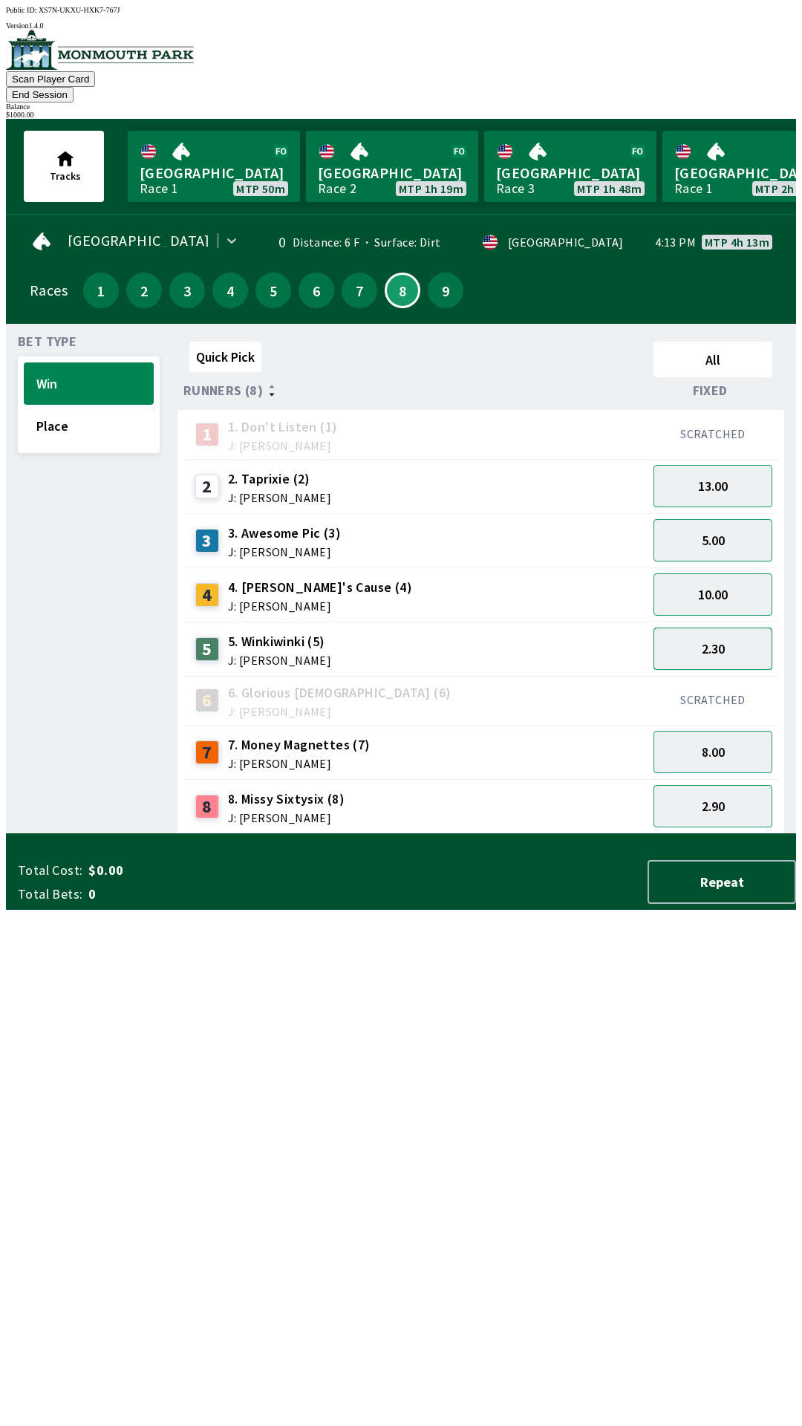
click at [739, 628] on button "2.30" at bounding box center [713, 649] width 119 height 42
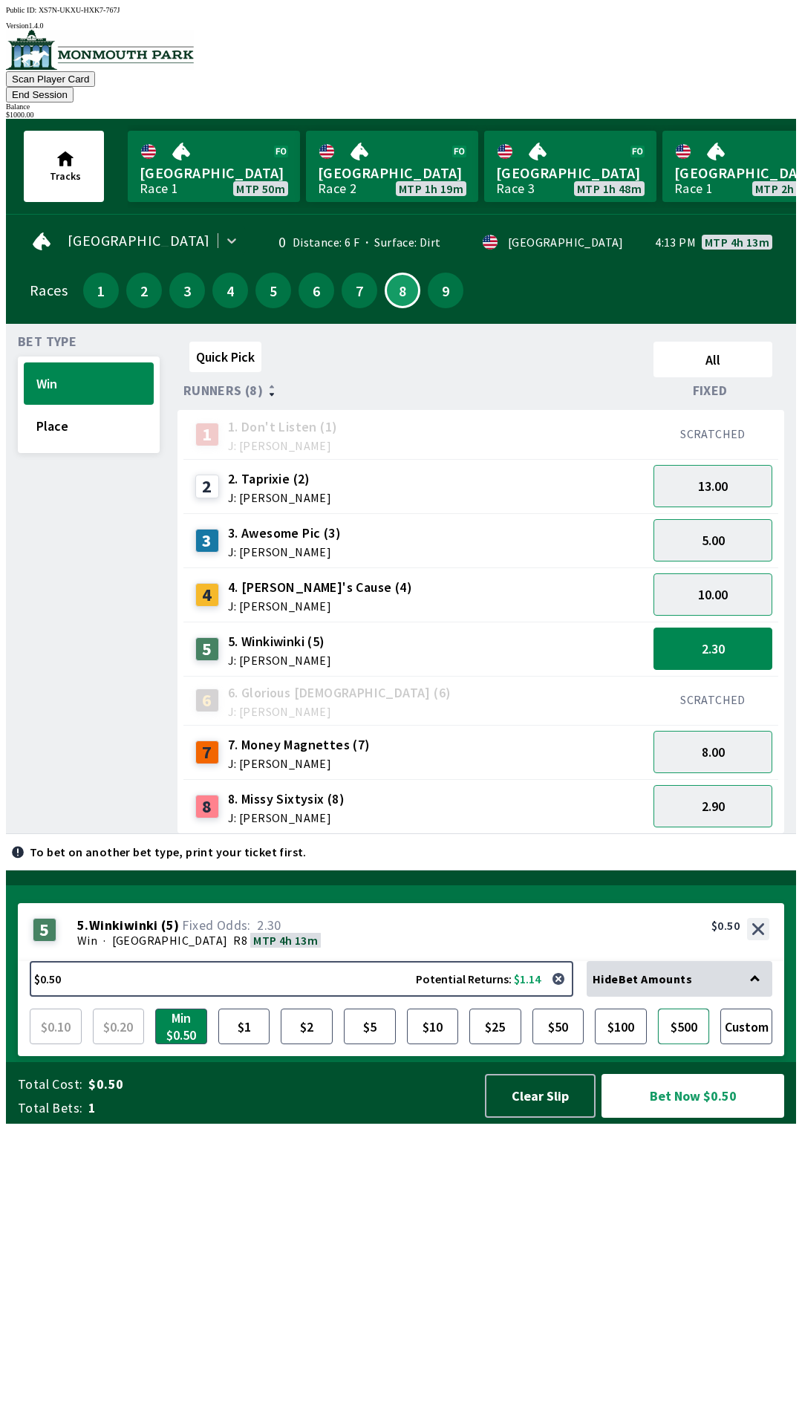
click at [689, 1044] on button "$500" at bounding box center [684, 1027] width 52 height 36
click at [700, 1118] on button "Bet Now $500.00" at bounding box center [693, 1096] width 183 height 44
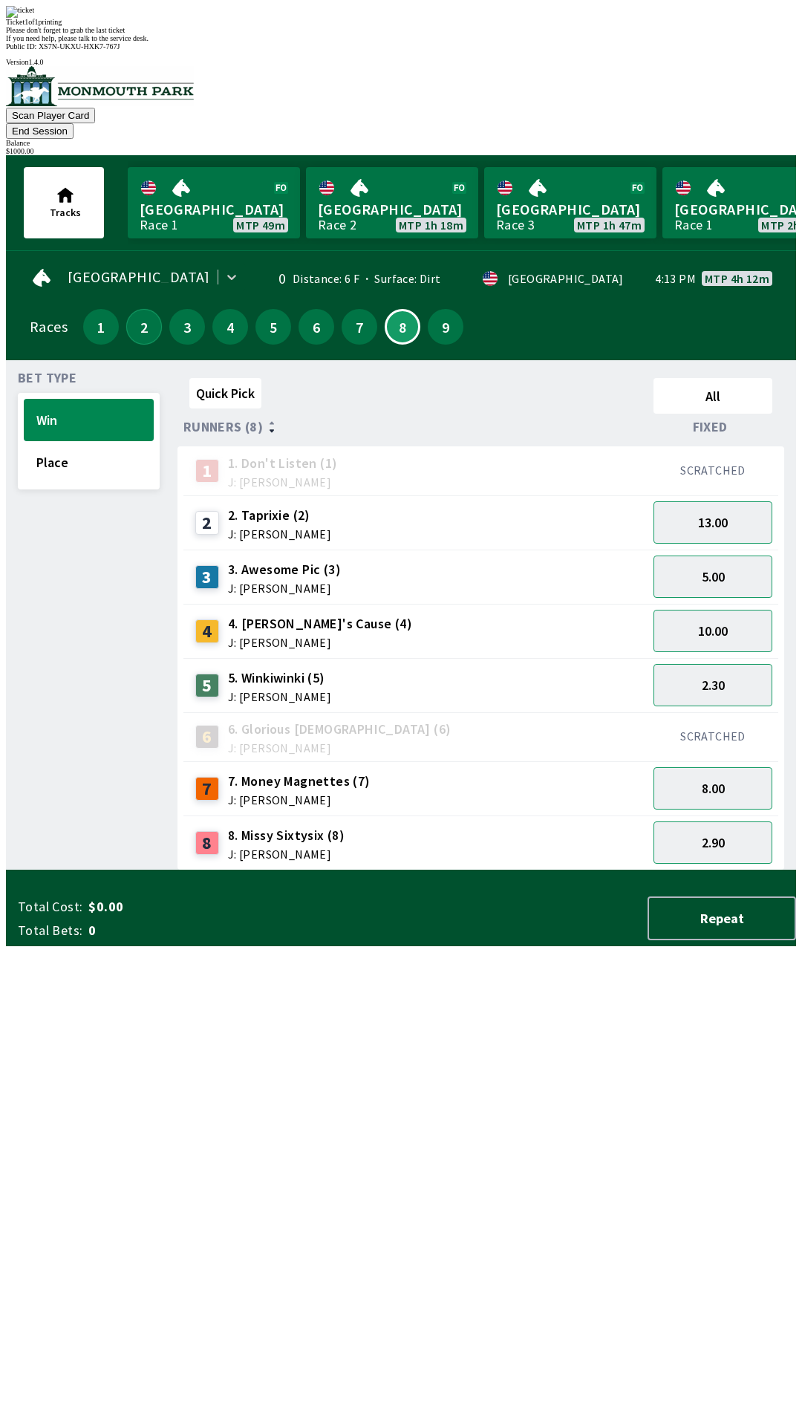
click at [136, 309] on button "2" at bounding box center [144, 327] width 36 height 36
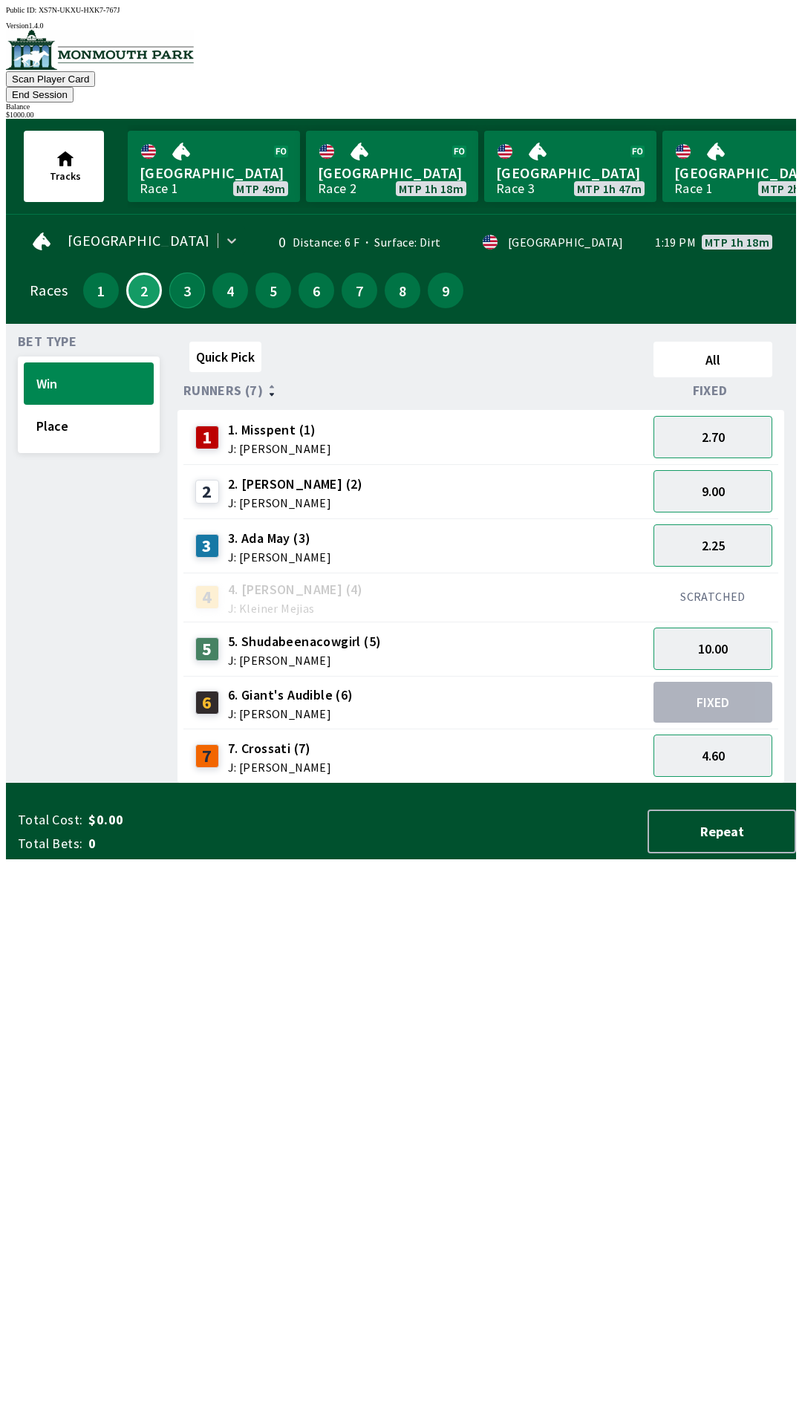
click at [186, 279] on button "3" at bounding box center [187, 291] width 36 height 36
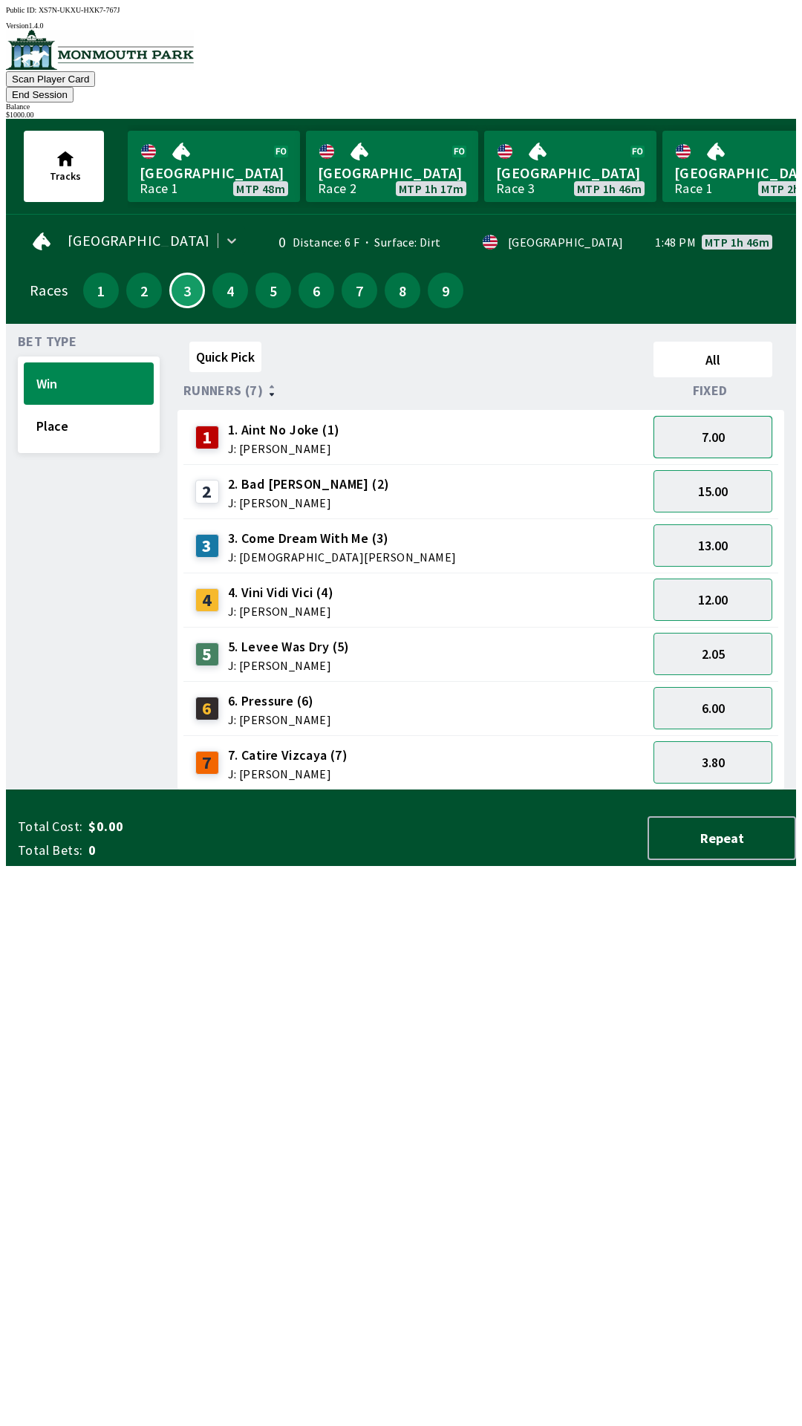
click at [716, 421] on button "7.00" at bounding box center [713, 437] width 119 height 42
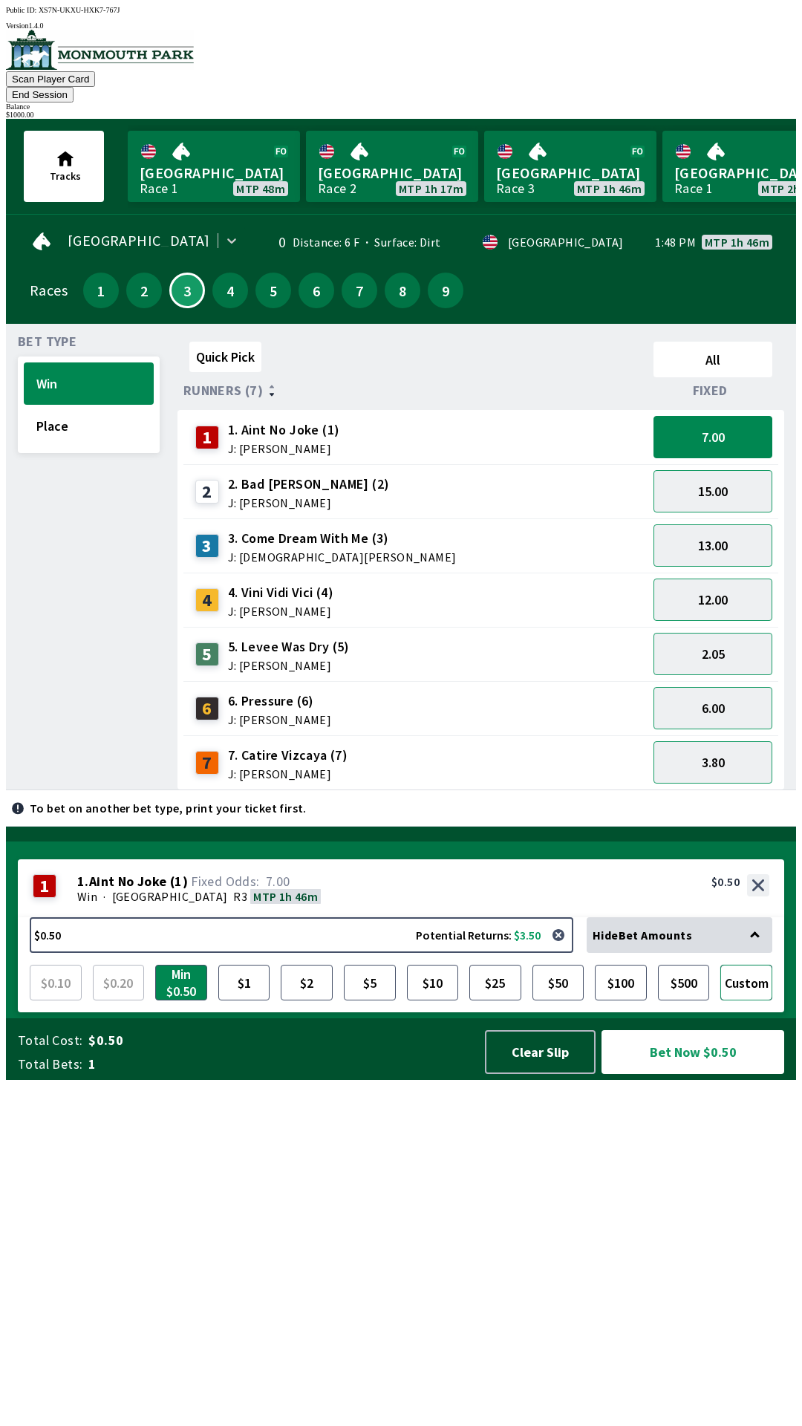
click at [754, 1000] on button "Custom" at bounding box center [746, 983] width 52 height 36
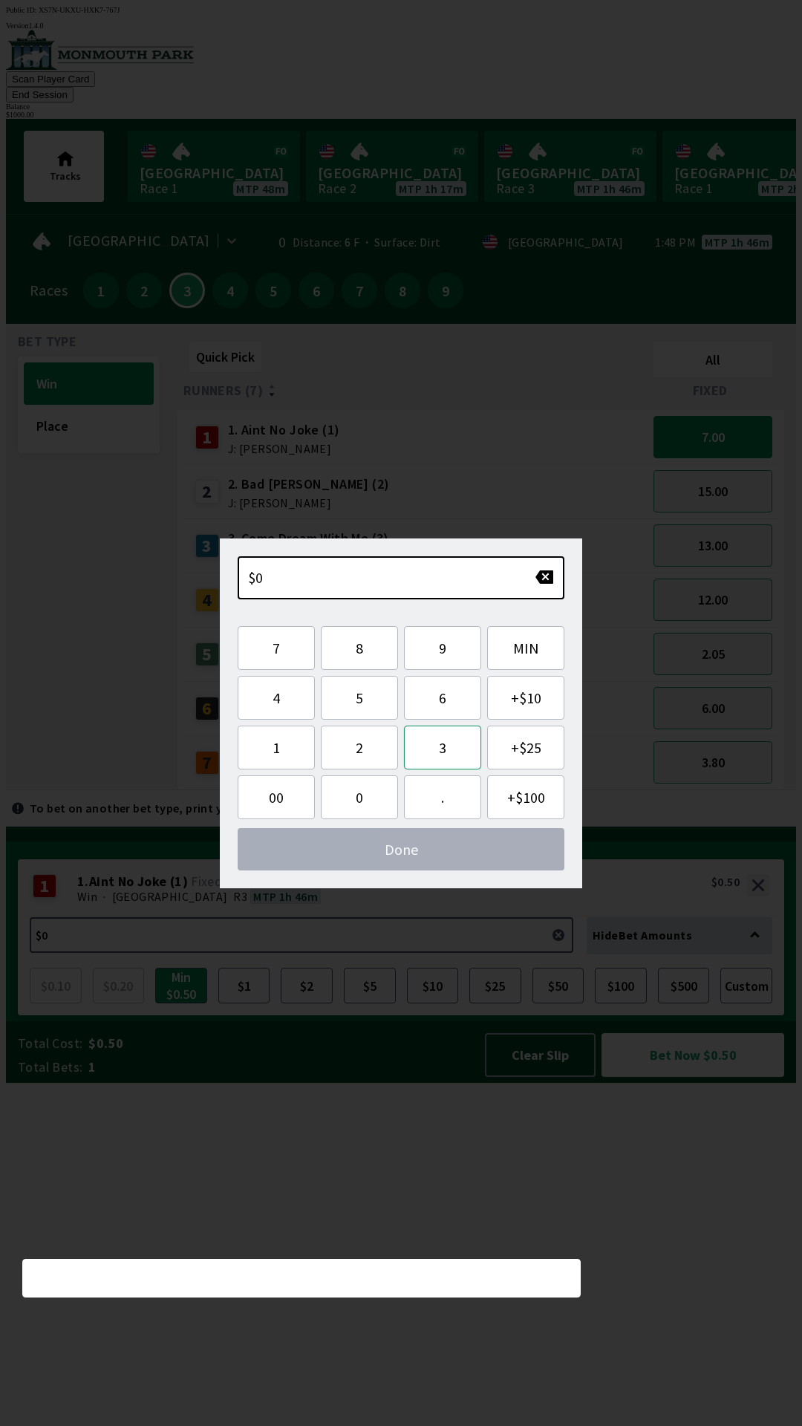
click at [434, 754] on button "3" at bounding box center [442, 748] width 77 height 44
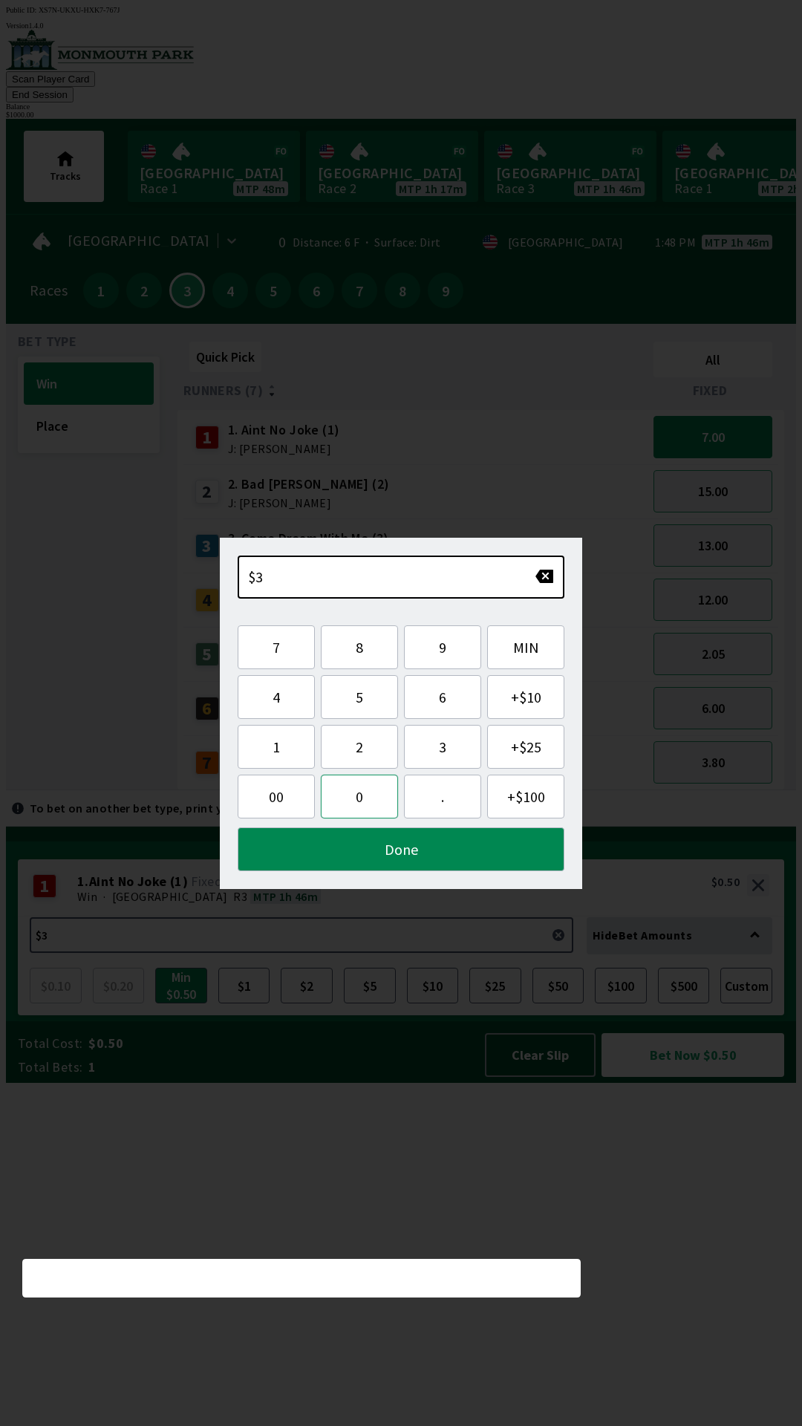
click at [370, 801] on button "0" at bounding box center [359, 797] width 77 height 44
click at [362, 803] on button "0" at bounding box center [359, 797] width 77 height 44
click at [436, 798] on button "." at bounding box center [442, 797] width 77 height 44
click at [400, 852] on button "Done" at bounding box center [401, 849] width 327 height 44
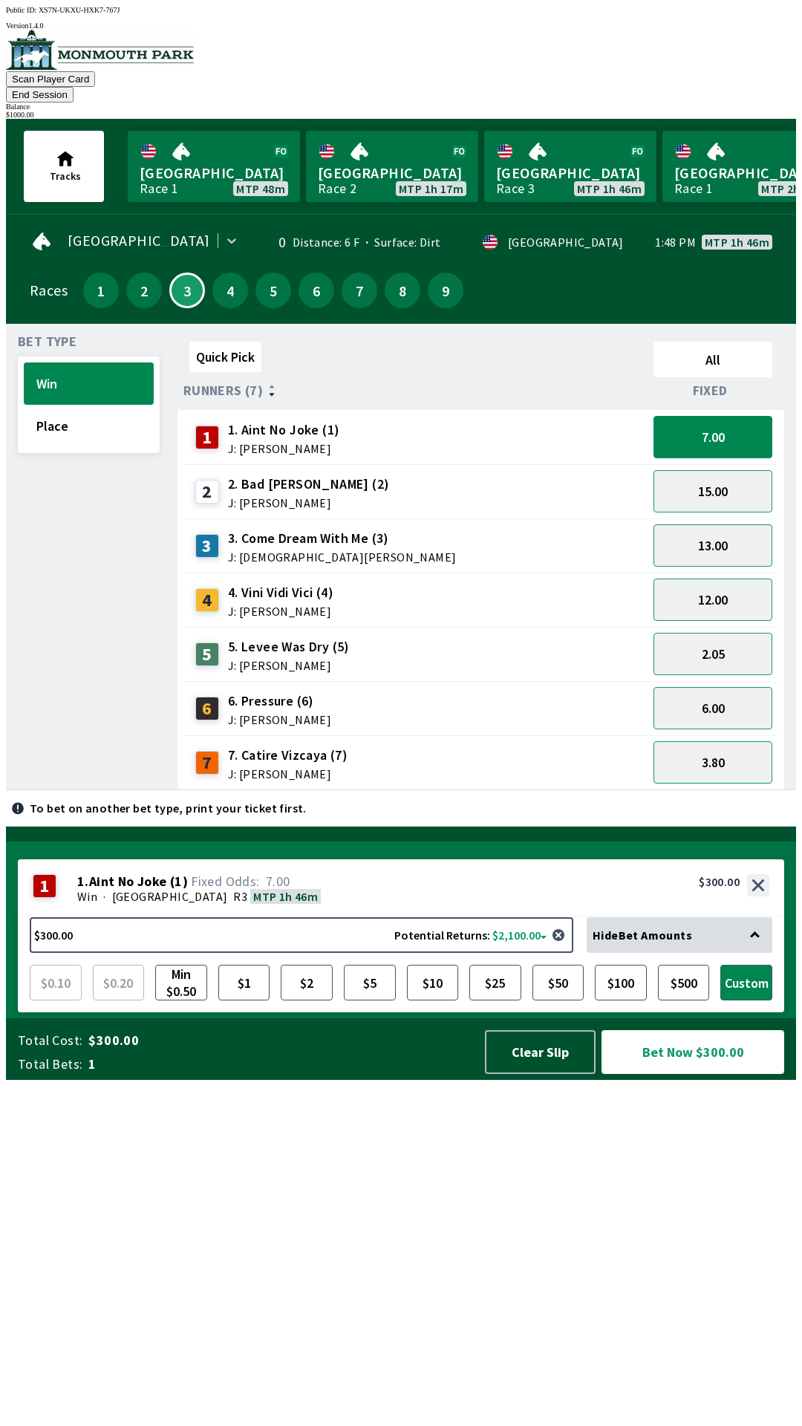
click at [716, 1074] on button "Bet Now $300.00" at bounding box center [693, 1052] width 183 height 44
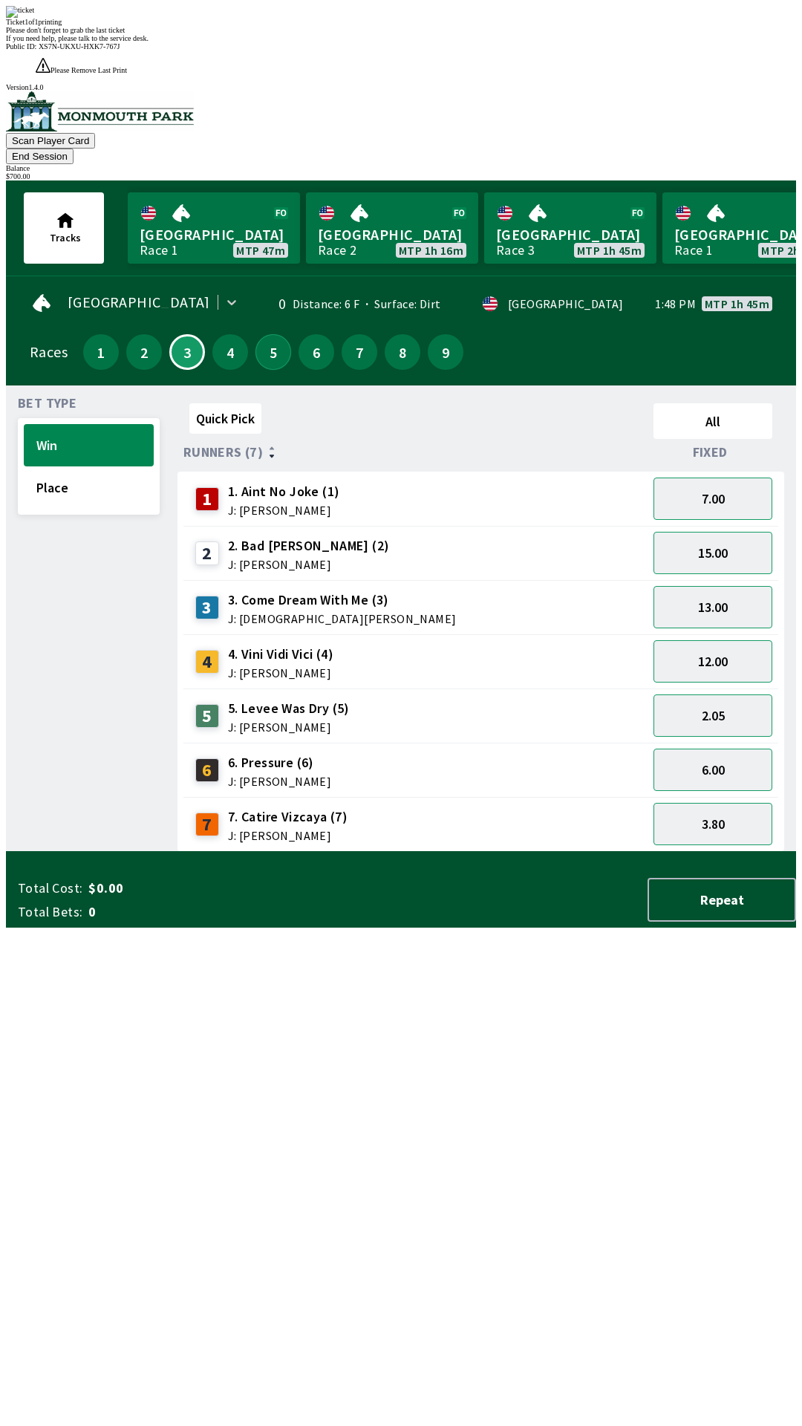
click at [273, 334] on button "5" at bounding box center [274, 352] width 36 height 36
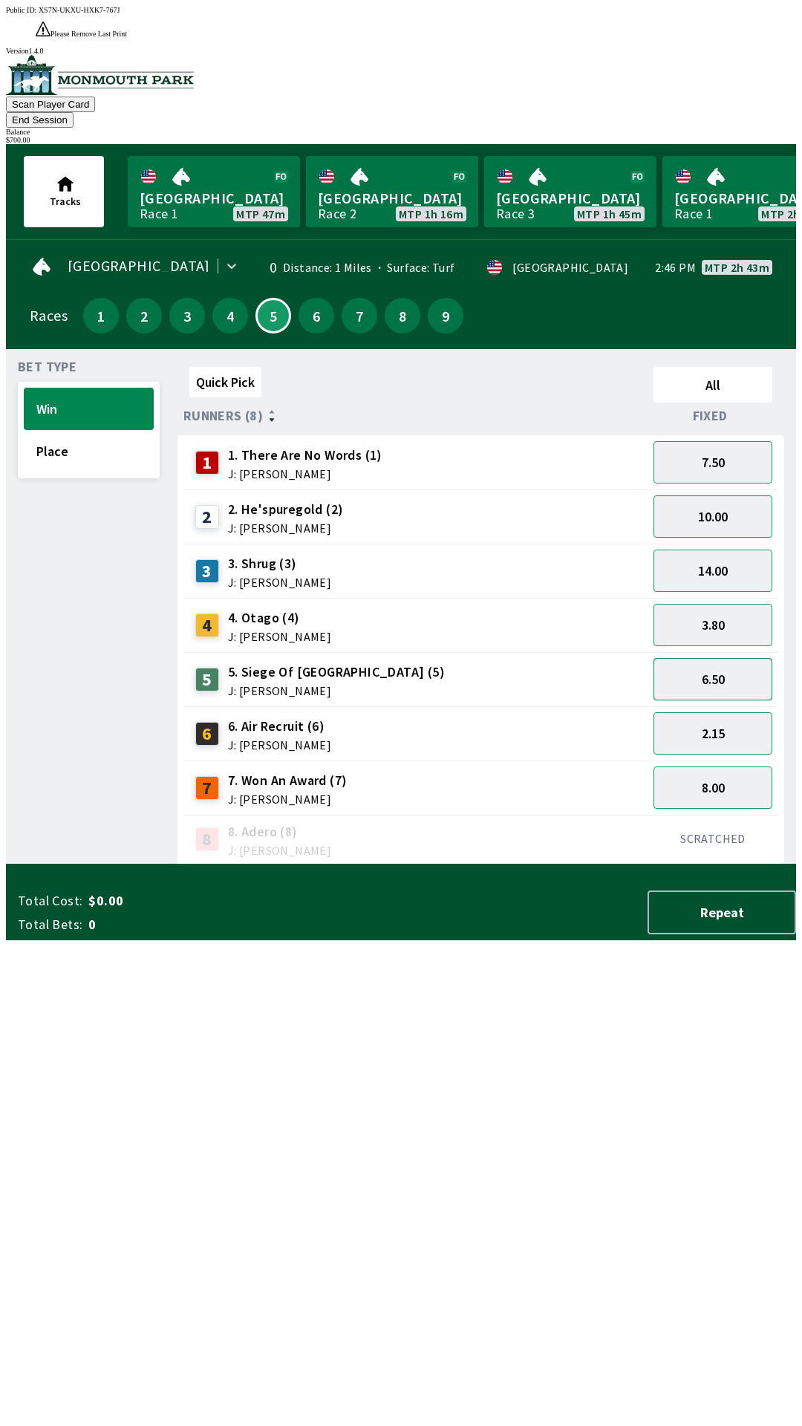
click at [756, 658] on button "6.50" at bounding box center [713, 679] width 119 height 42
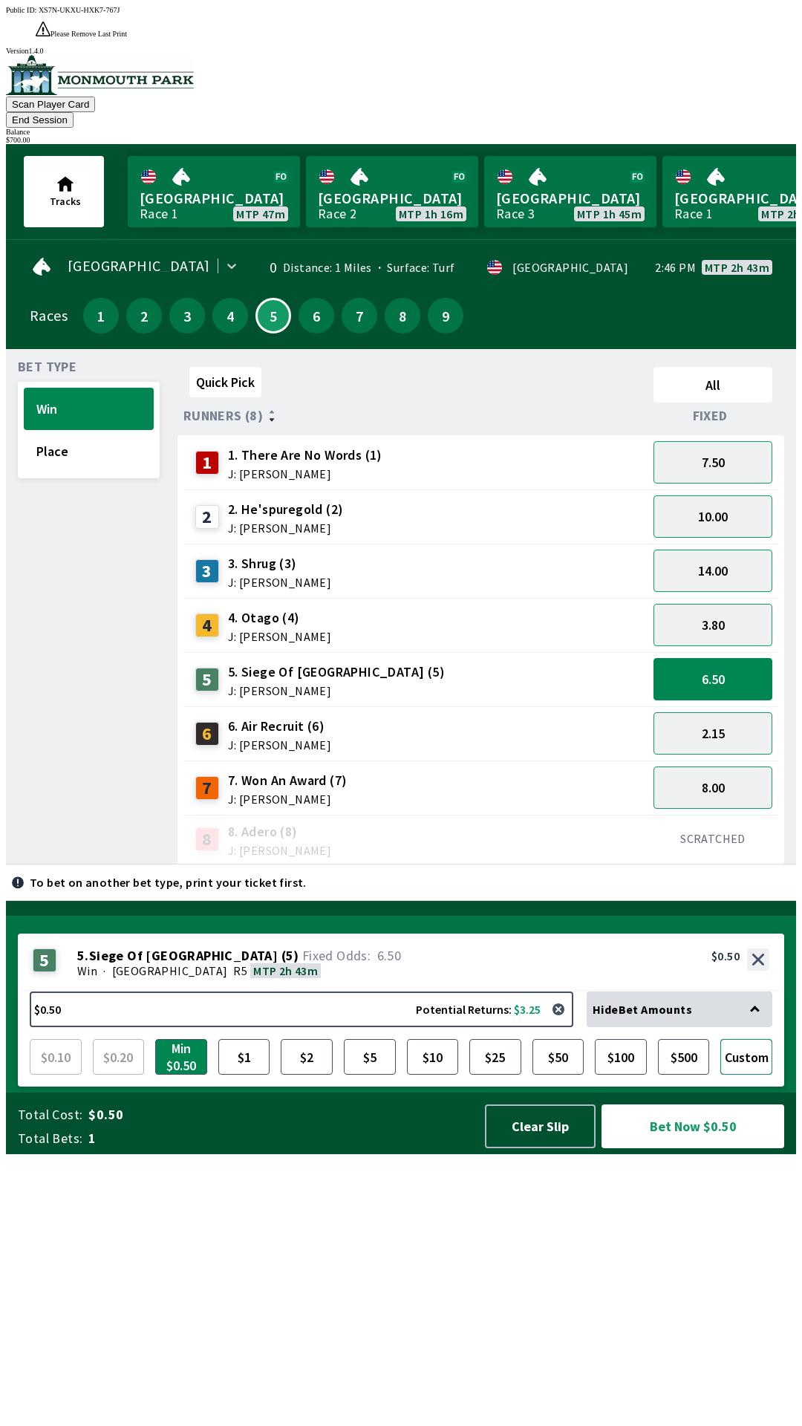
click at [746, 1075] on button "Custom" at bounding box center [746, 1057] width 52 height 36
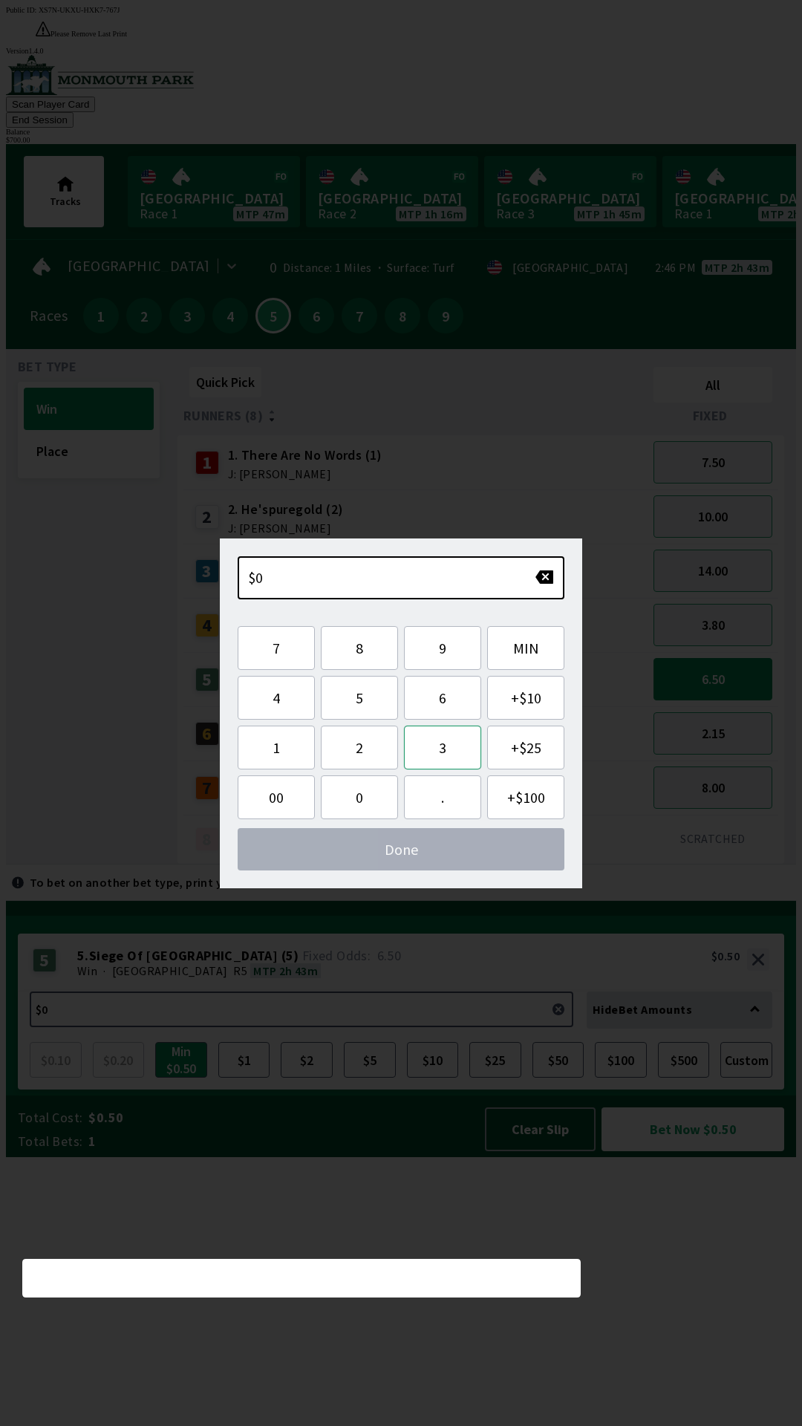
click at [444, 750] on button "3" at bounding box center [442, 748] width 77 height 44
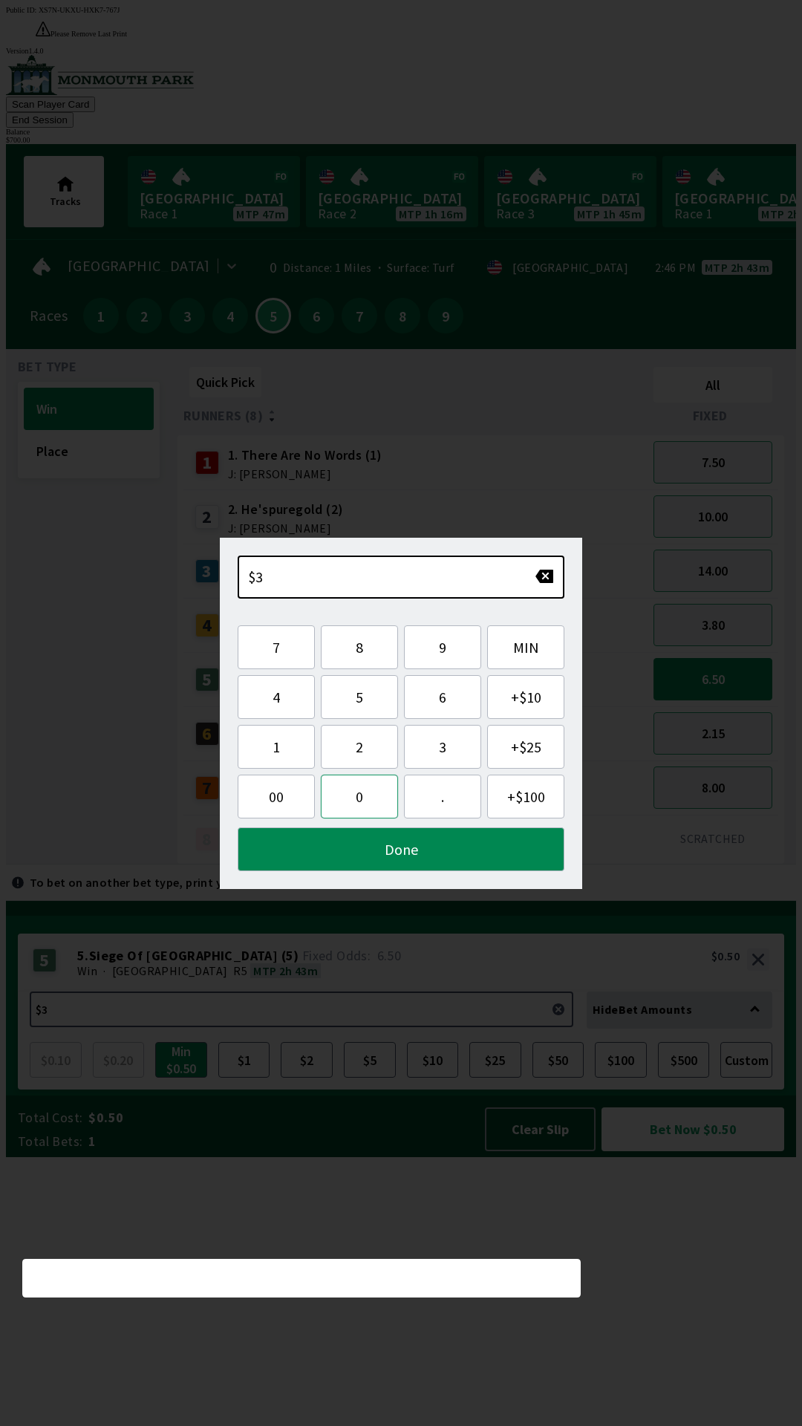
click at [352, 798] on button "0" at bounding box center [359, 797] width 77 height 44
click at [360, 799] on button "0" at bounding box center [359, 797] width 77 height 44
click at [406, 854] on button "Done" at bounding box center [401, 849] width 327 height 44
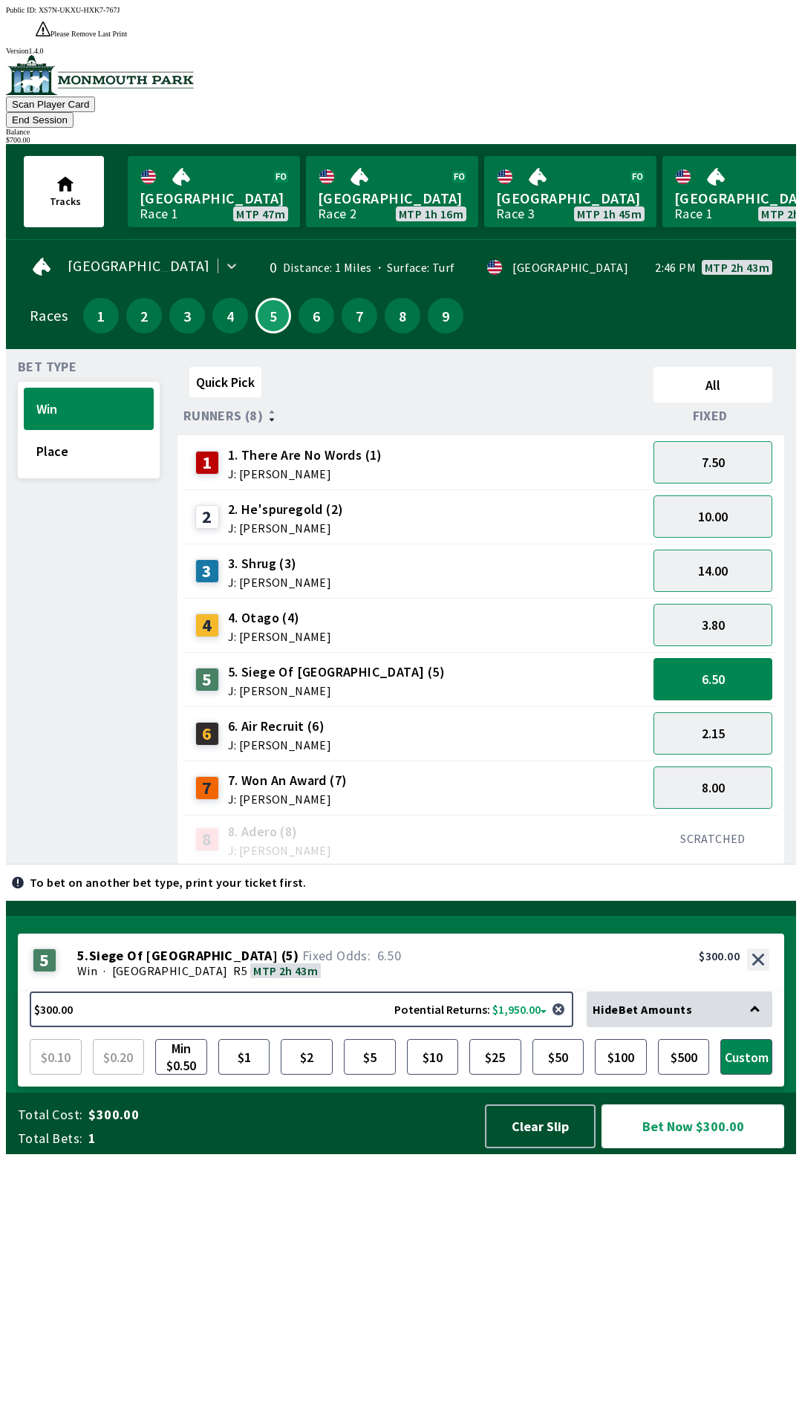
click at [703, 1148] on button "Bet Now $300.00" at bounding box center [693, 1126] width 183 height 44
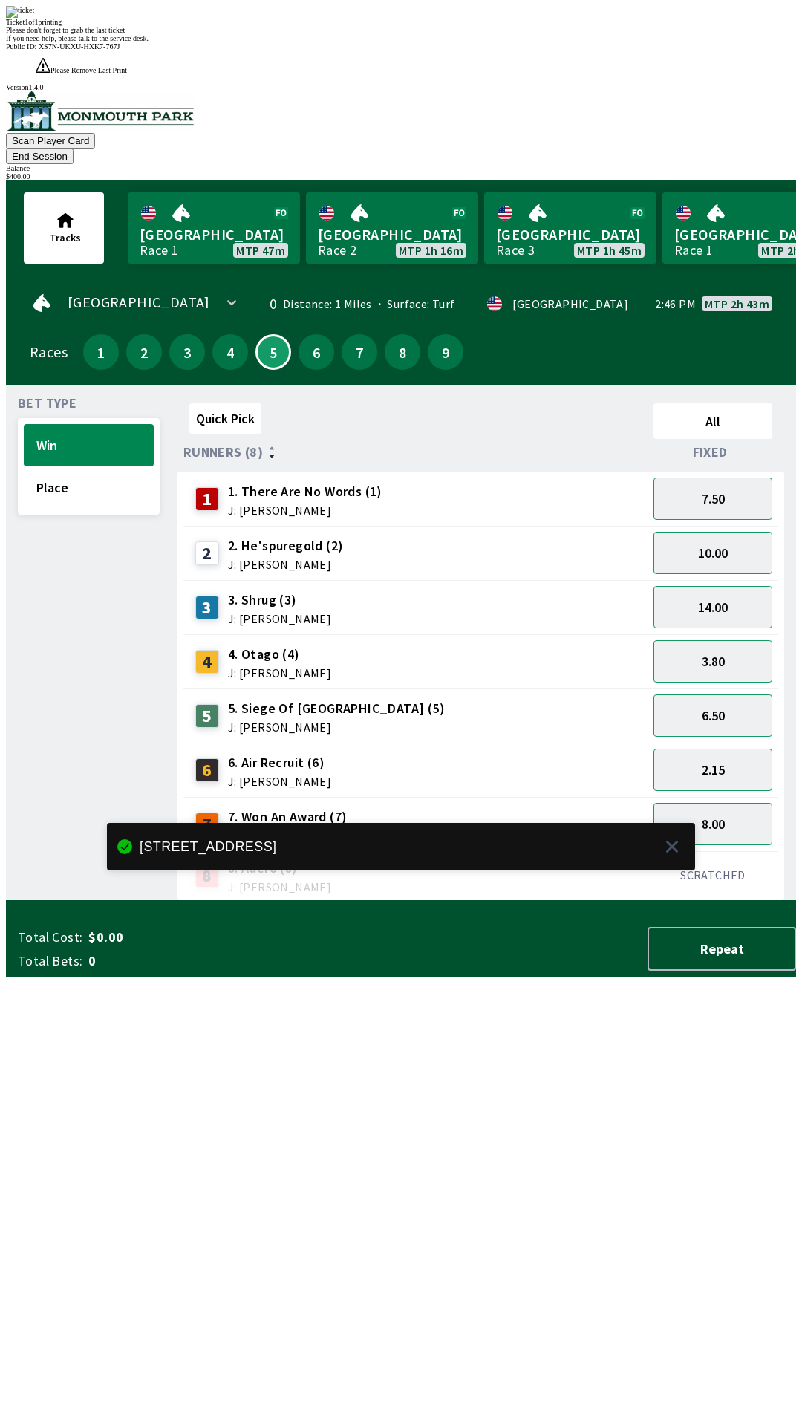
click at [330, 297] on div "[GEOGRAPHIC_DATA] 0 Distance: 1 Miles Surface: Turf · USA 2:46 PM MTP 2h 43m Ra…" at bounding box center [407, 333] width 778 height 103
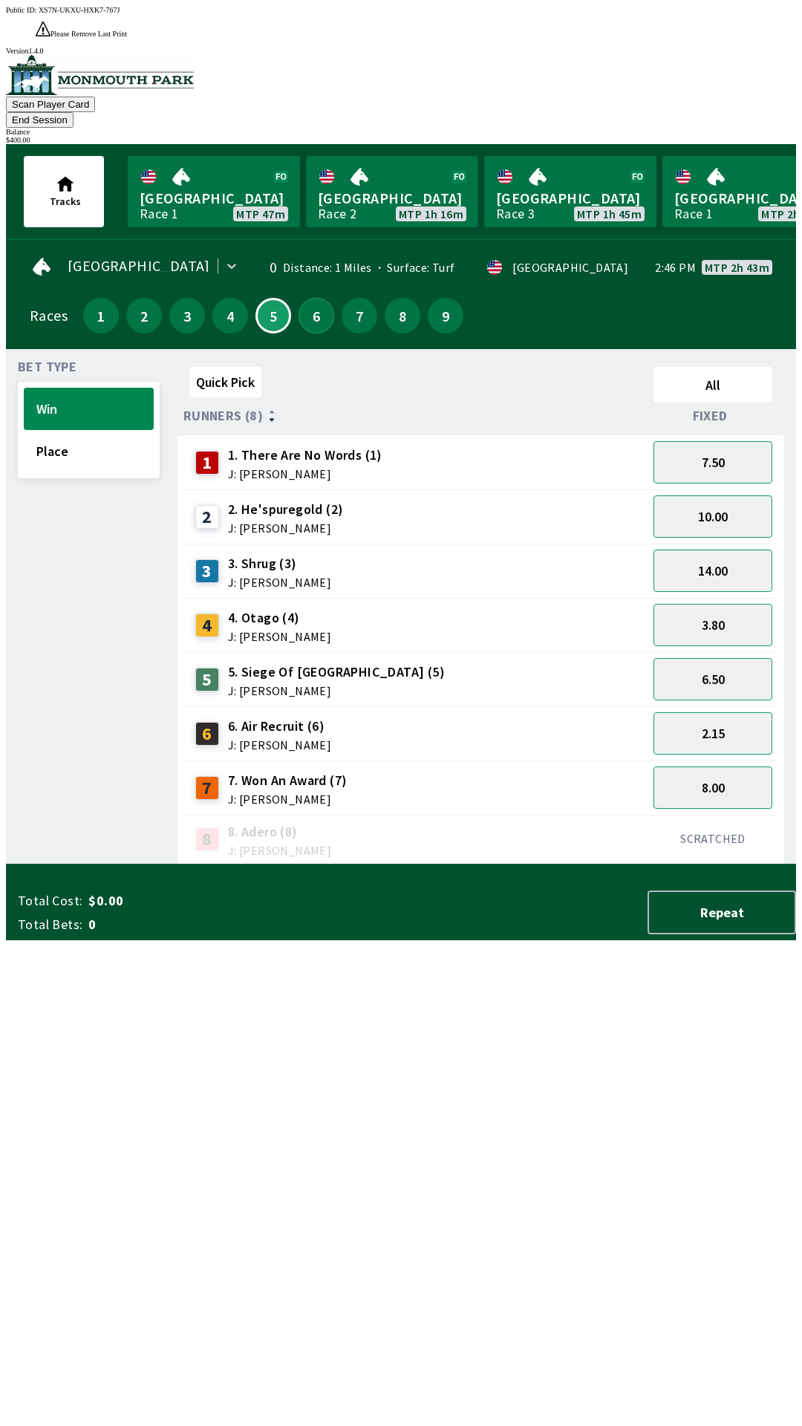
click at [305, 298] on button "6" at bounding box center [317, 316] width 36 height 36
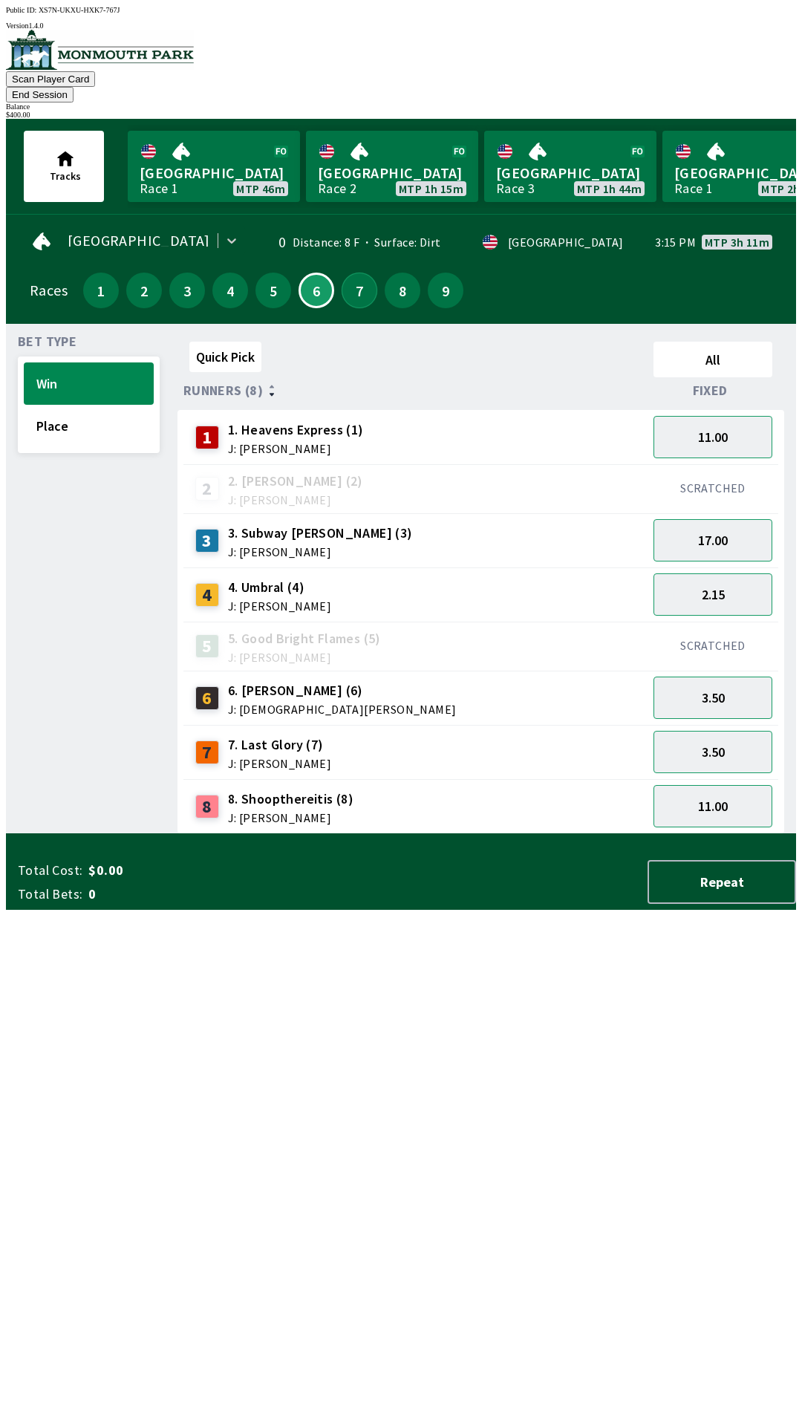
click at [353, 273] on button "7" at bounding box center [360, 291] width 36 height 36
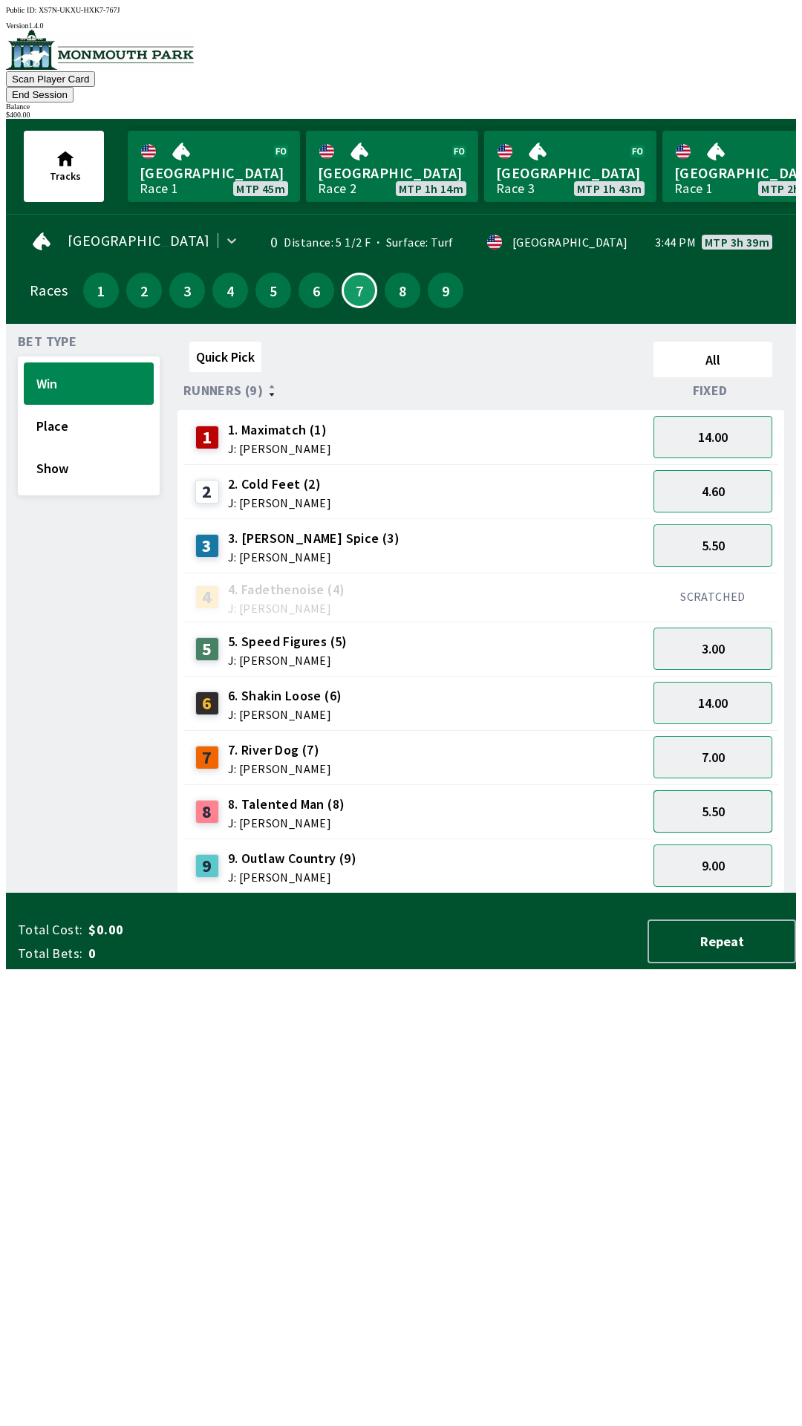
click at [734, 795] on button "5.50" at bounding box center [713, 811] width 119 height 42
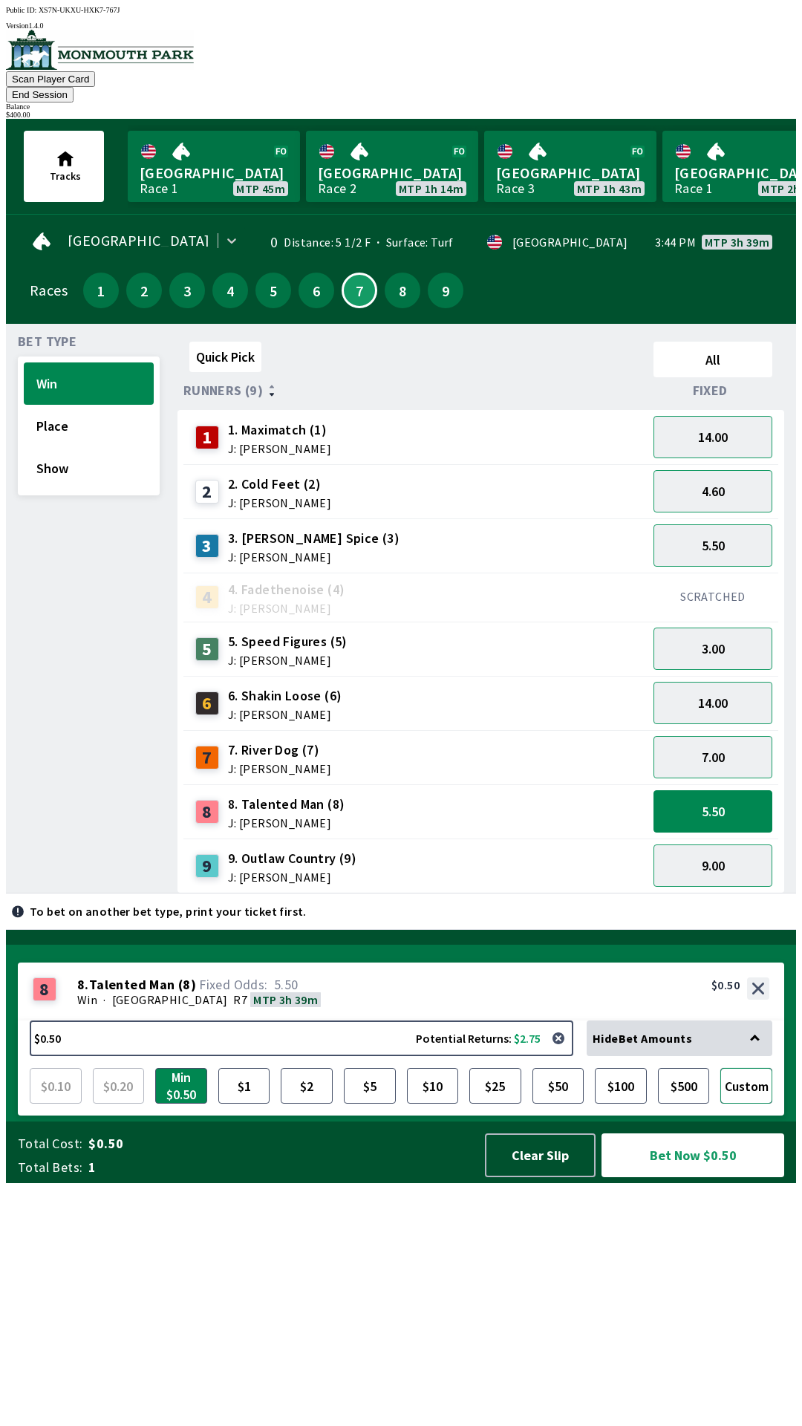
click at [752, 1104] on button "Custom" at bounding box center [746, 1086] width 52 height 36
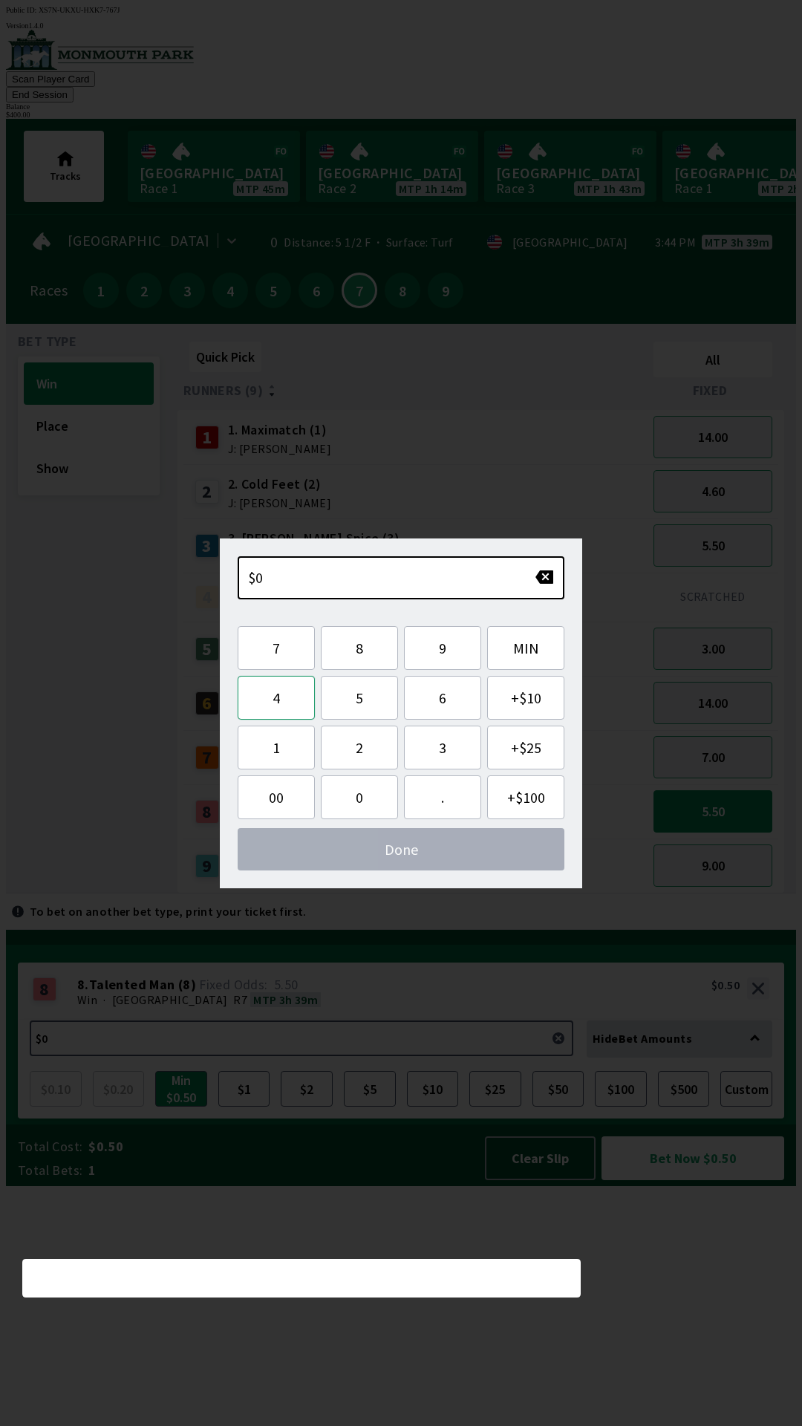
click at [275, 712] on button "4" at bounding box center [276, 698] width 77 height 44
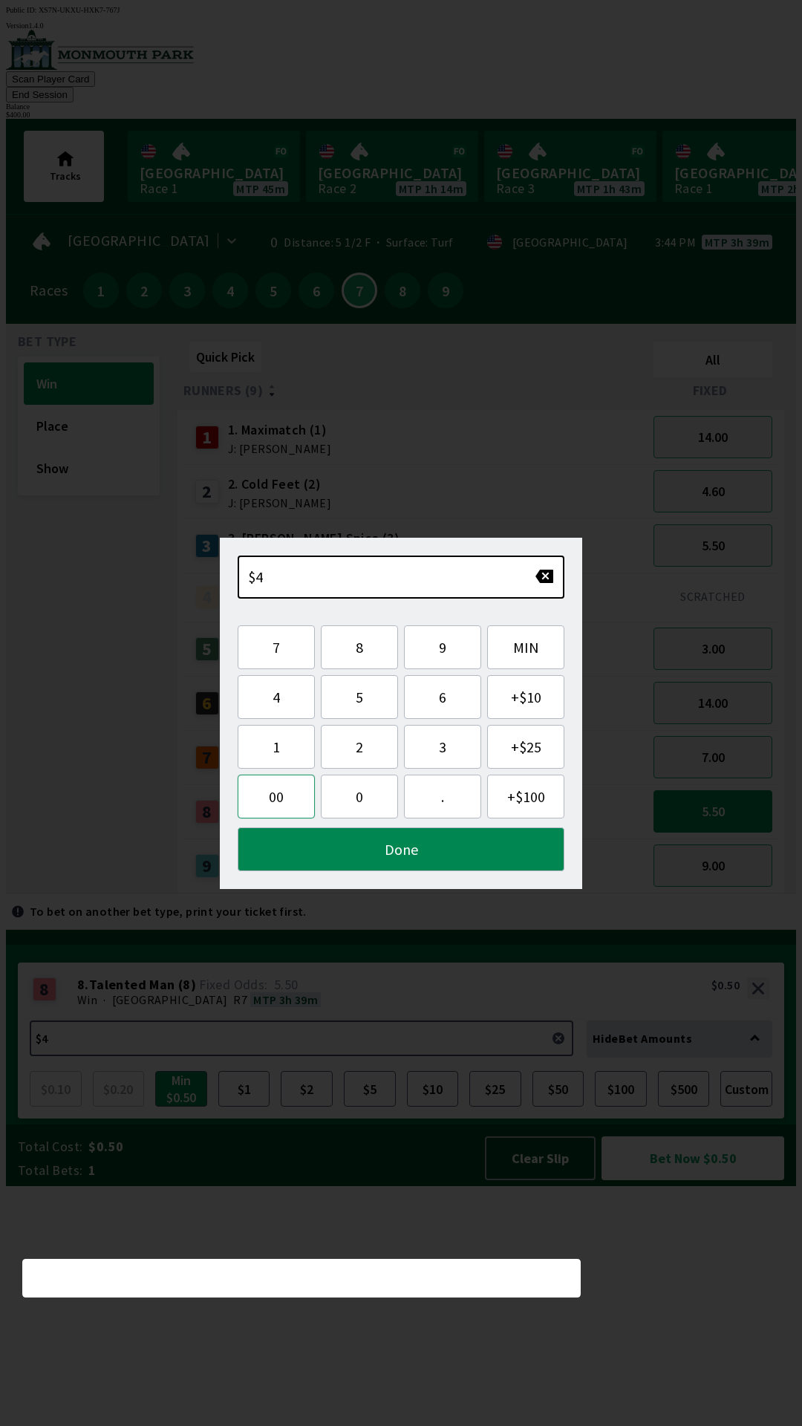
click at [279, 801] on button "00" at bounding box center [276, 797] width 77 height 44
click at [445, 799] on button "." at bounding box center [442, 797] width 77 height 44
click at [402, 855] on button "Done" at bounding box center [401, 849] width 327 height 44
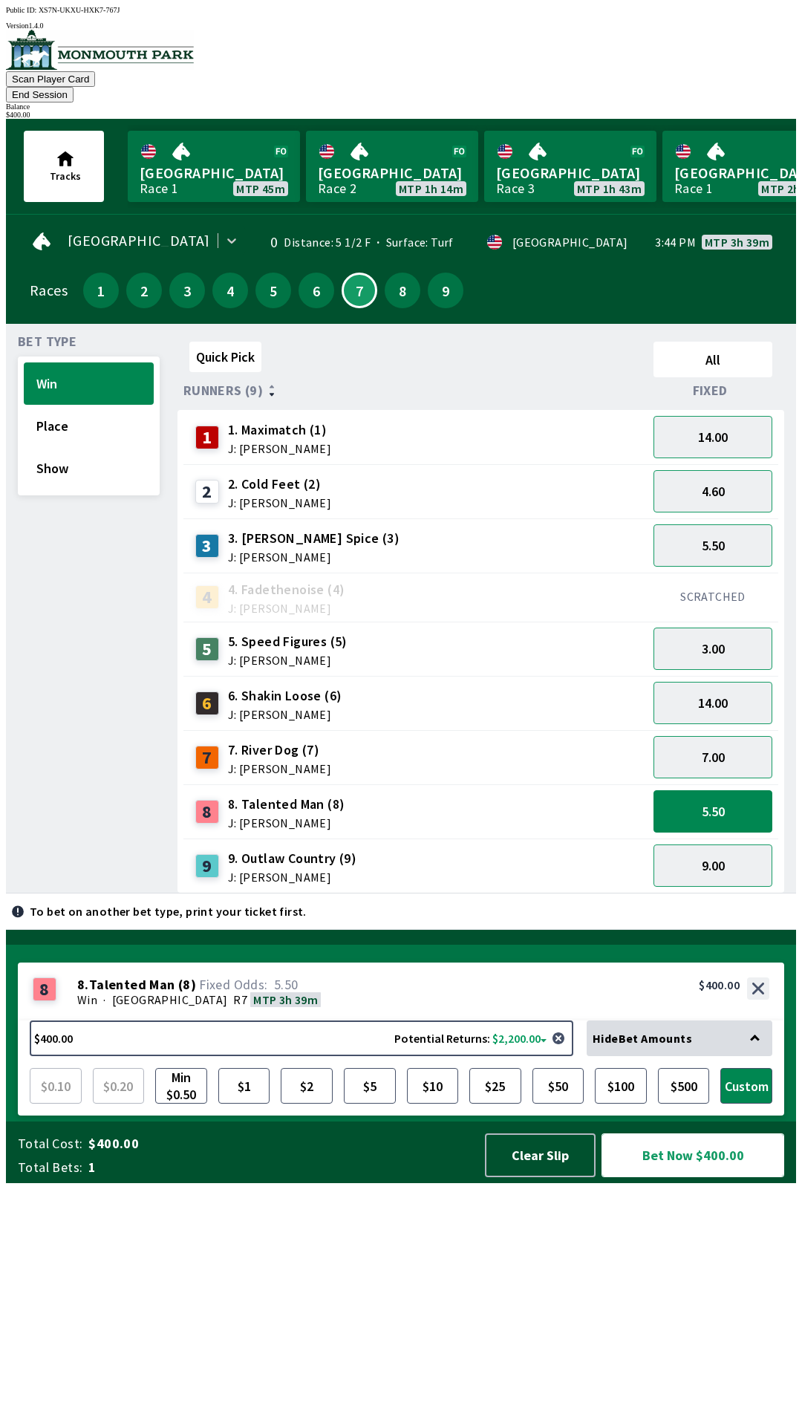
click at [698, 1177] on button "Bet Now $400.00" at bounding box center [693, 1155] width 183 height 44
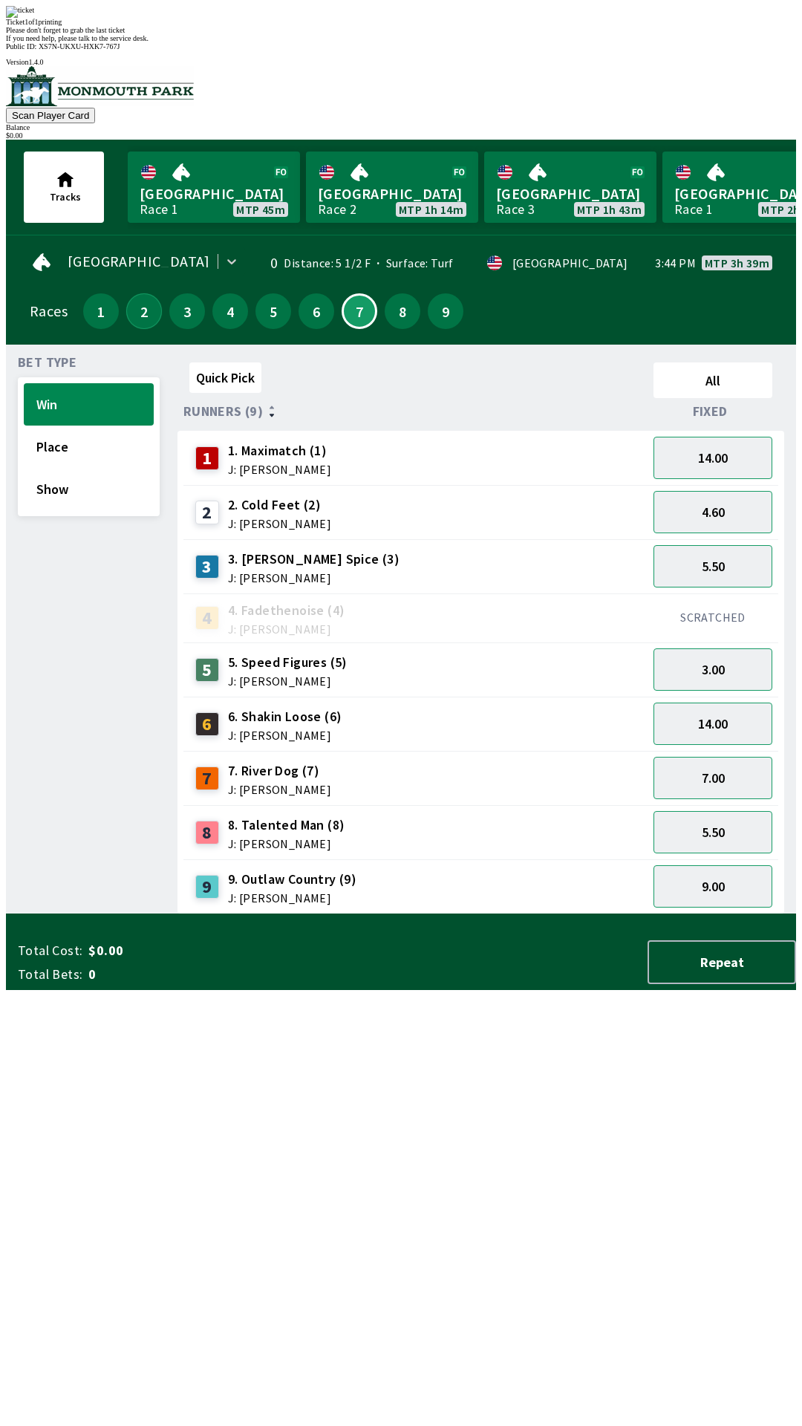
click at [142, 293] on button "2" at bounding box center [144, 311] width 36 height 36
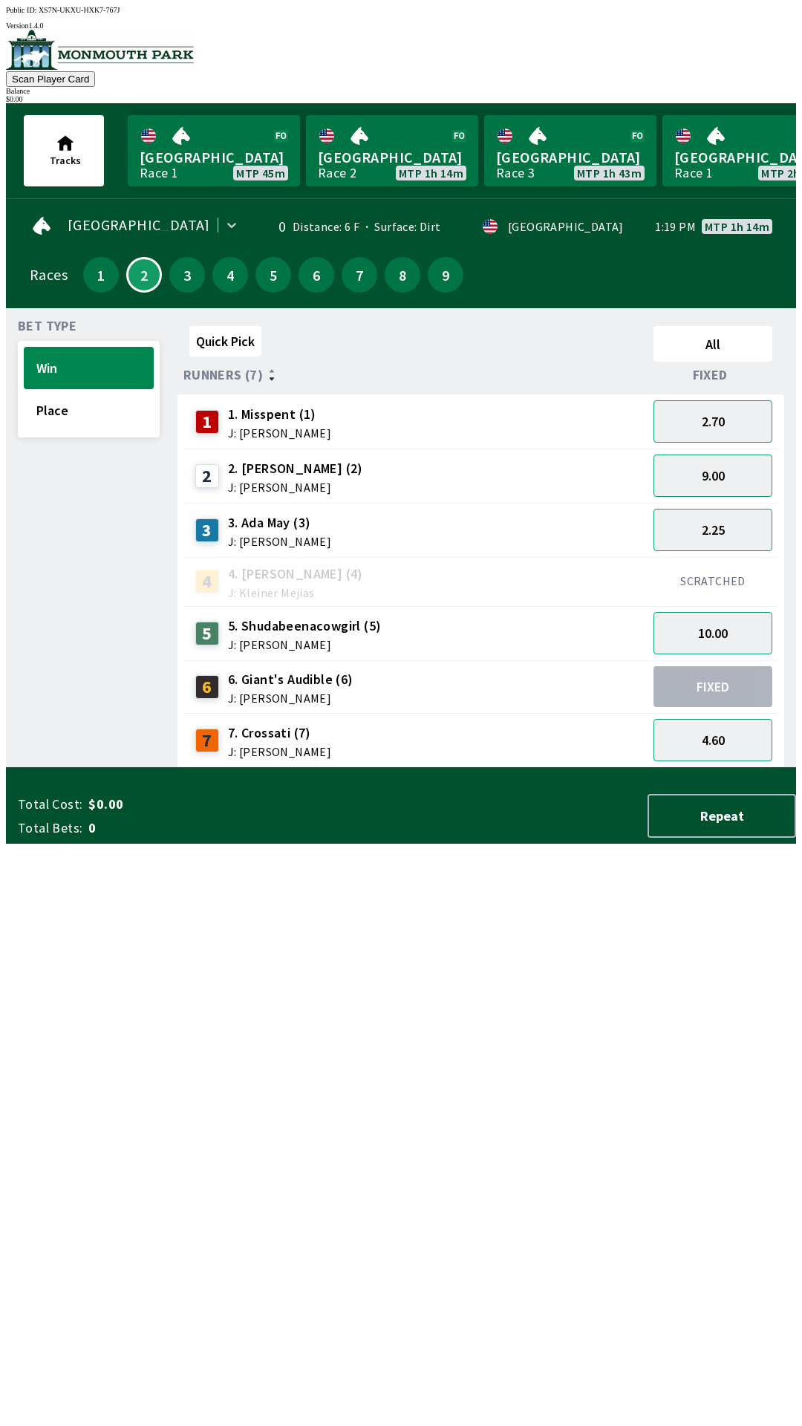
click at [718, 680] on div "FIXED" at bounding box center [713, 686] width 33 height 17
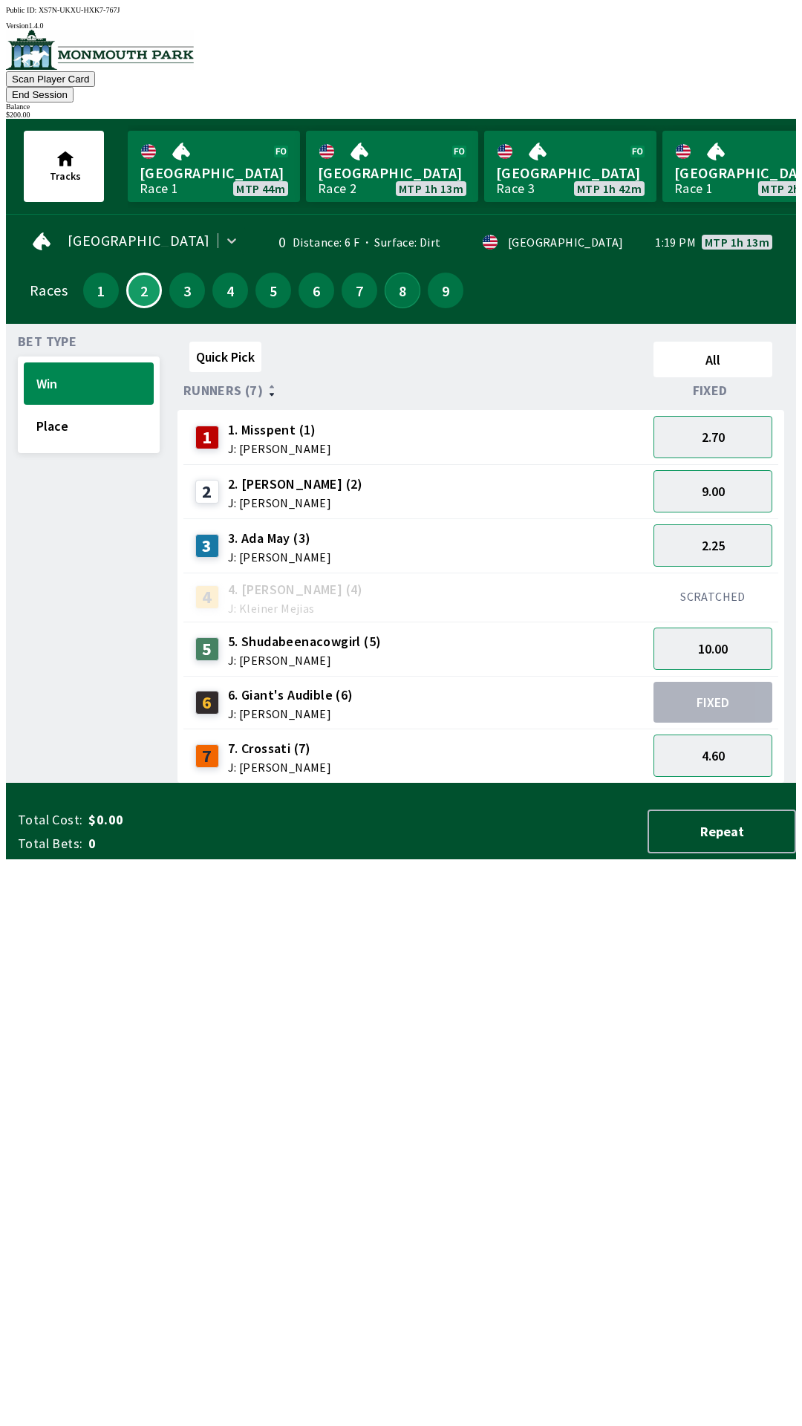
click at [395, 274] on button "8" at bounding box center [403, 291] width 36 height 36
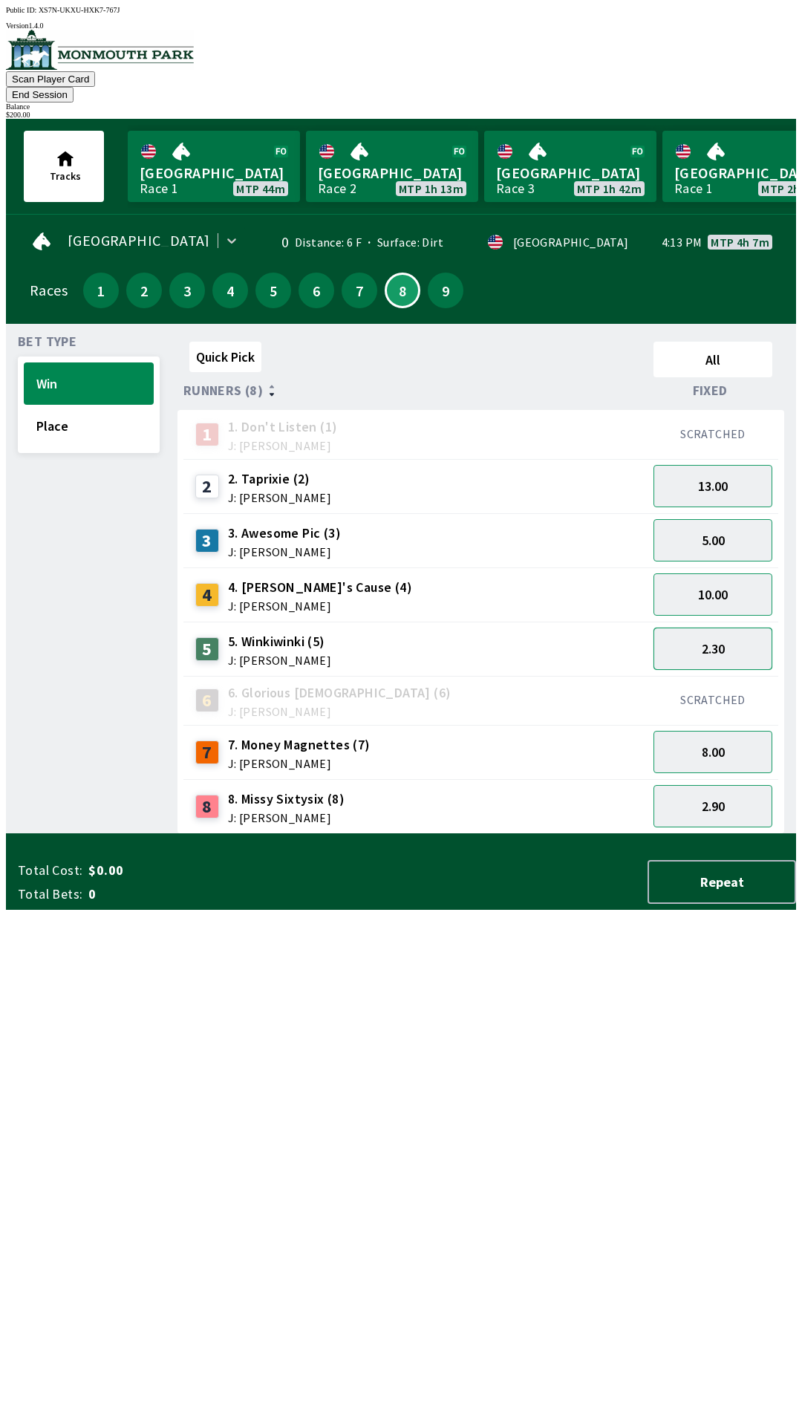
click at [738, 634] on button "2.30" at bounding box center [713, 649] width 119 height 42
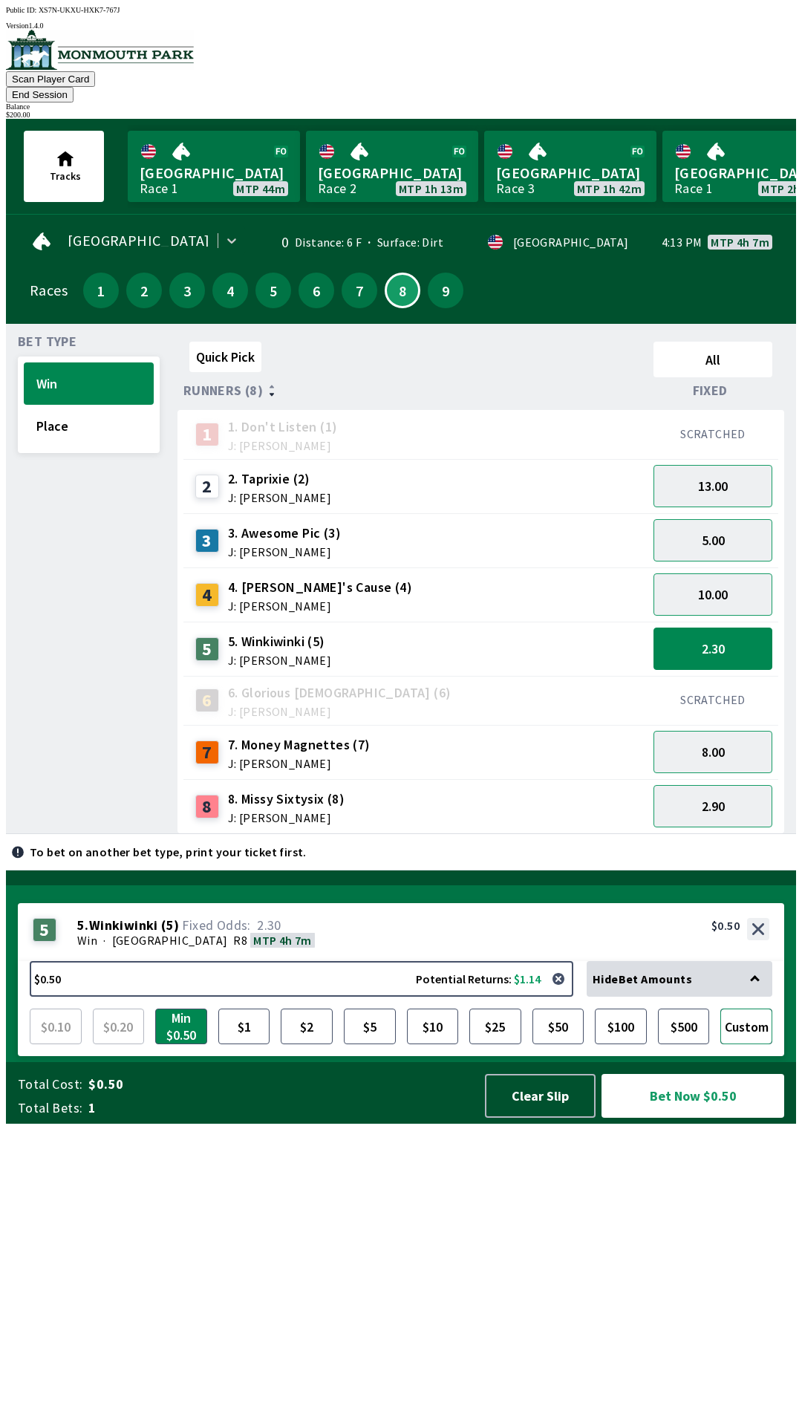
click at [754, 1044] on button "Custom" at bounding box center [746, 1027] width 52 height 36
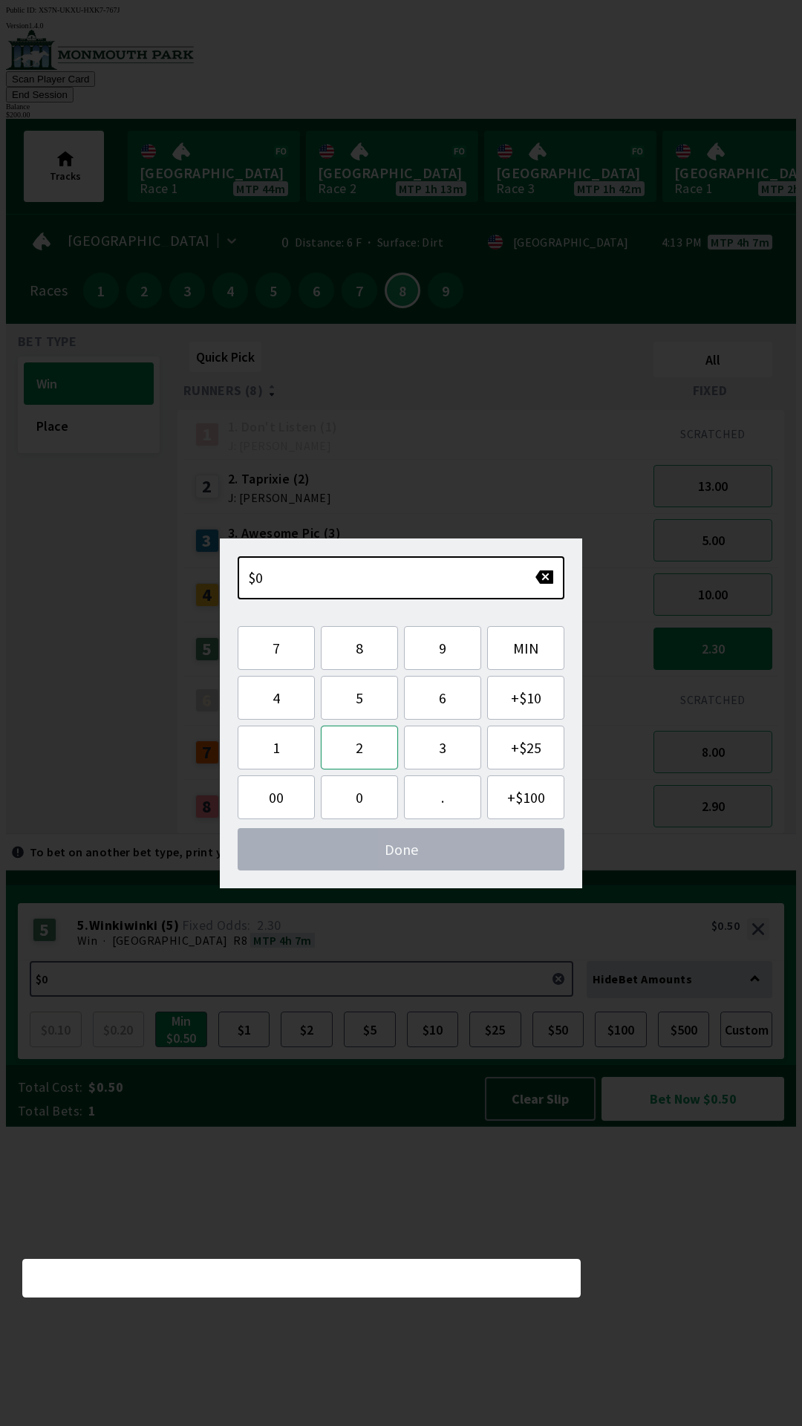
click at [374, 765] on button "2" at bounding box center [359, 748] width 77 height 44
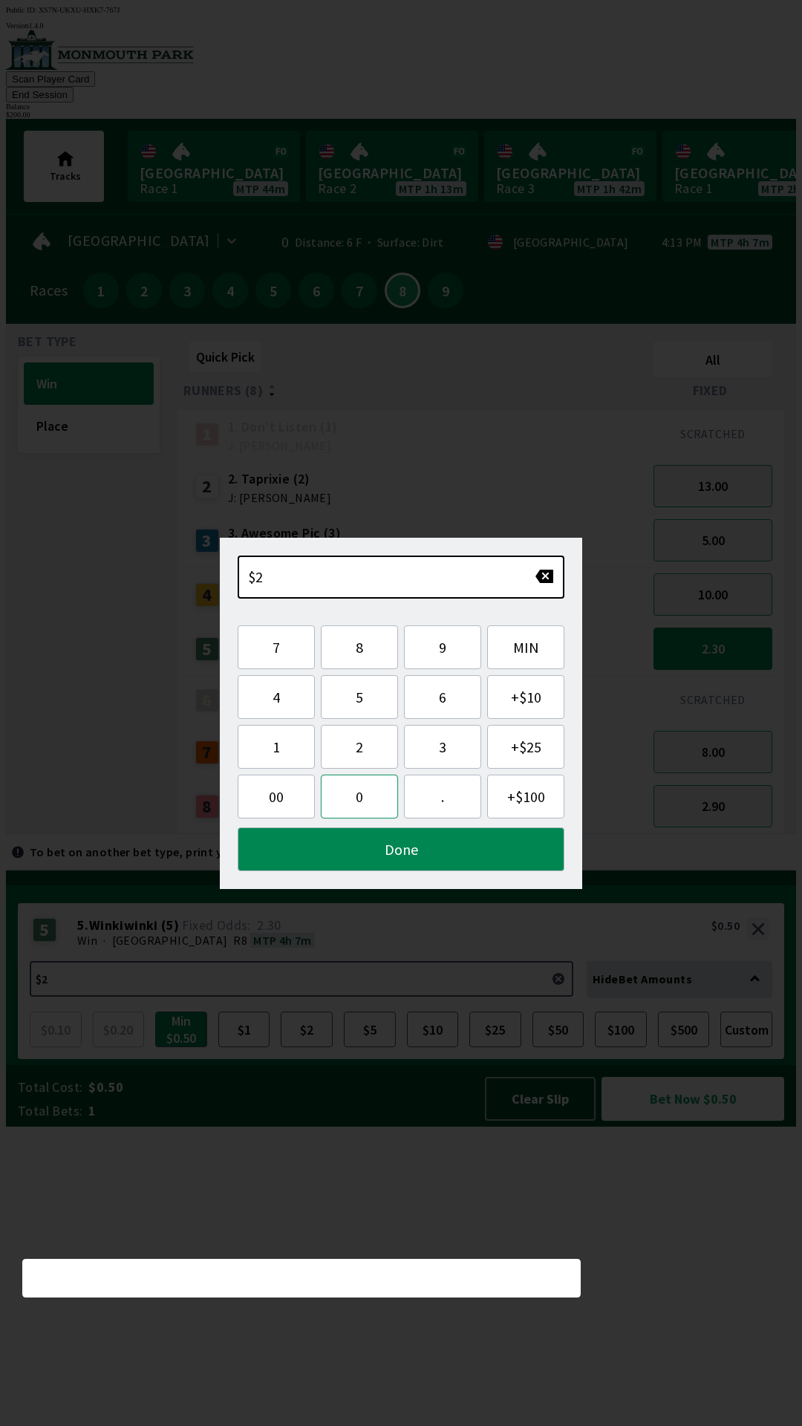
click at [355, 801] on button "0" at bounding box center [359, 797] width 77 height 44
click at [360, 803] on button "0" at bounding box center [359, 797] width 77 height 44
click at [443, 783] on button "." at bounding box center [442, 797] width 77 height 44
click at [417, 853] on button "Done" at bounding box center [401, 849] width 327 height 44
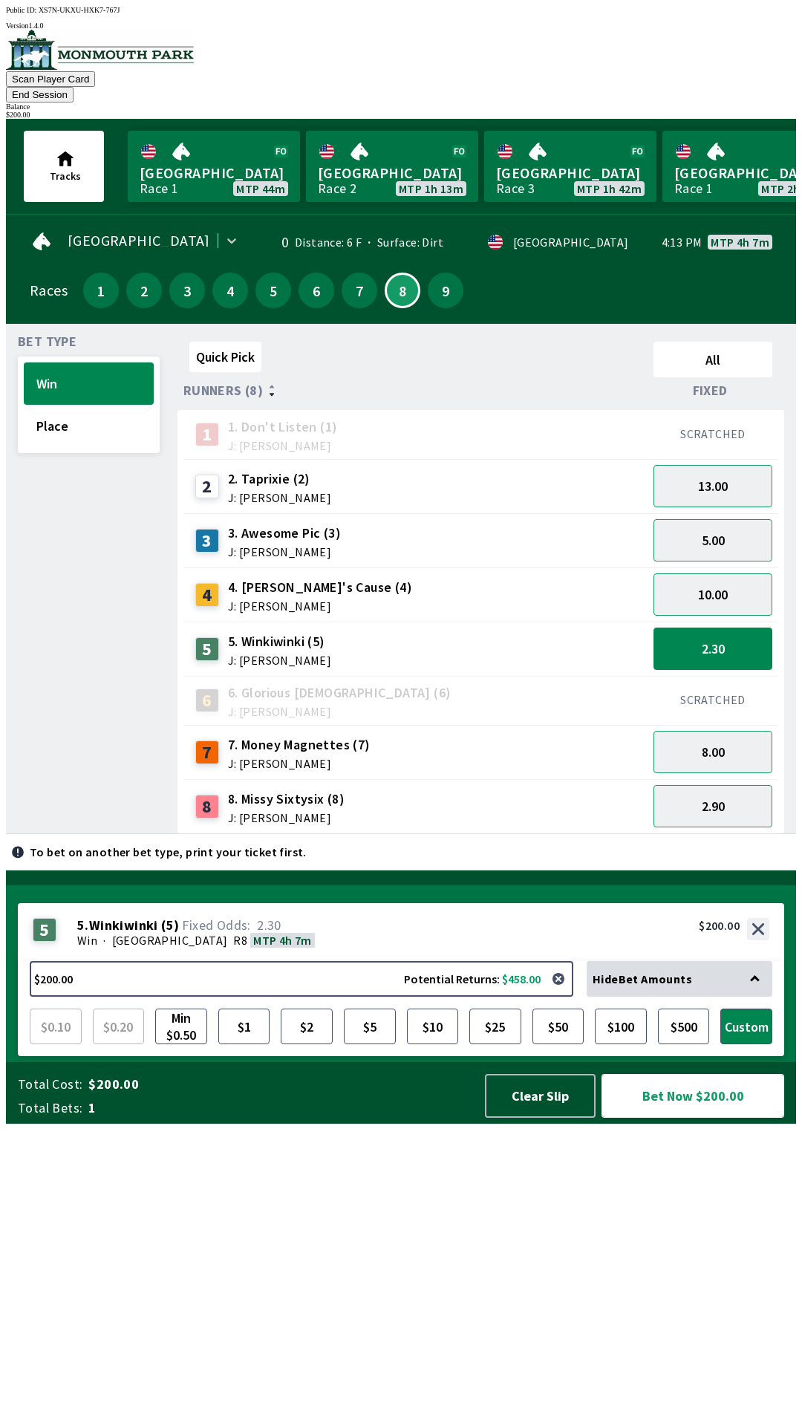
click at [716, 1118] on button "Bet Now $200.00" at bounding box center [693, 1096] width 183 height 44
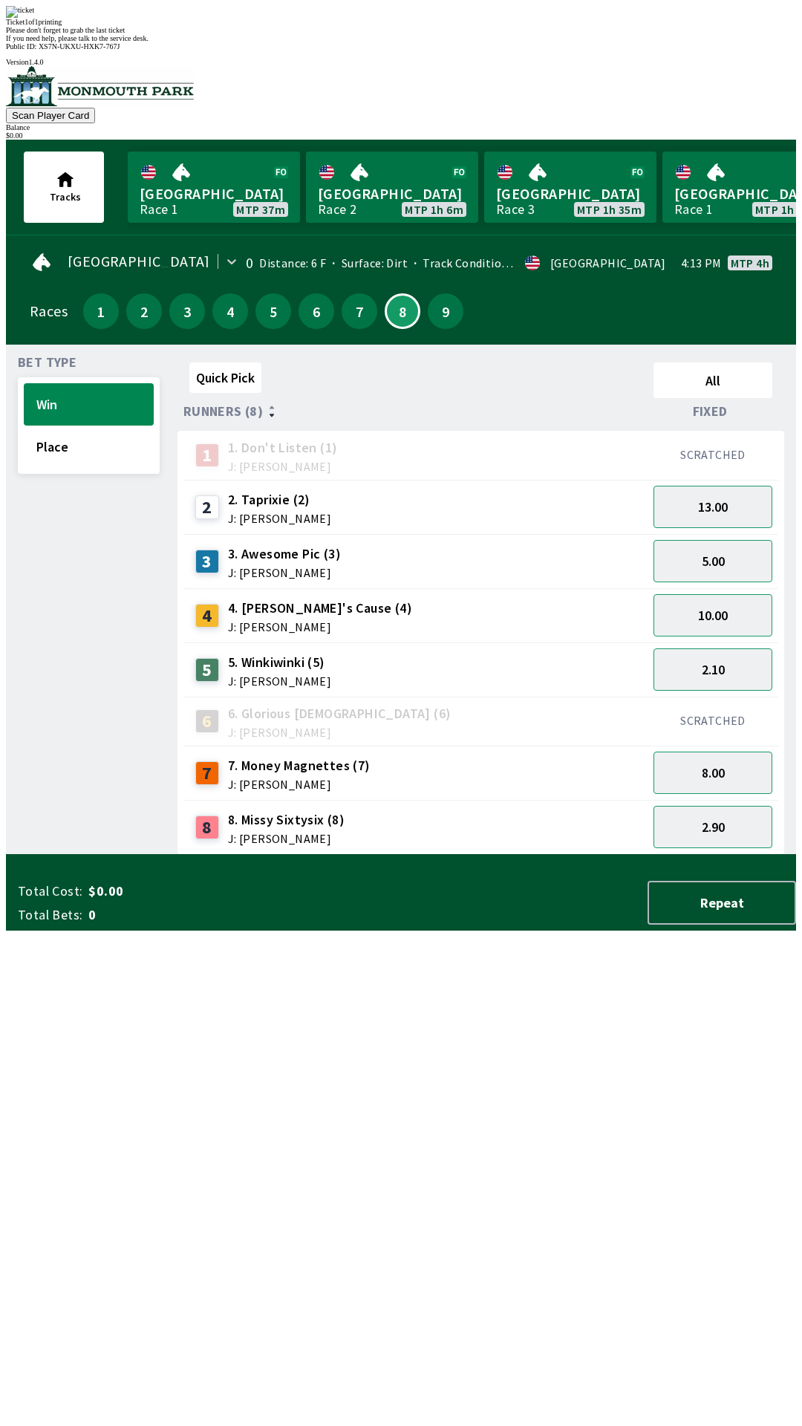
click at [533, 855] on div "Quick Pick All Runners (8) Fixed 1 1. Don't Listen (1) J: [PERSON_NAME] SCRATCH…" at bounding box center [487, 606] width 619 height 498
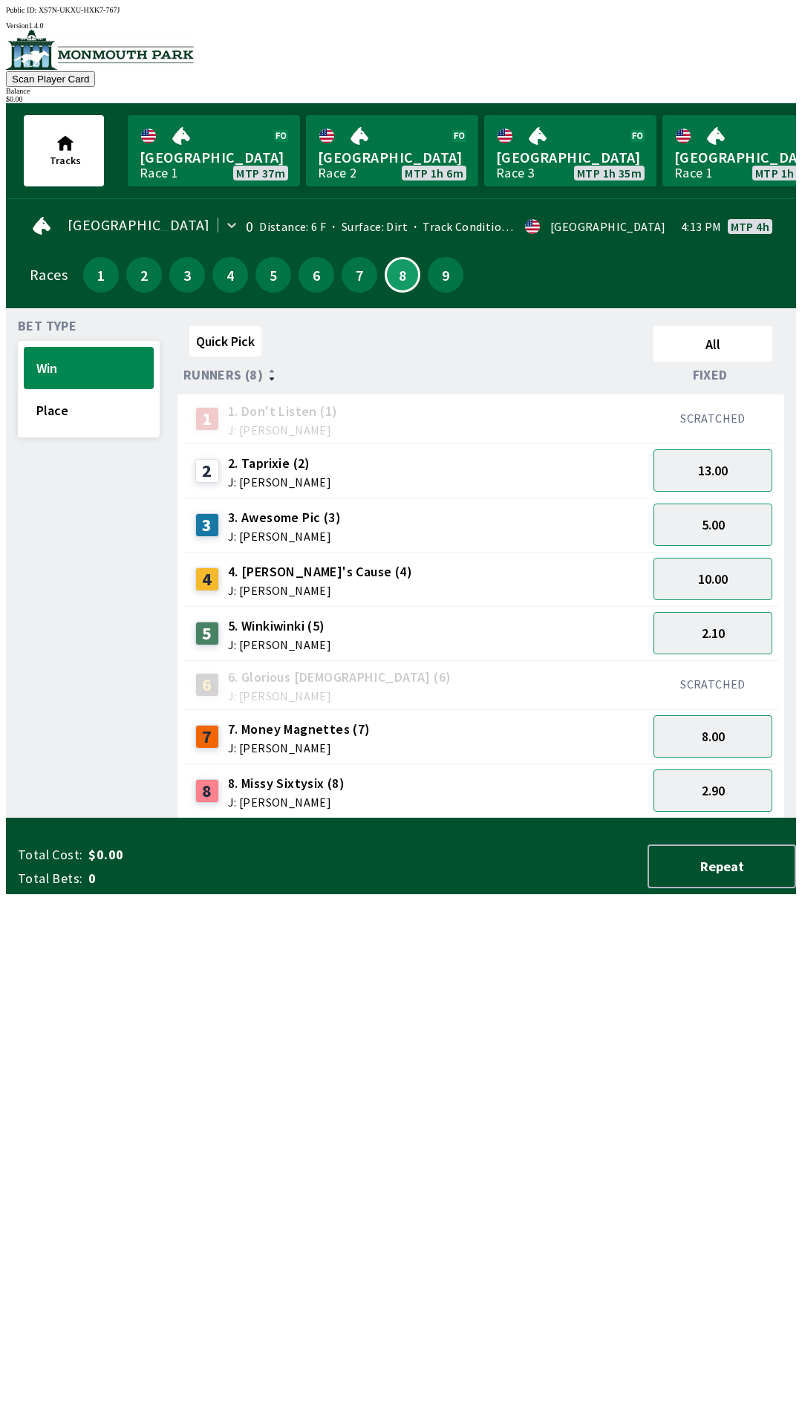
click at [100, 283] on div "1" at bounding box center [101, 275] width 36 height 36
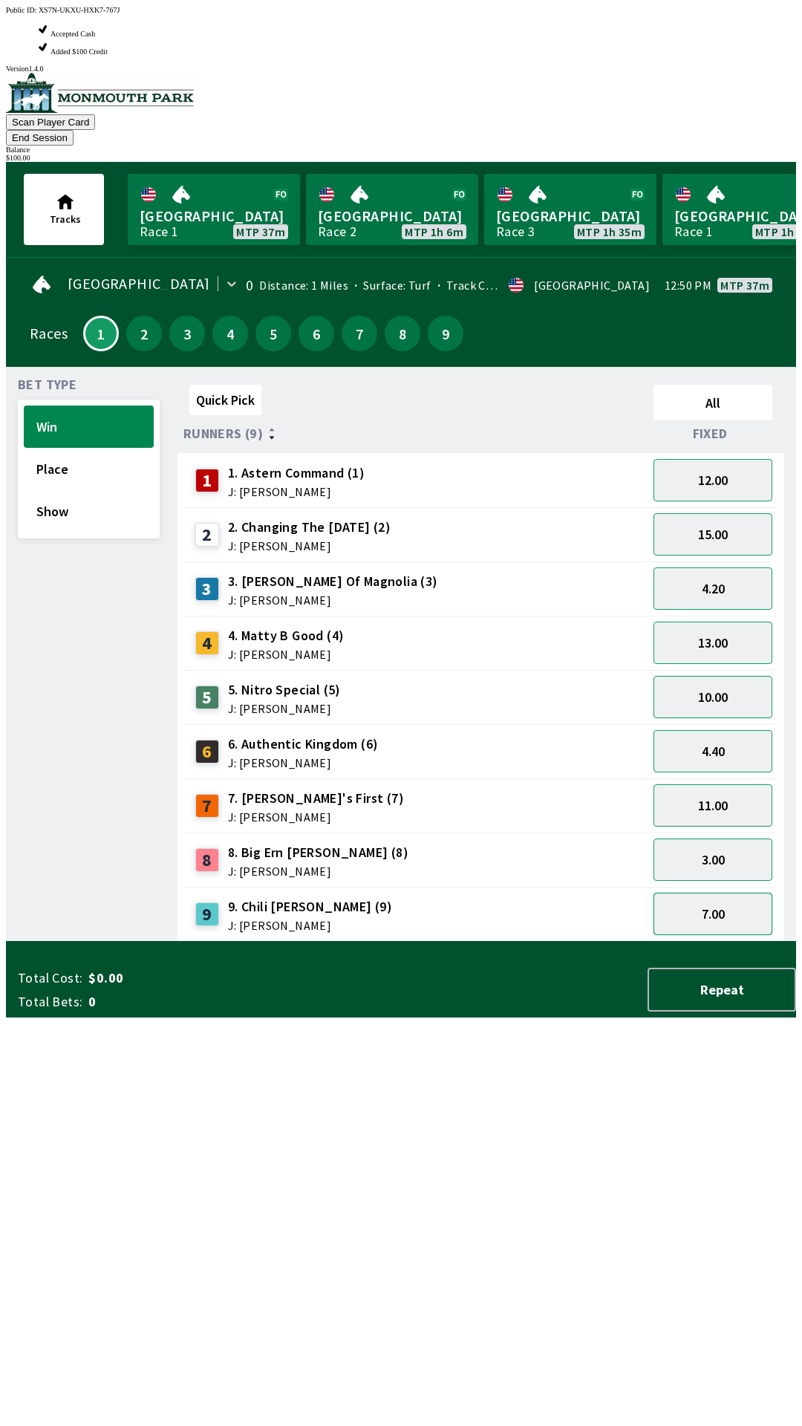
click at [726, 893] on button "7.00" at bounding box center [713, 914] width 119 height 42
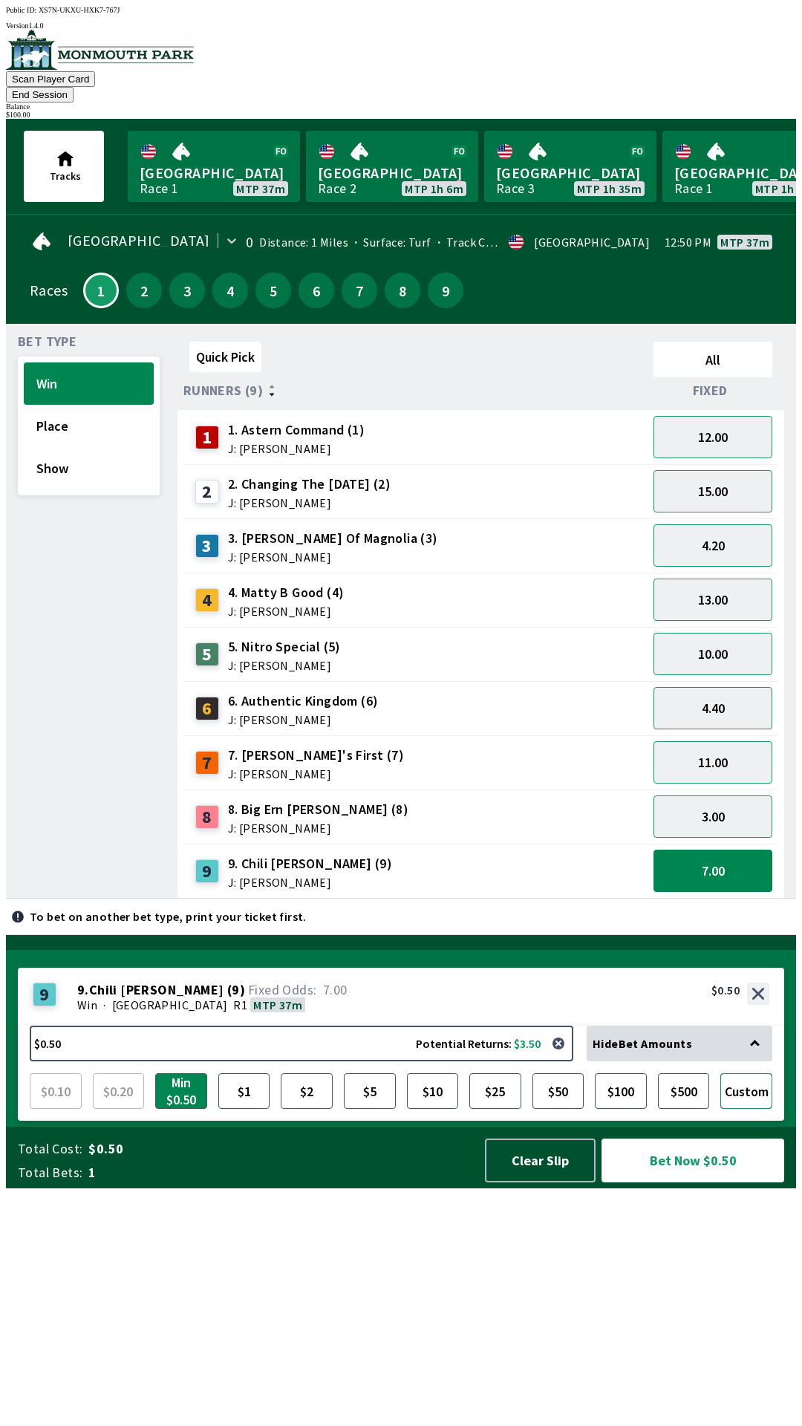
click at [754, 1109] on button "Custom" at bounding box center [746, 1091] width 52 height 36
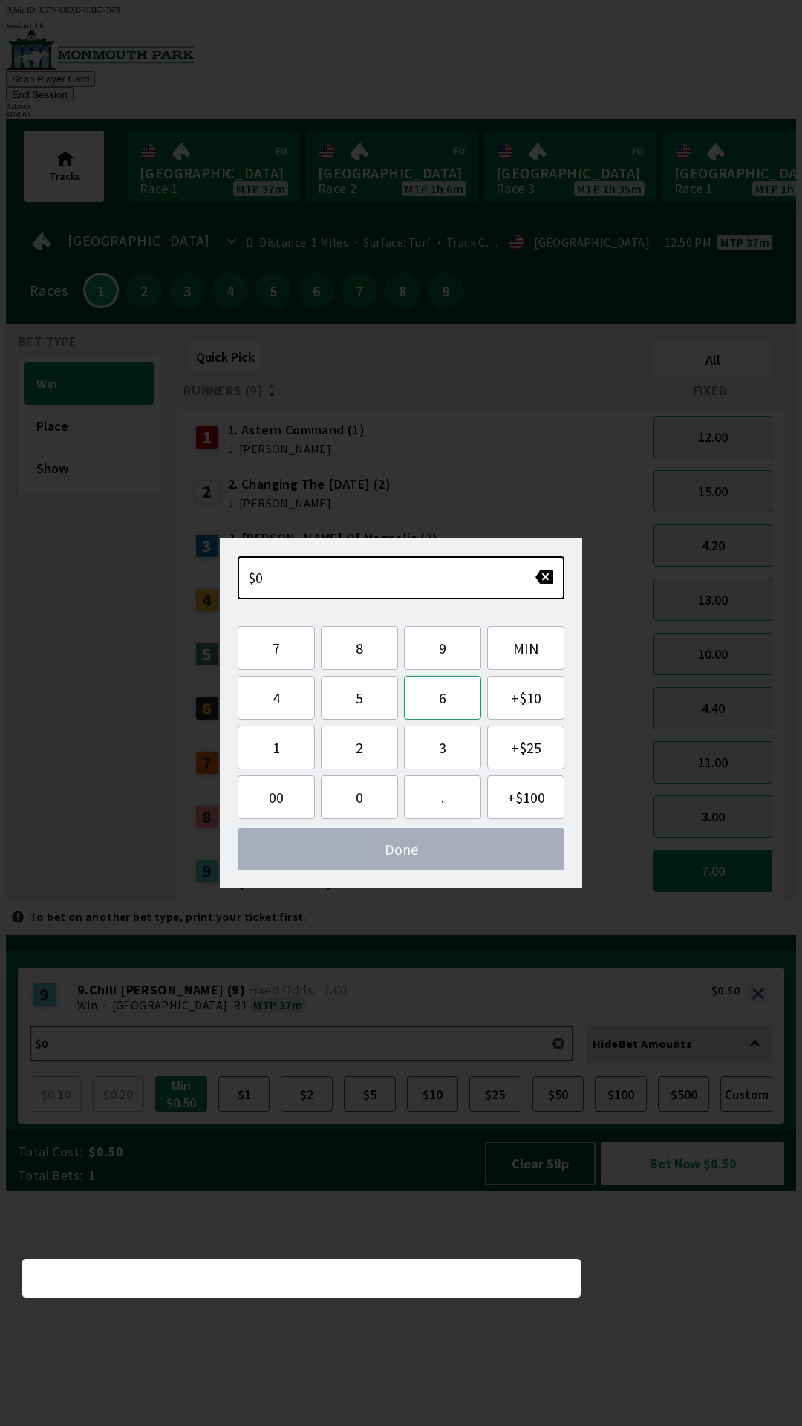
click at [448, 702] on button "6" at bounding box center [442, 698] width 77 height 44
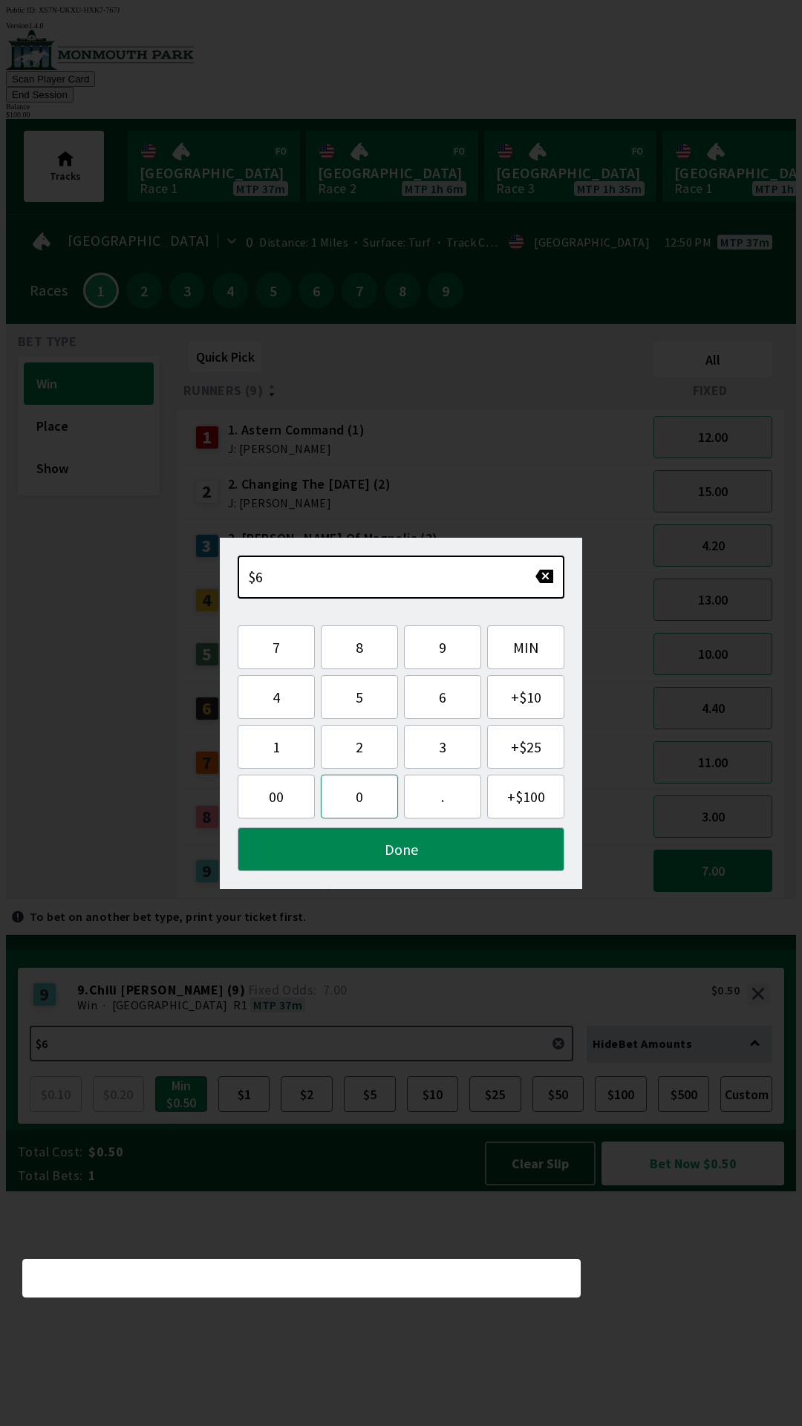
click at [359, 818] on button "0" at bounding box center [359, 797] width 77 height 44
click at [417, 865] on button "Done" at bounding box center [401, 849] width 327 height 44
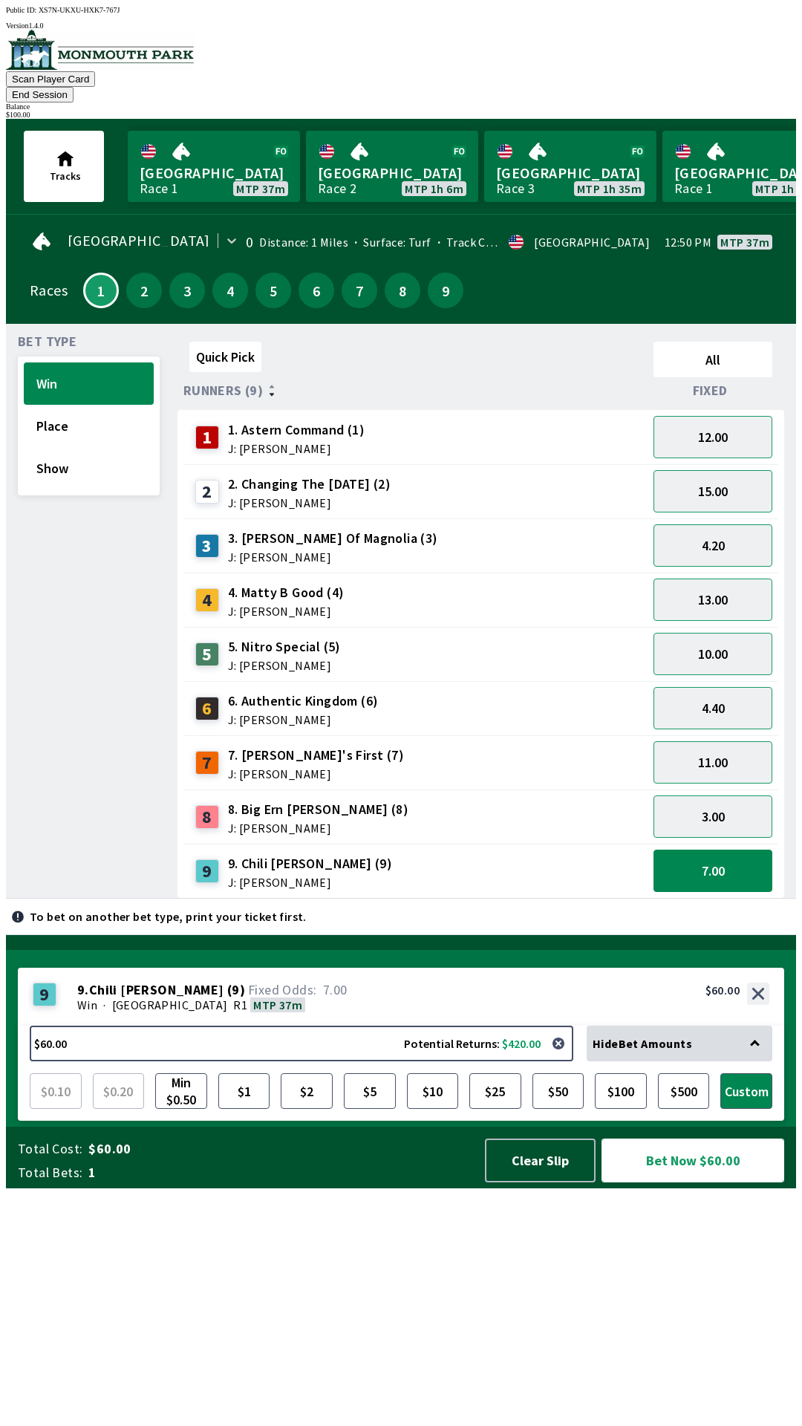
click at [699, 1182] on button "Bet Now $60.00" at bounding box center [693, 1161] width 183 height 44
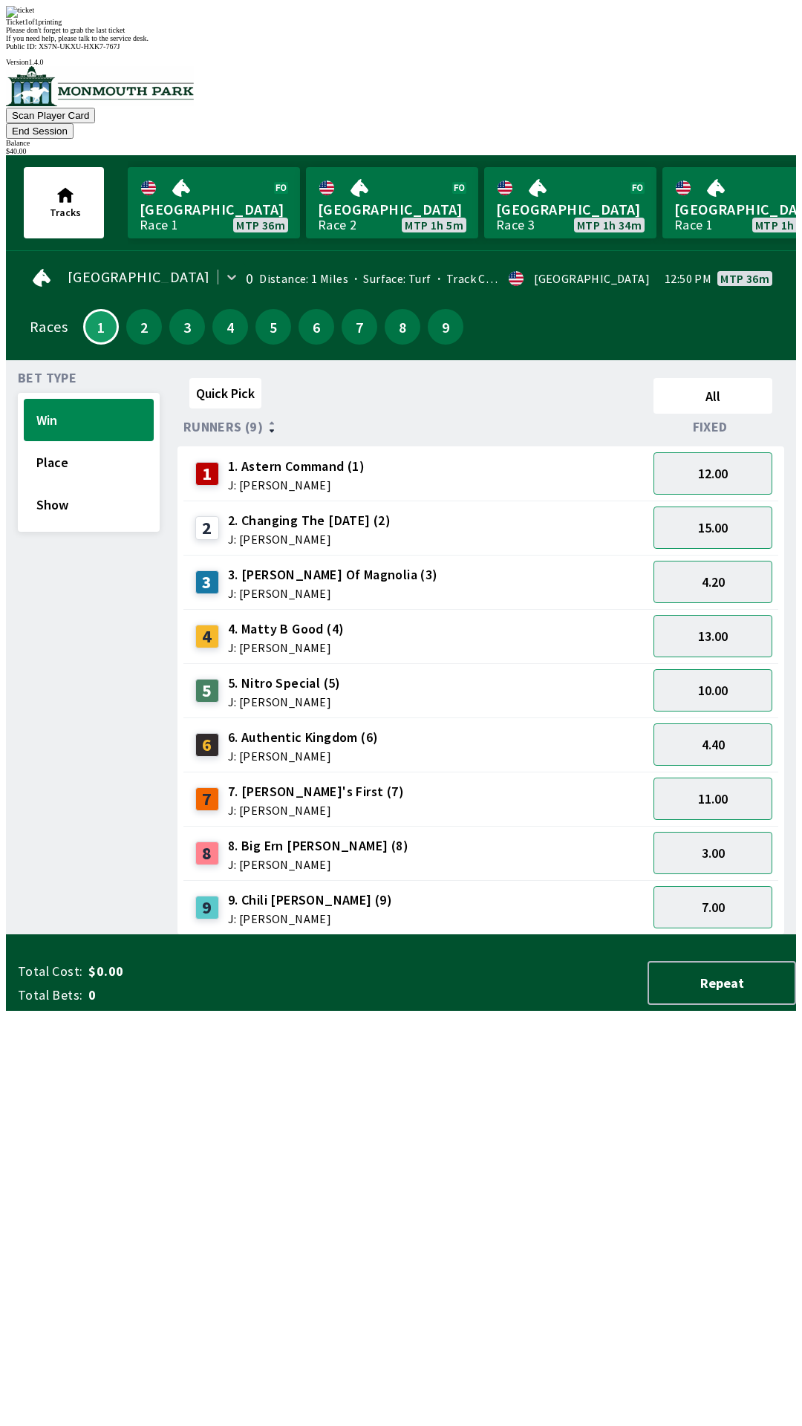
click at [506, 935] on div "Quick Pick All Runners (9) Fixed 1 1. Astern Command (1) J: [PERSON_NAME] 12.00…" at bounding box center [487, 653] width 619 height 563
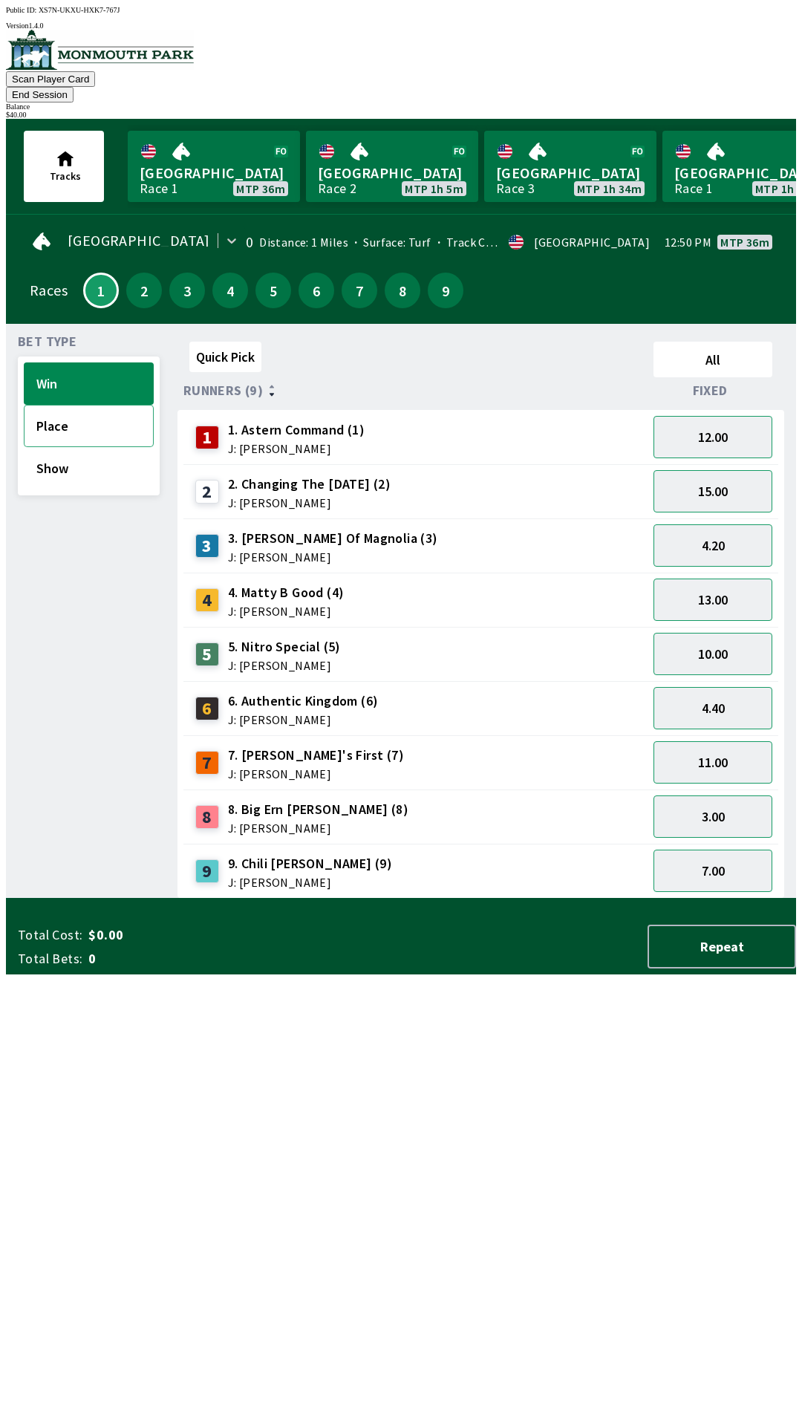
click at [107, 406] on button "Place" at bounding box center [89, 426] width 130 height 42
click at [721, 853] on button "3.40" at bounding box center [713, 871] width 119 height 42
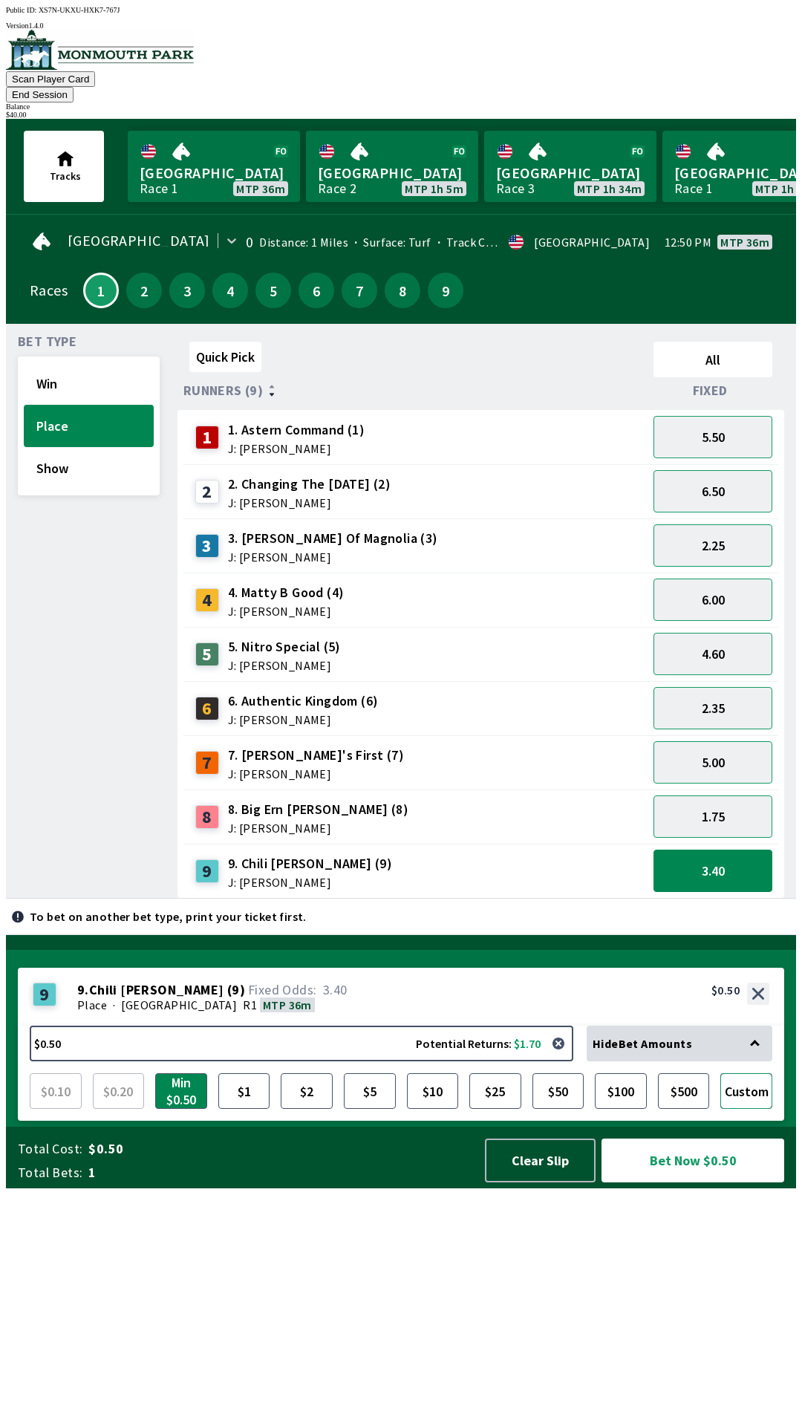
click at [752, 1109] on button "Custom" at bounding box center [746, 1091] width 52 height 36
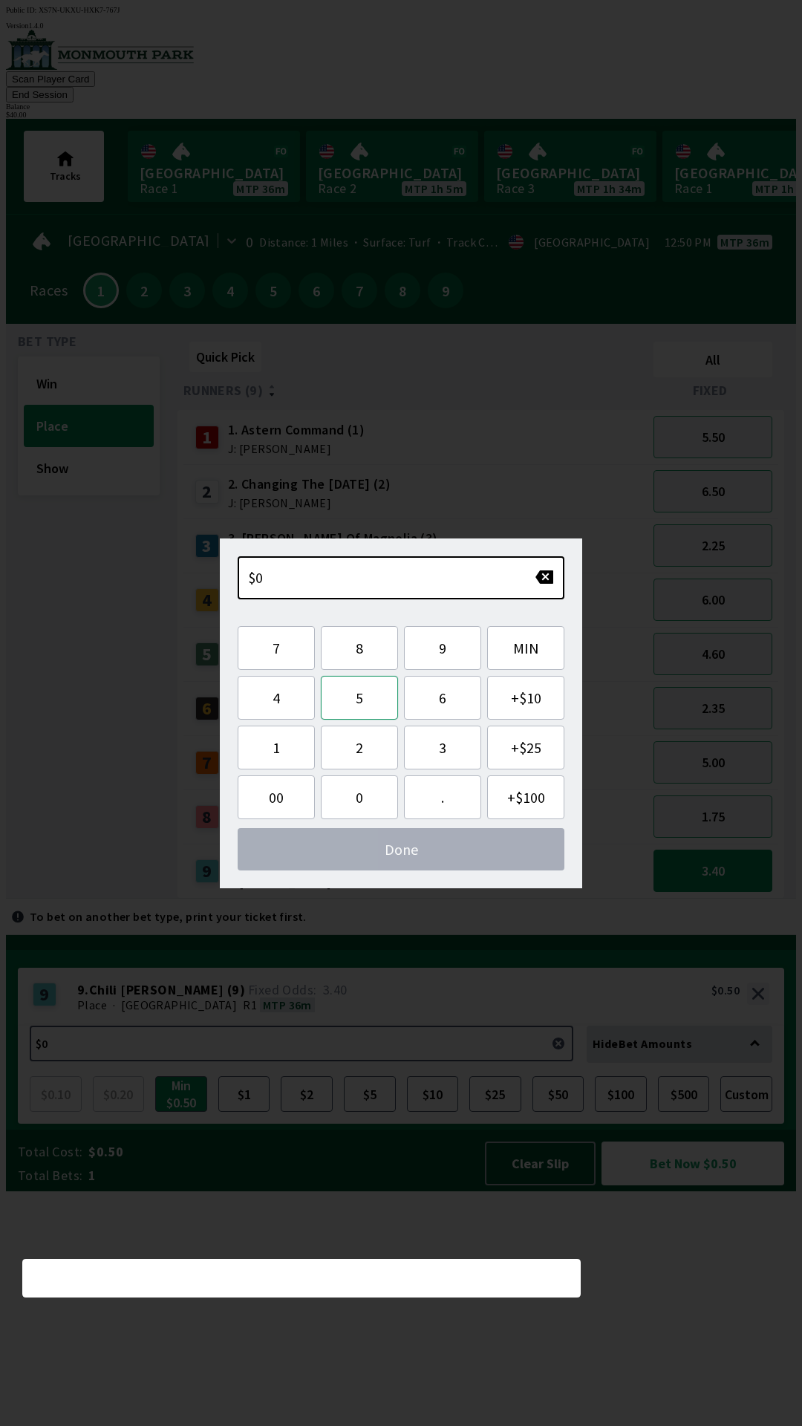
click at [362, 701] on button "5" at bounding box center [359, 698] width 77 height 44
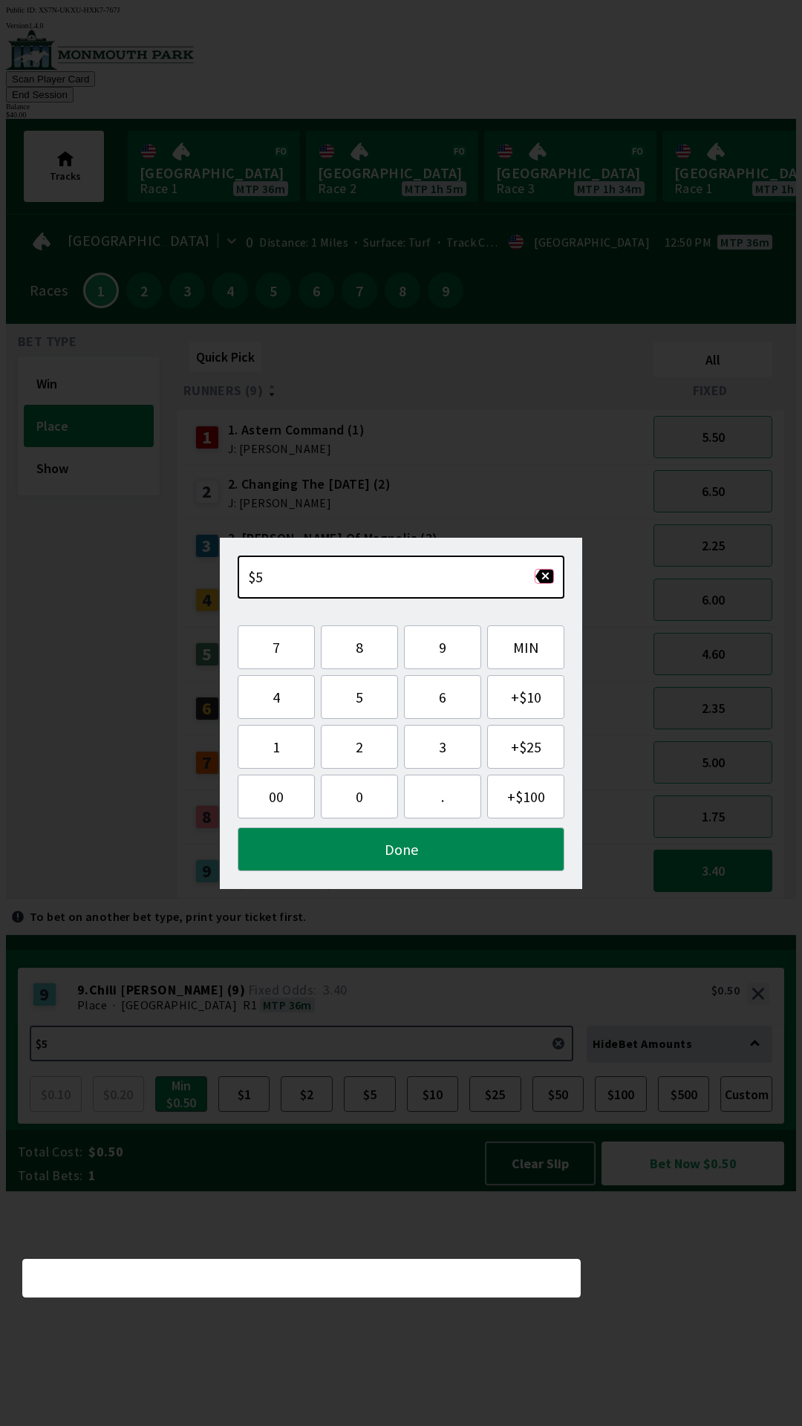
click at [541, 576] on button "button" at bounding box center [544, 576] width 19 height 15
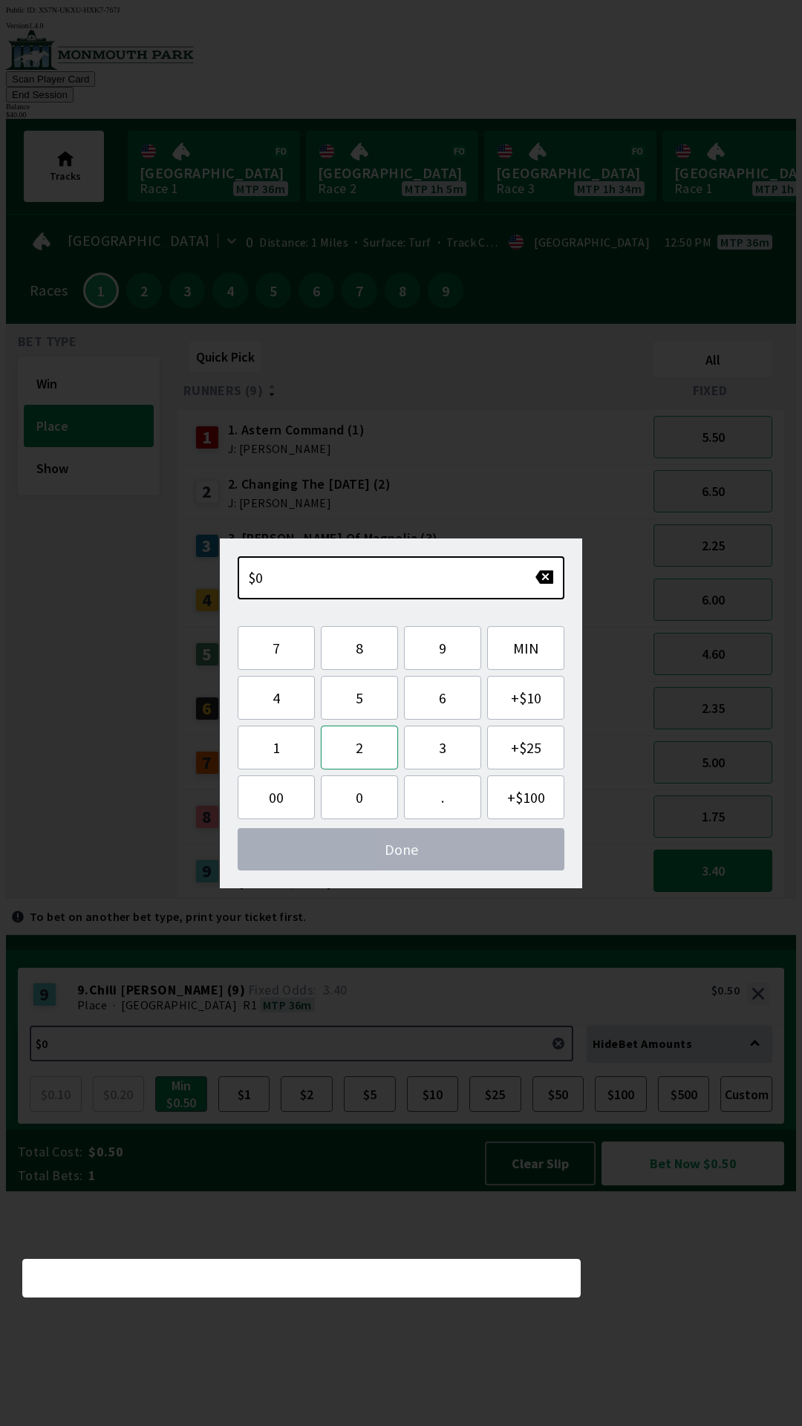
click at [361, 761] on button "2" at bounding box center [359, 748] width 77 height 44
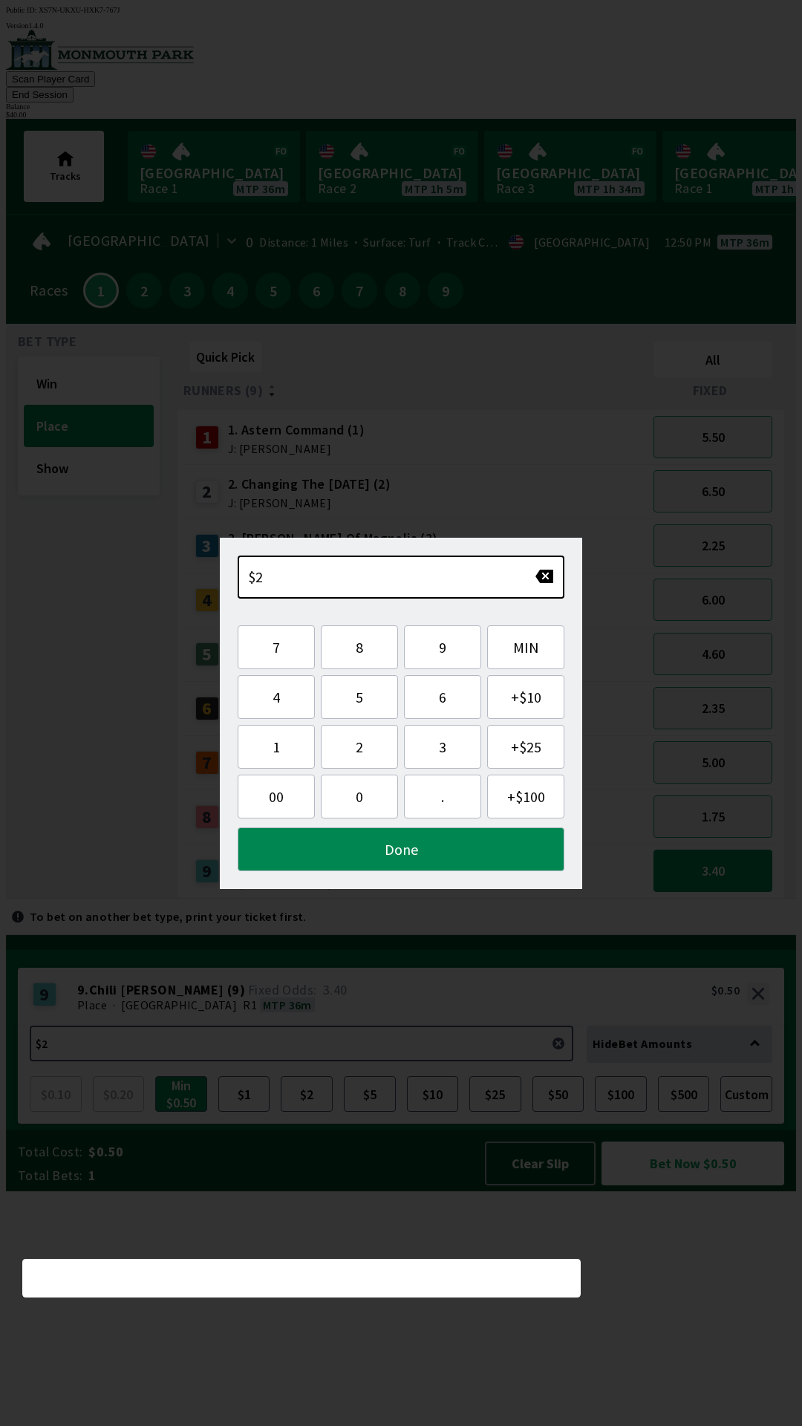
click at [370, 809] on button "0" at bounding box center [359, 797] width 77 height 44
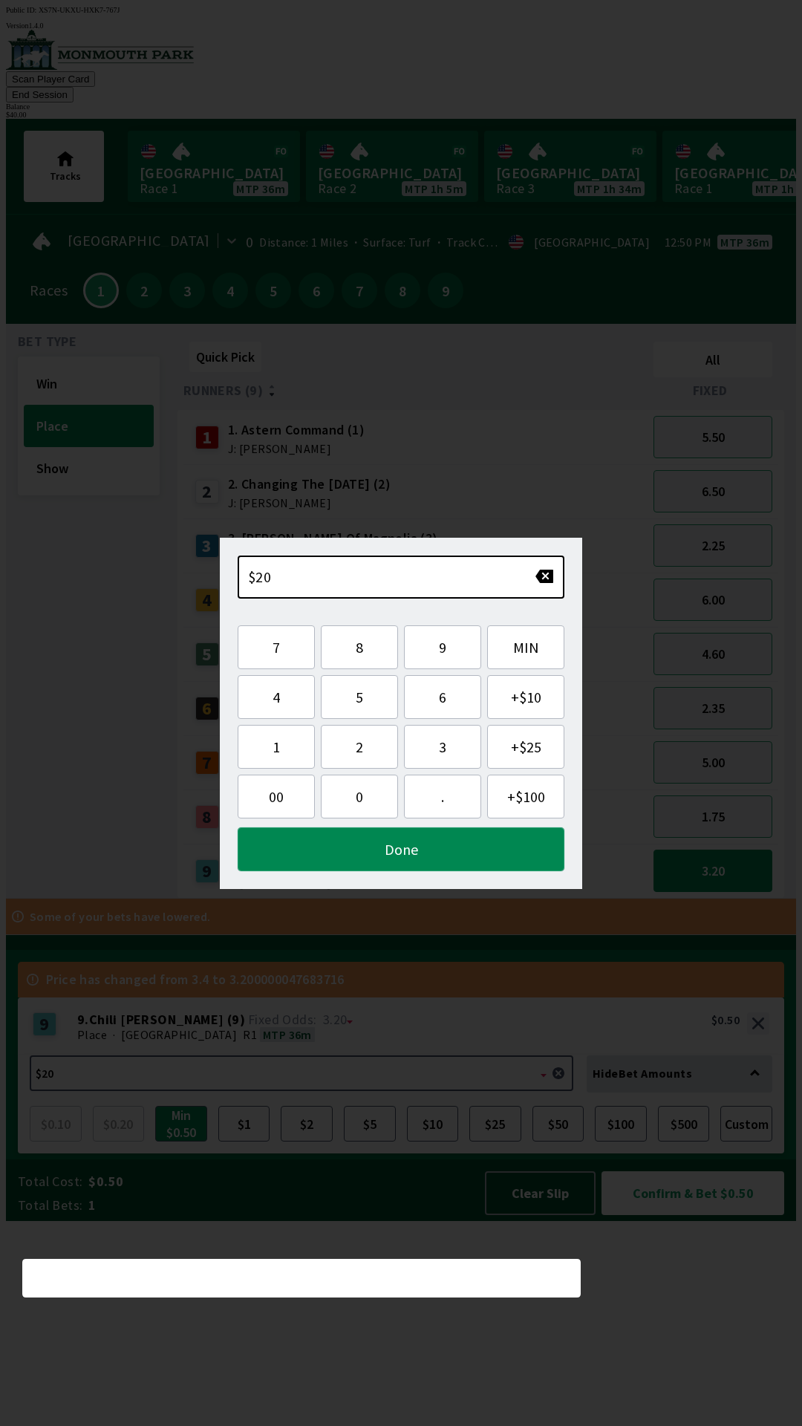
click at [420, 869] on button "Done" at bounding box center [401, 849] width 327 height 44
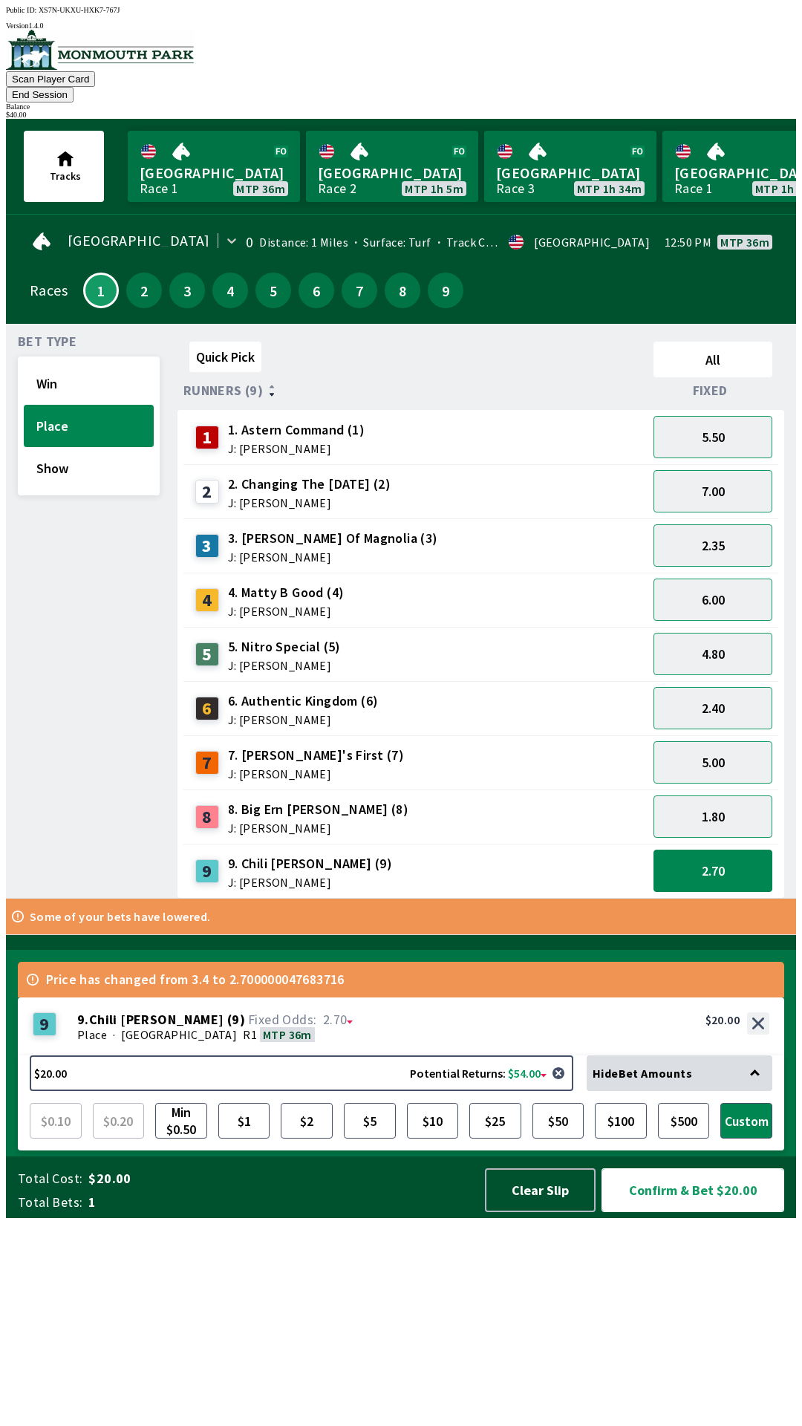
click at [692, 1212] on button "Confirm & Bet $20.00" at bounding box center [693, 1190] width 183 height 44
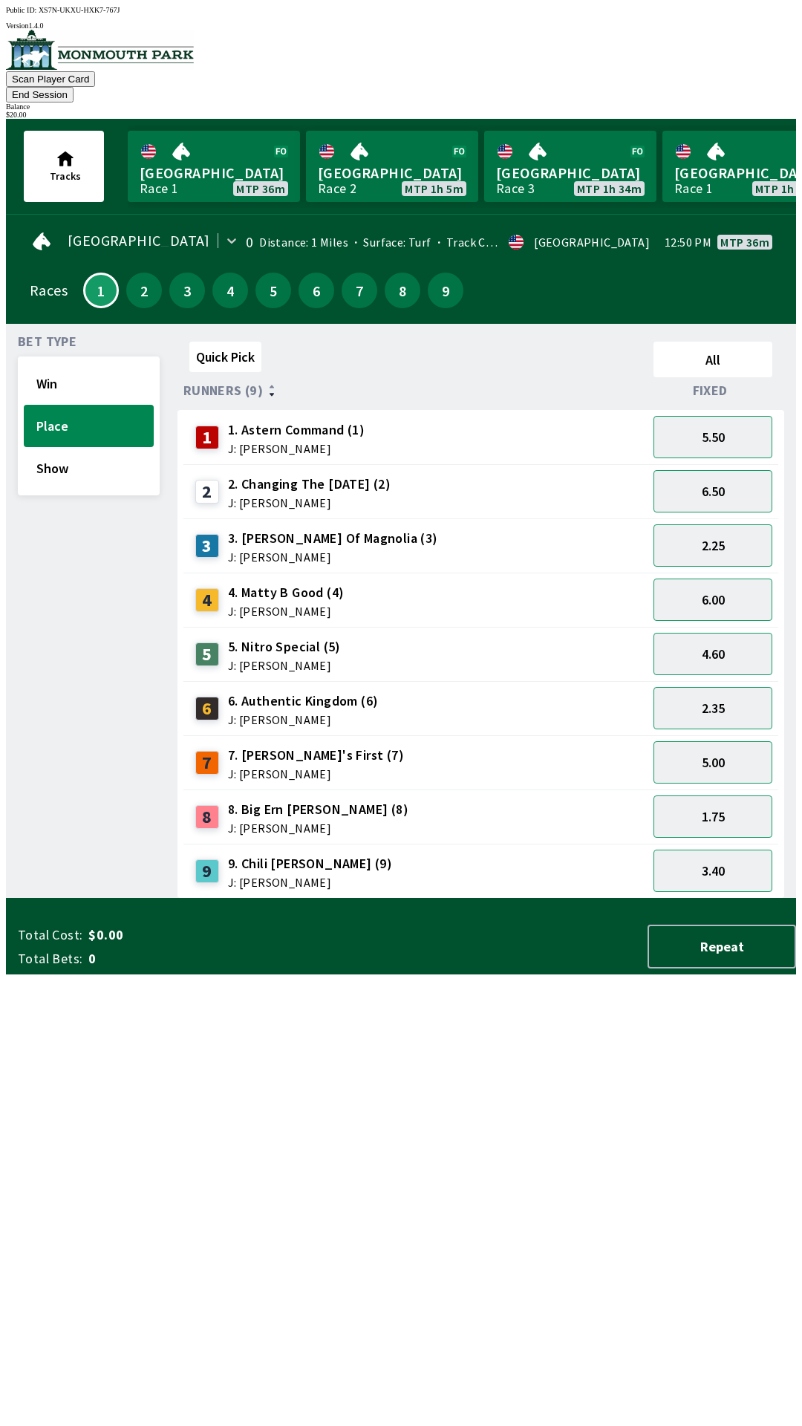
click at [510, 899] on div "Quick Pick All Runners (9) Fixed 1 1. Astern Command (1) J: [PERSON_NAME] 5.50 …" at bounding box center [487, 617] width 619 height 563
click at [74, 405] on button "Place" at bounding box center [89, 426] width 130 height 42
click at [82, 405] on button "Place" at bounding box center [89, 426] width 130 height 42
click at [117, 374] on button "Win" at bounding box center [89, 383] width 130 height 42
click at [134, 273] on button "2" at bounding box center [144, 291] width 36 height 36
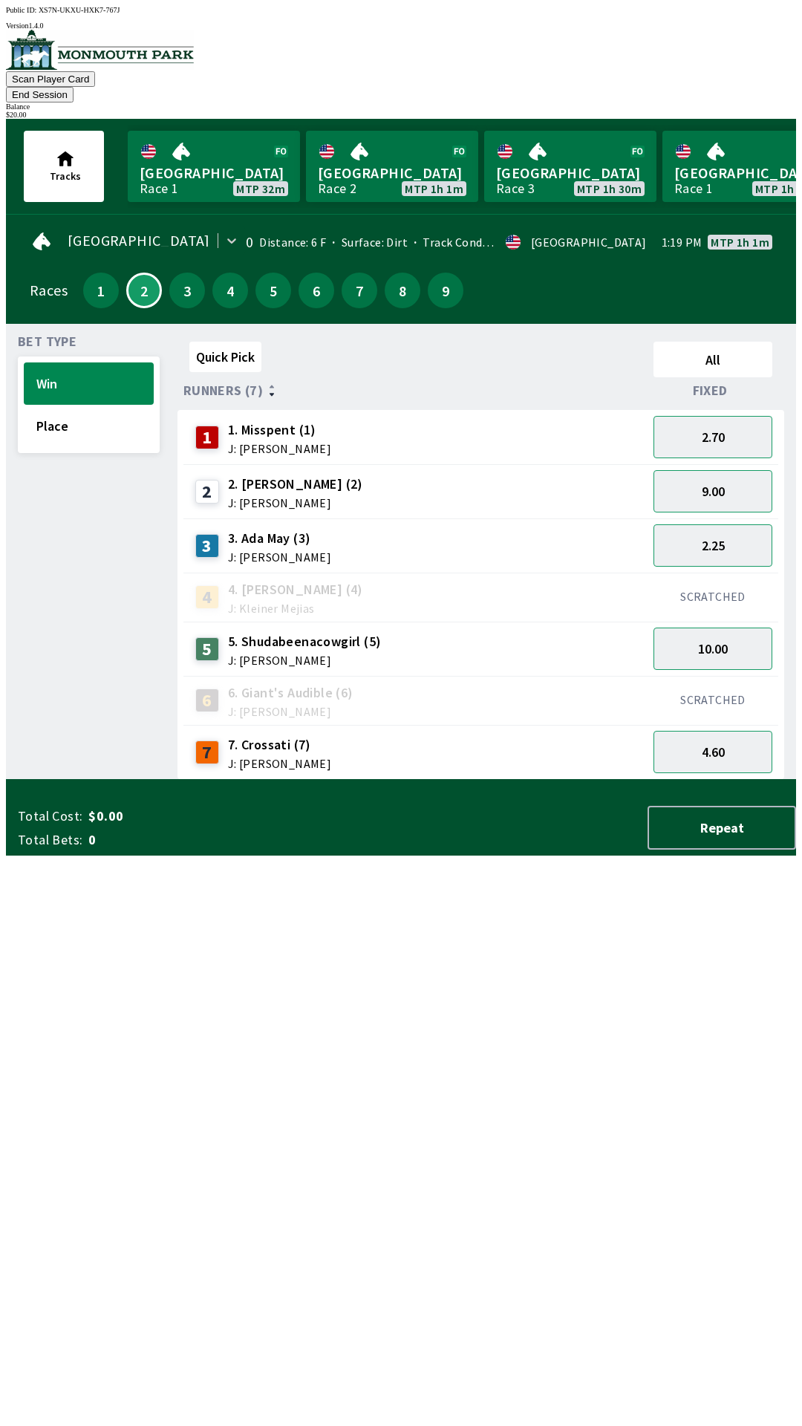
click at [74, 87] on button "End Session" at bounding box center [40, 95] width 68 height 16
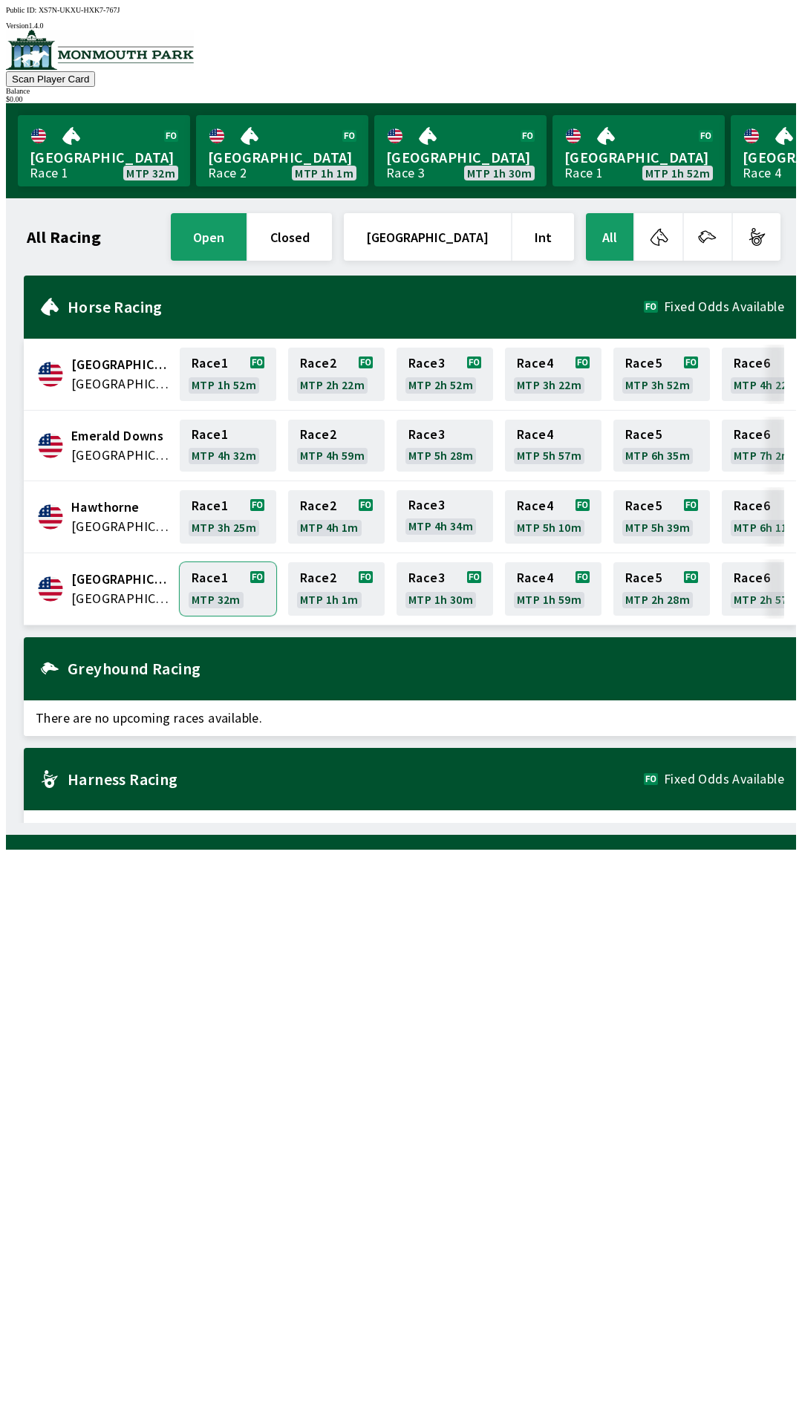
click at [215, 591] on link "Race 1 MTP 32m" at bounding box center [228, 588] width 97 height 53
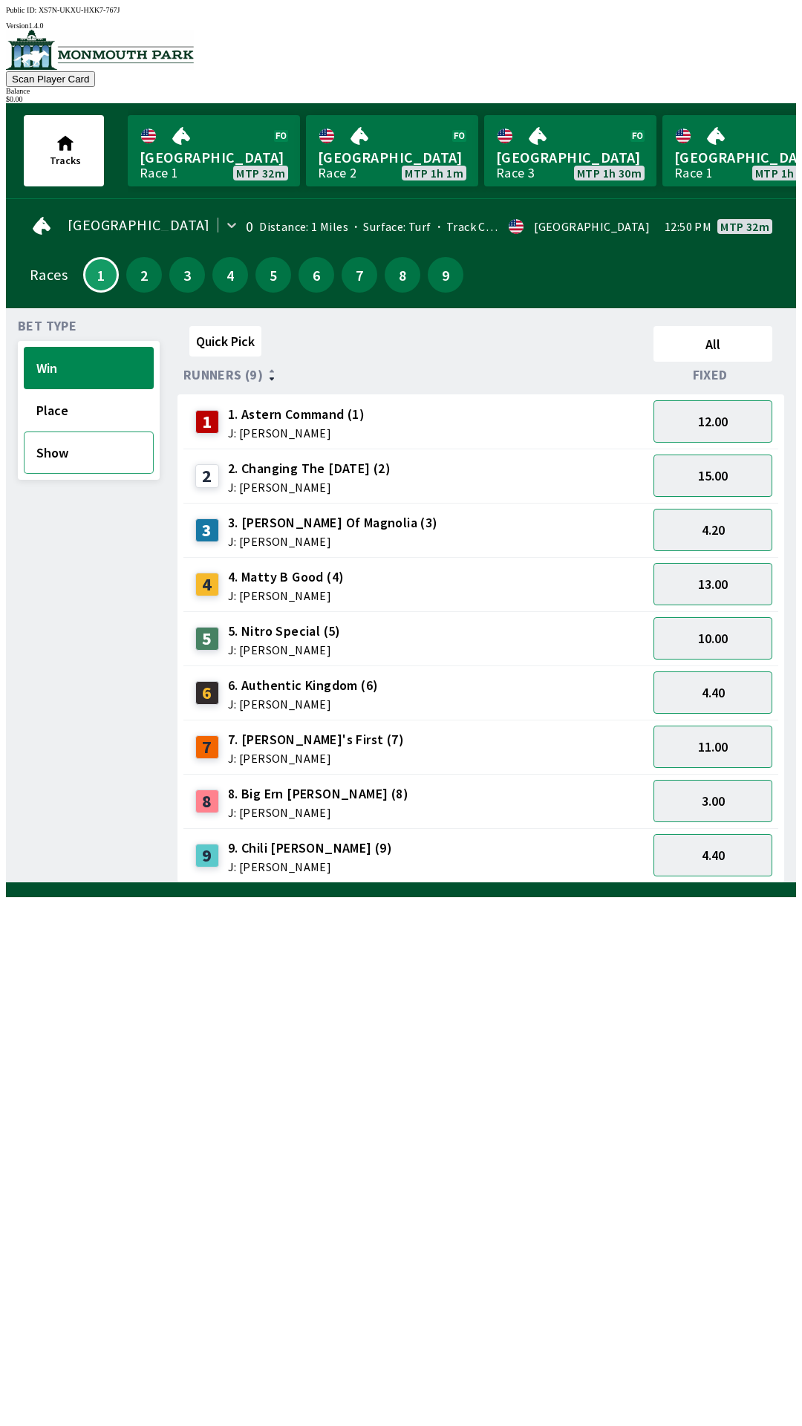
click at [90, 432] on button "Show" at bounding box center [89, 453] width 130 height 42
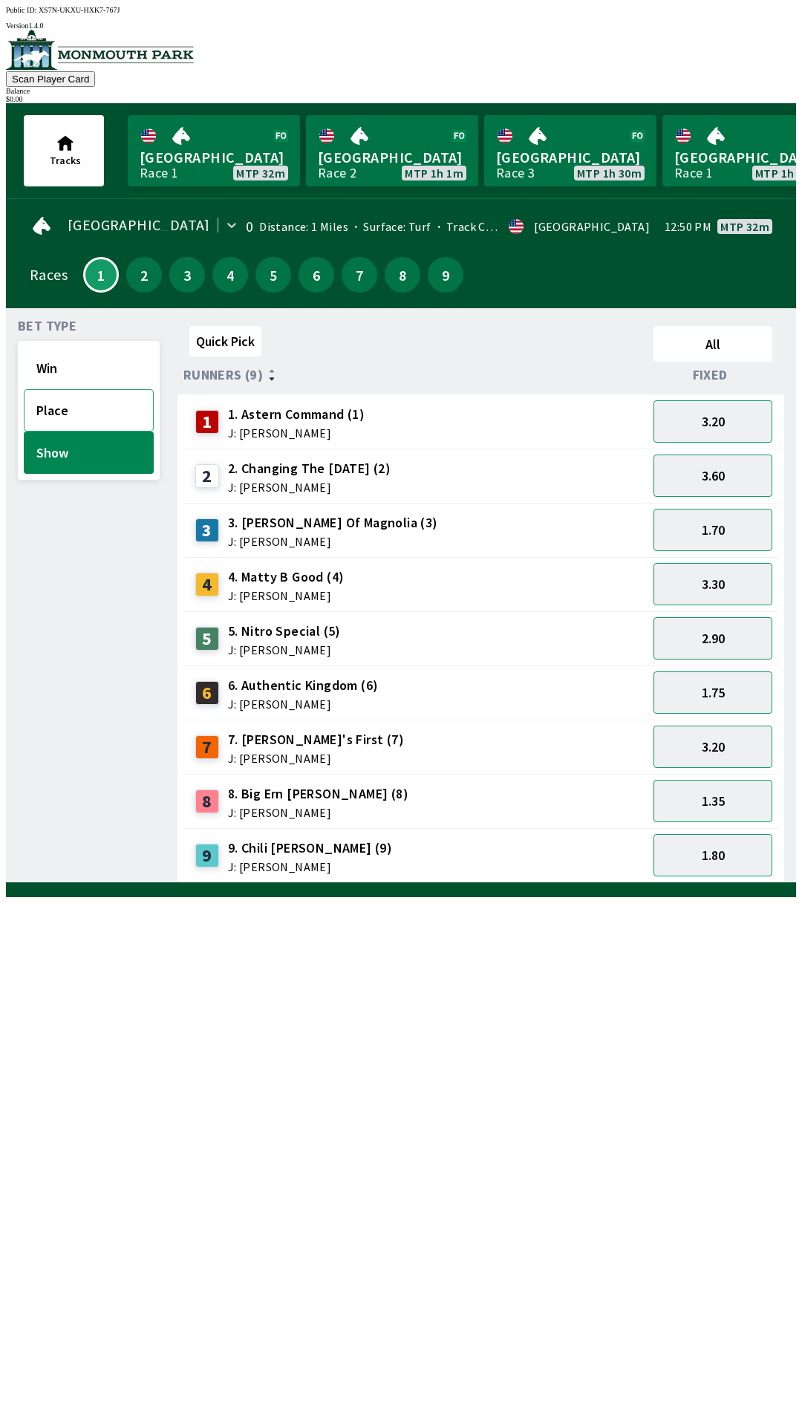
click at [85, 403] on button "Place" at bounding box center [89, 410] width 130 height 42
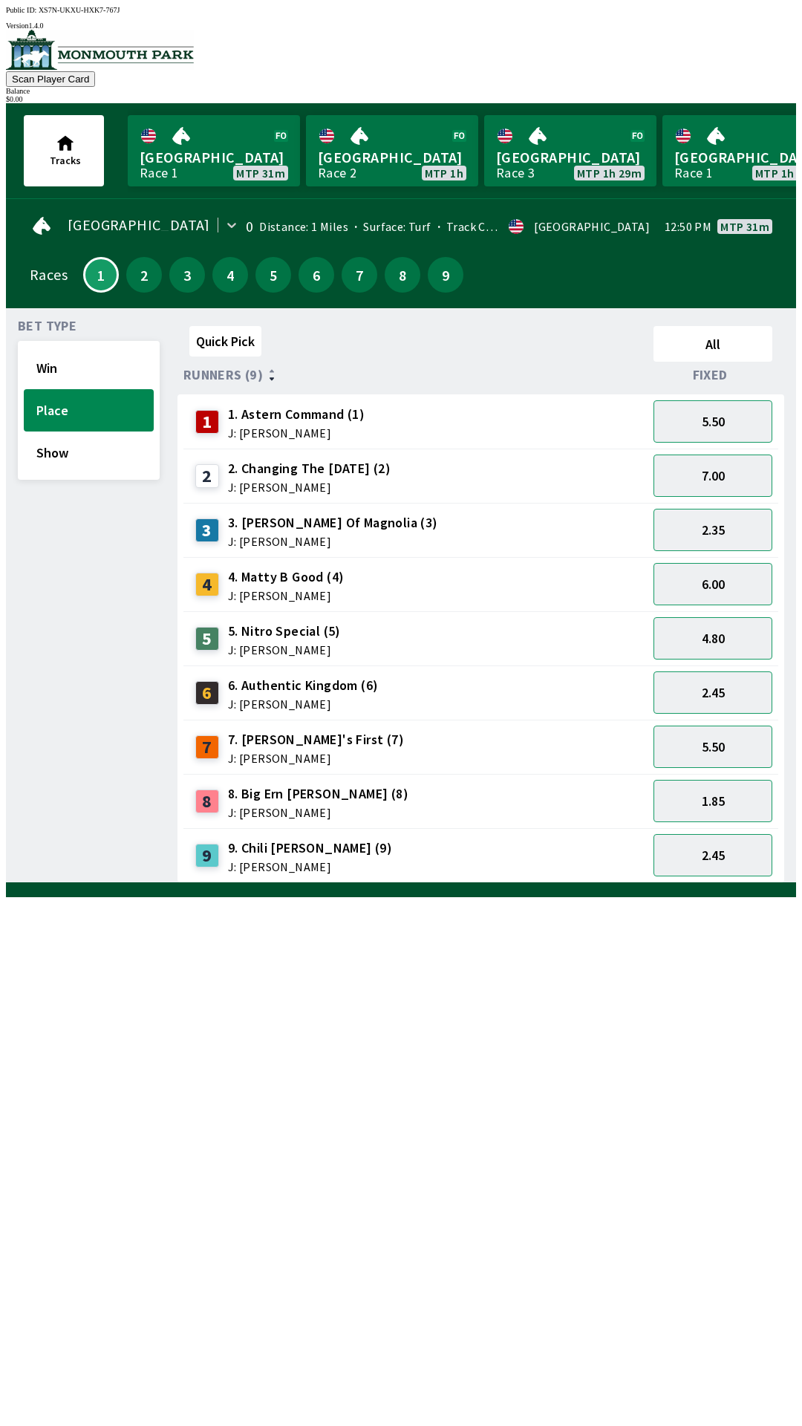
click at [166, 284] on div "3" at bounding box center [187, 274] width 43 height 43
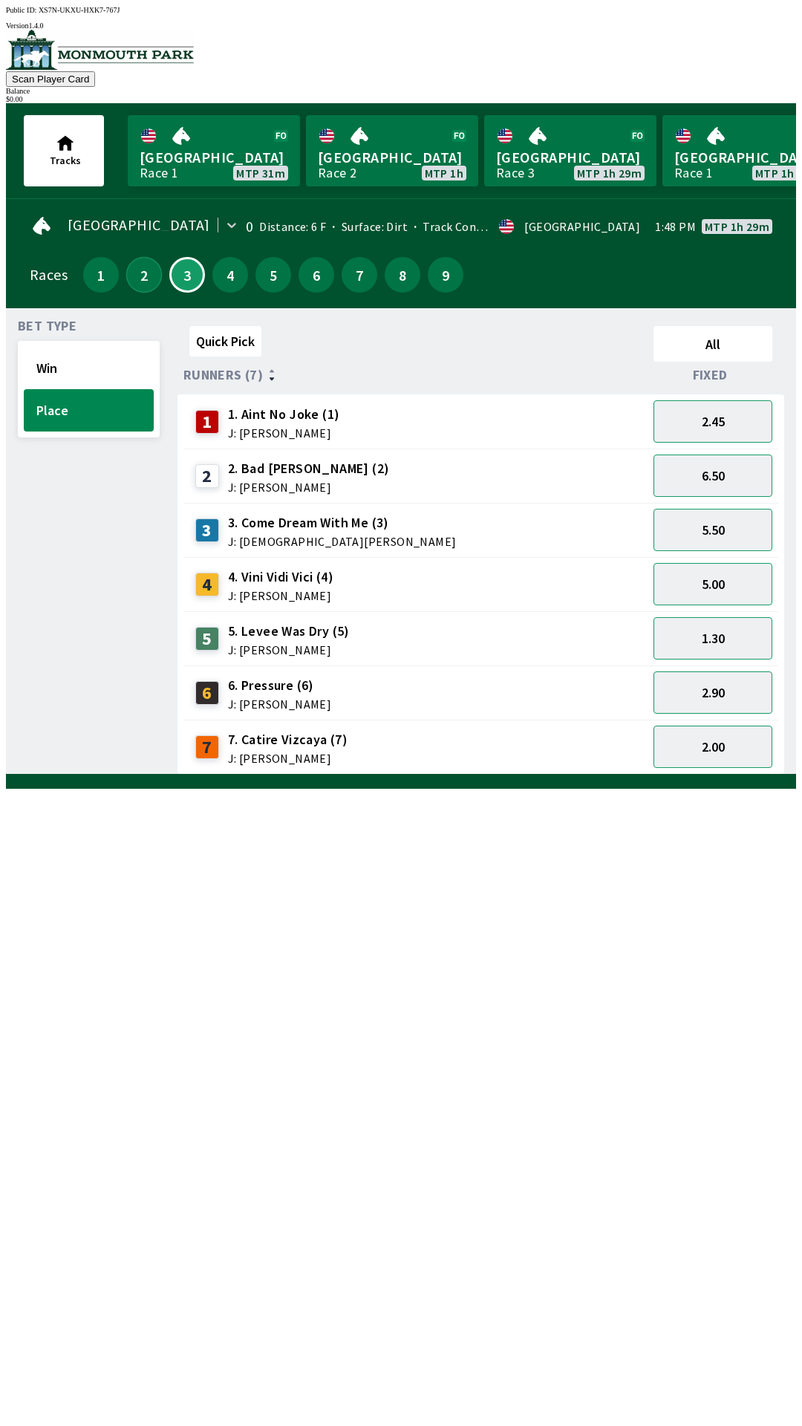
click at [143, 281] on button "2" at bounding box center [144, 275] width 36 height 36
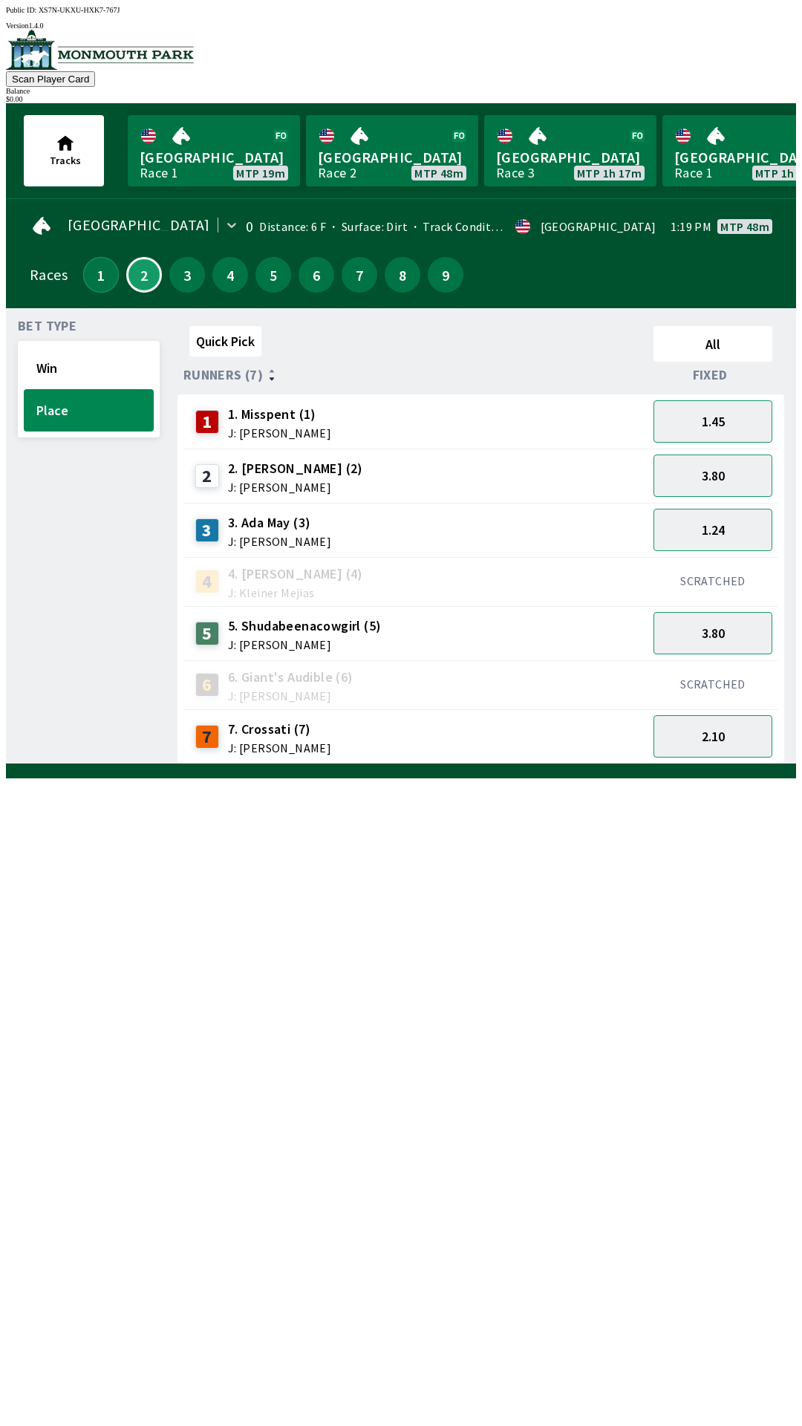
click at [86, 257] on button "1" at bounding box center [101, 275] width 36 height 36
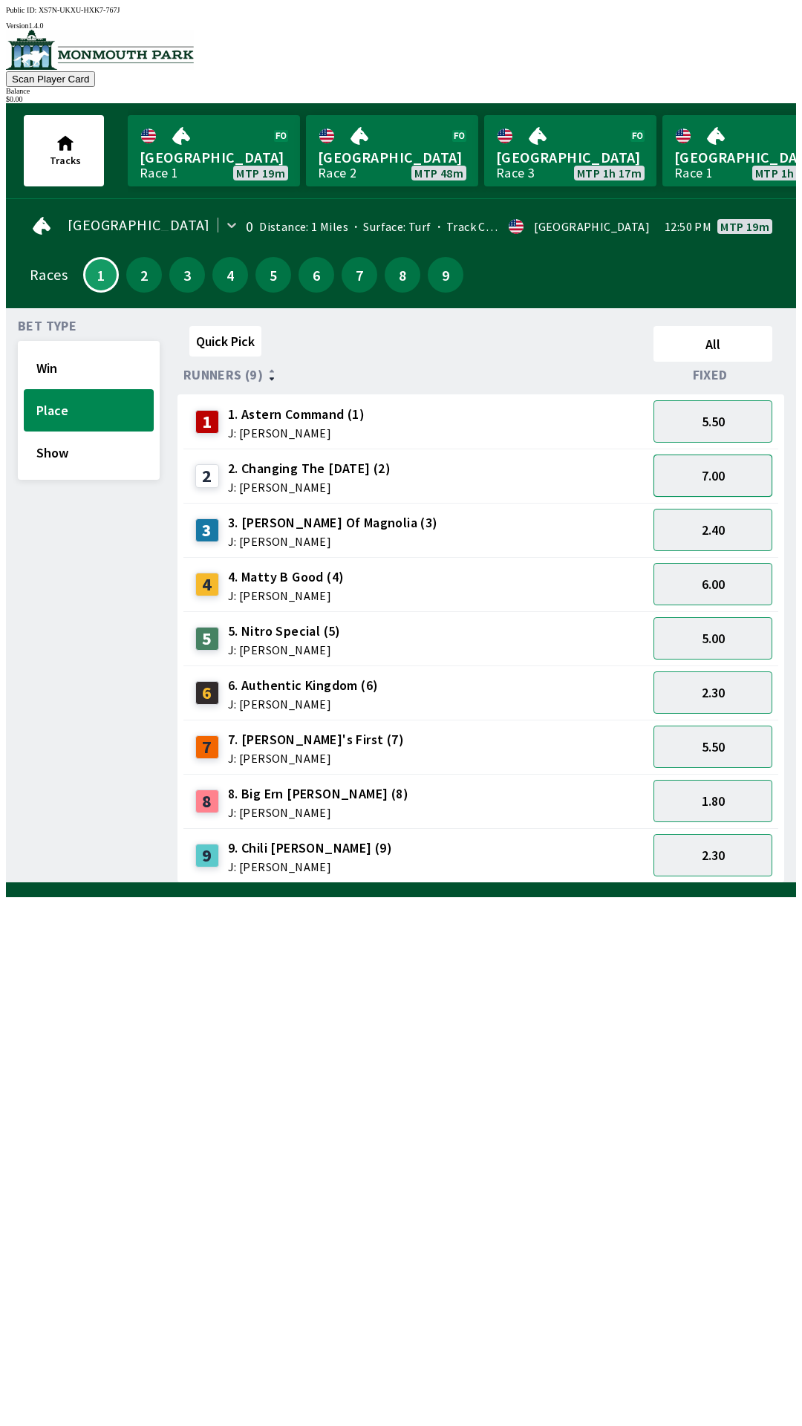
click at [735, 460] on button "7.00" at bounding box center [713, 476] width 119 height 42
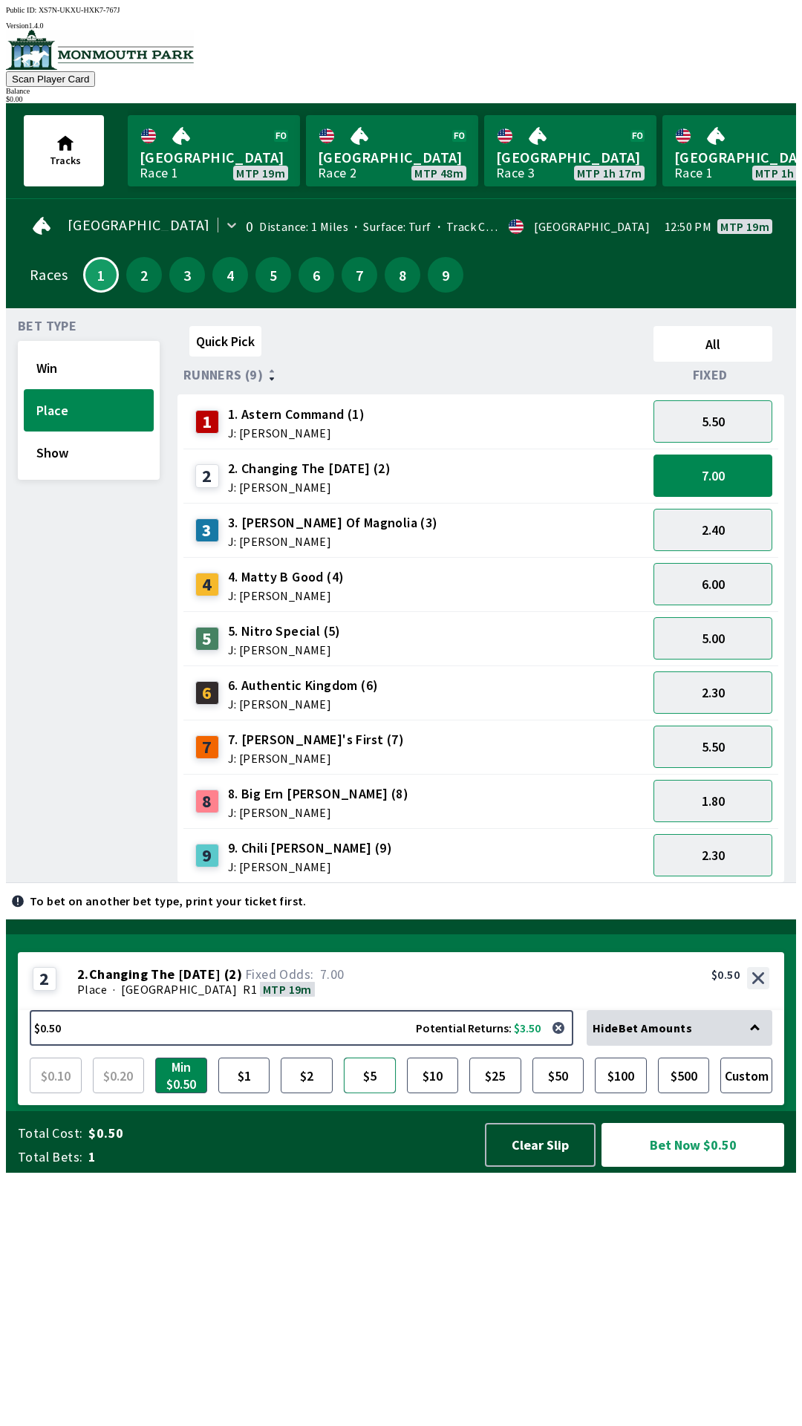
click at [380, 1093] on button "$5" at bounding box center [370, 1076] width 52 height 36
click at [81, 370] on button "Win" at bounding box center [89, 368] width 130 height 42
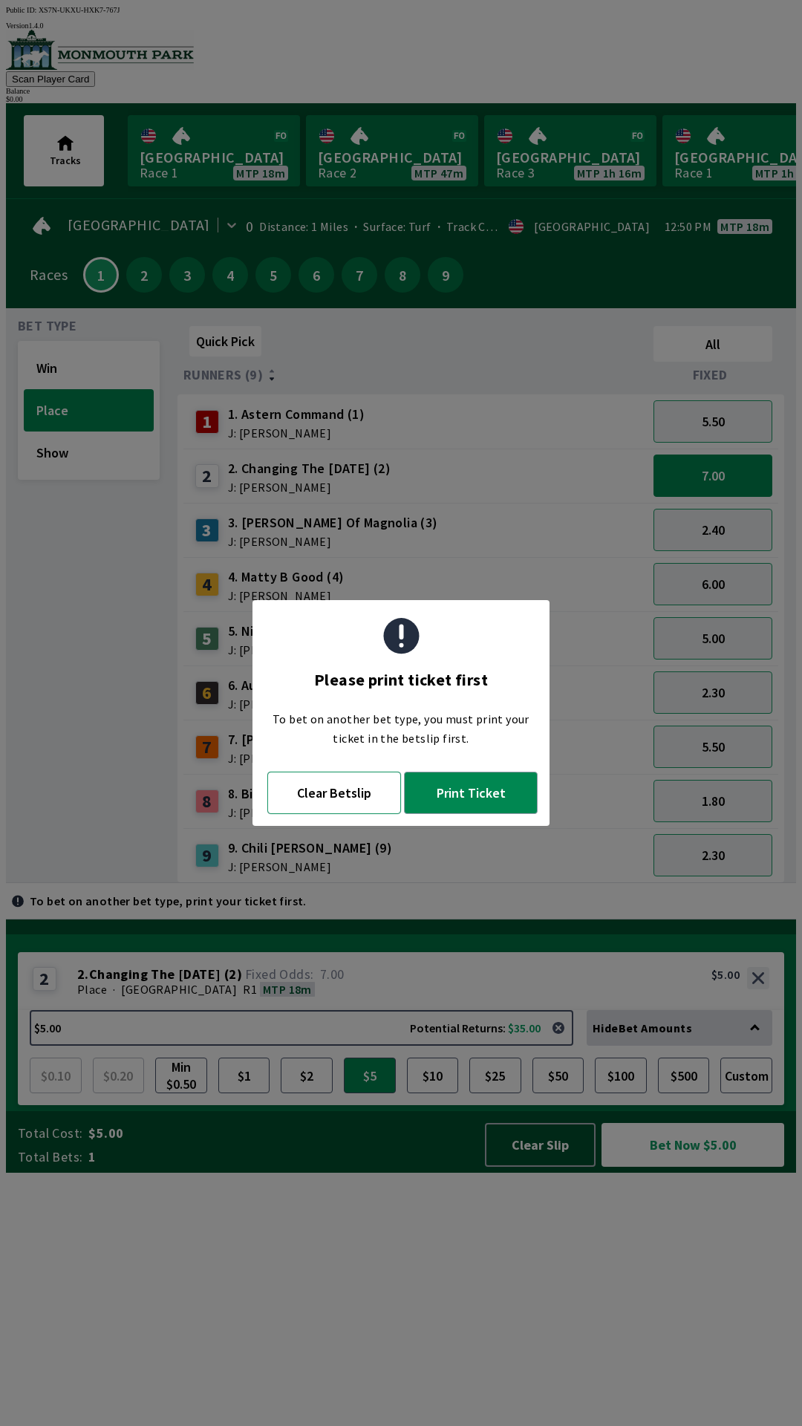
click at [348, 801] on button "Clear Betslip" at bounding box center [334, 793] width 134 height 42
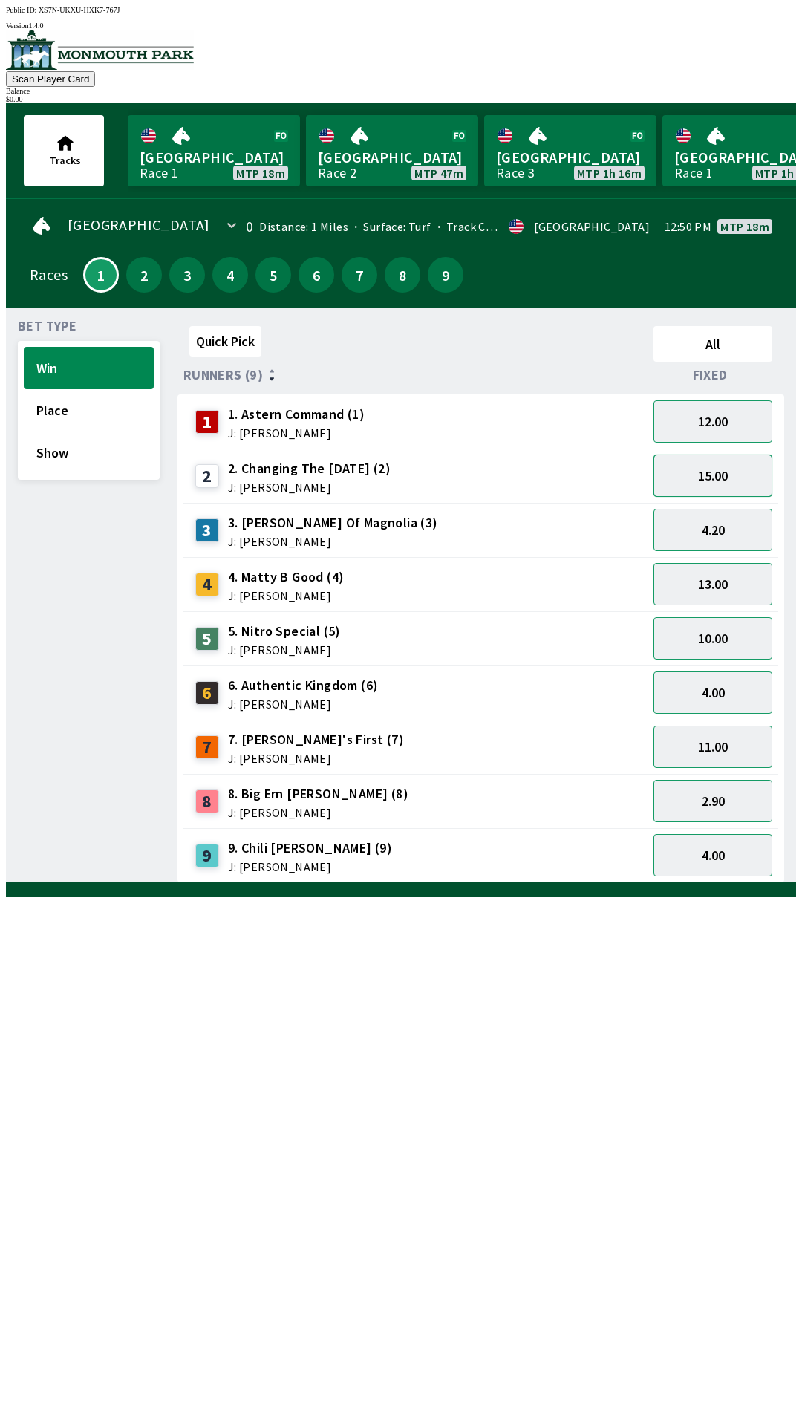
click at [733, 477] on button "15.00" at bounding box center [713, 476] width 119 height 42
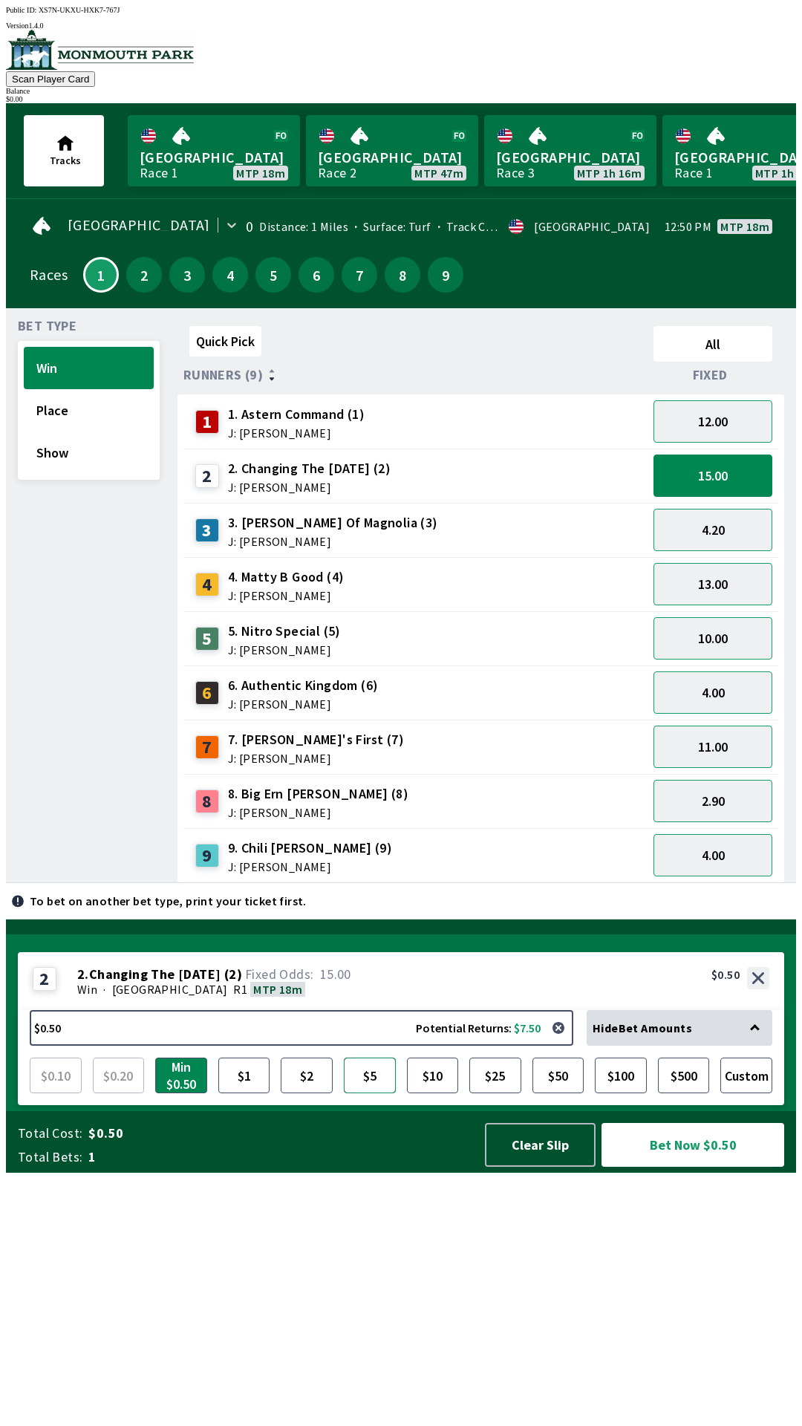
click at [374, 1093] on button "$5" at bounding box center [370, 1076] width 52 height 36
click at [744, 790] on button "2.90" at bounding box center [713, 801] width 119 height 42
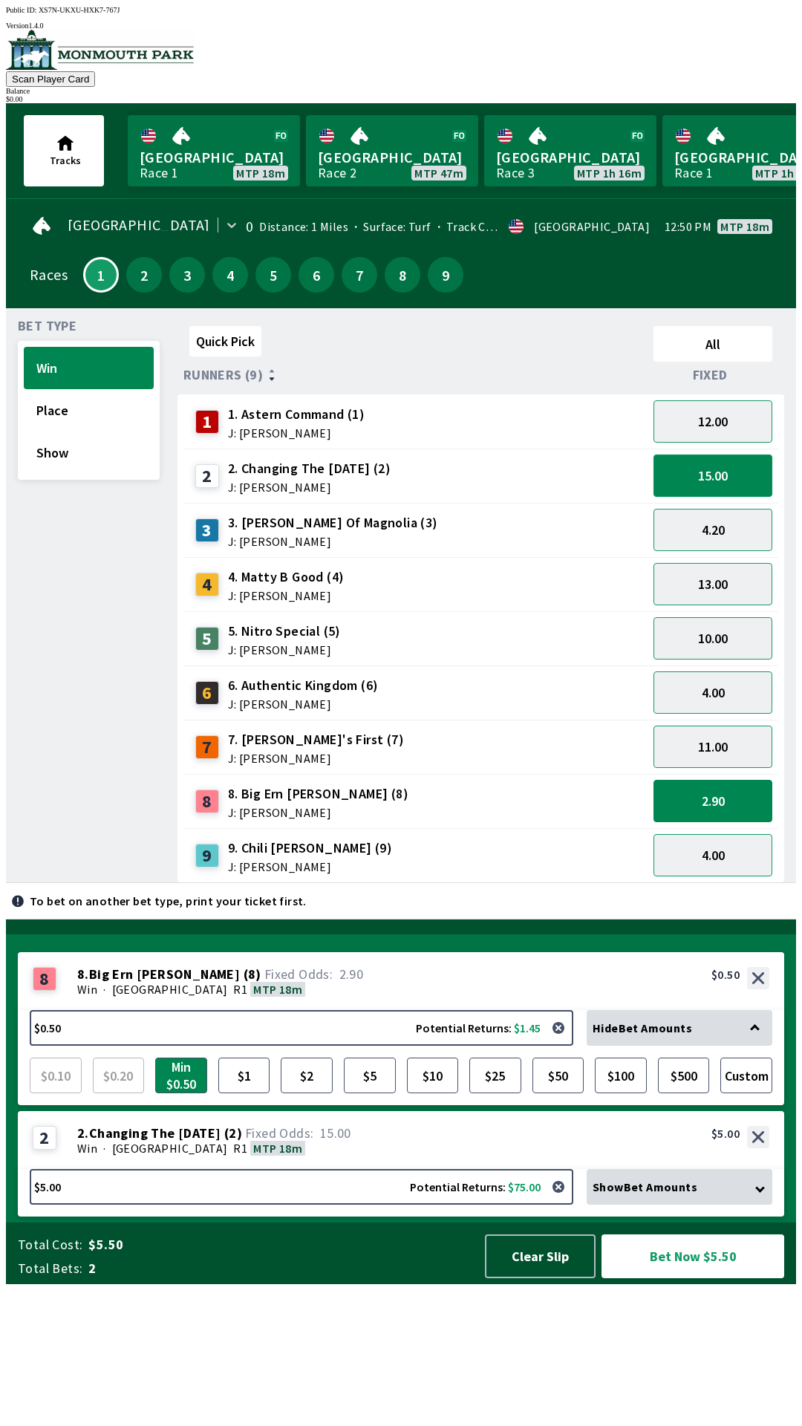
click at [731, 480] on button "15.00" at bounding box center [713, 476] width 119 height 42
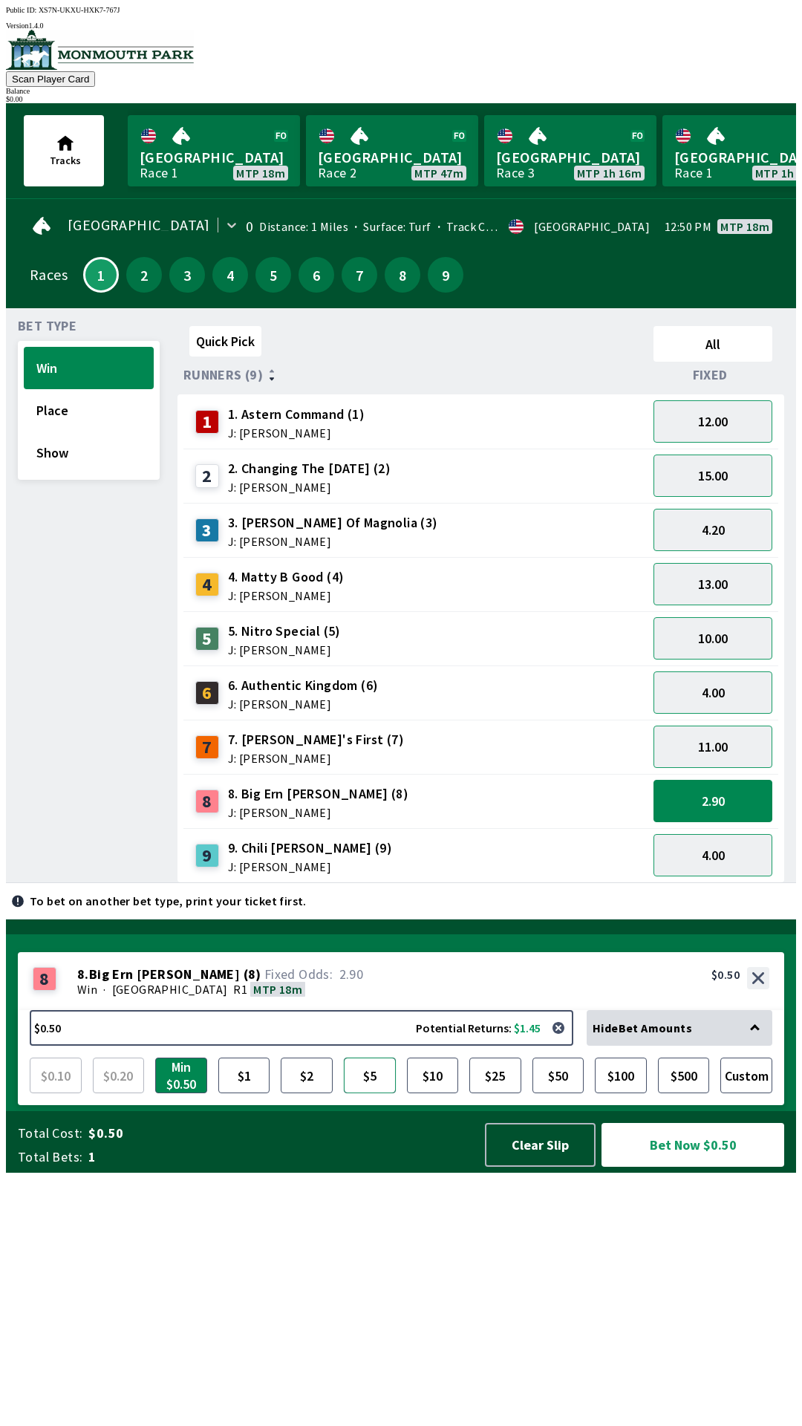
click at [379, 1093] on button "$5" at bounding box center [370, 1076] width 52 height 36
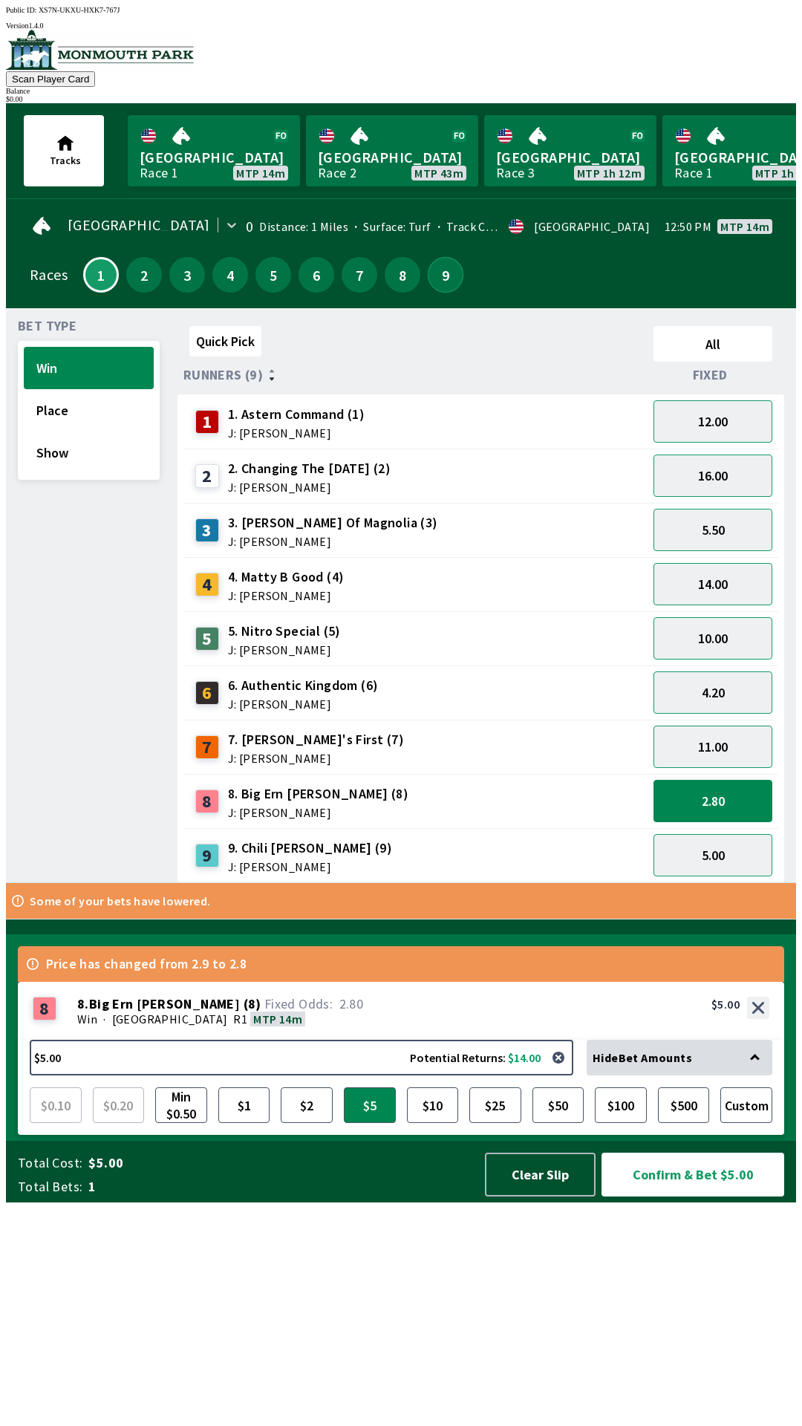
click at [443, 266] on button "9" at bounding box center [446, 275] width 36 height 36
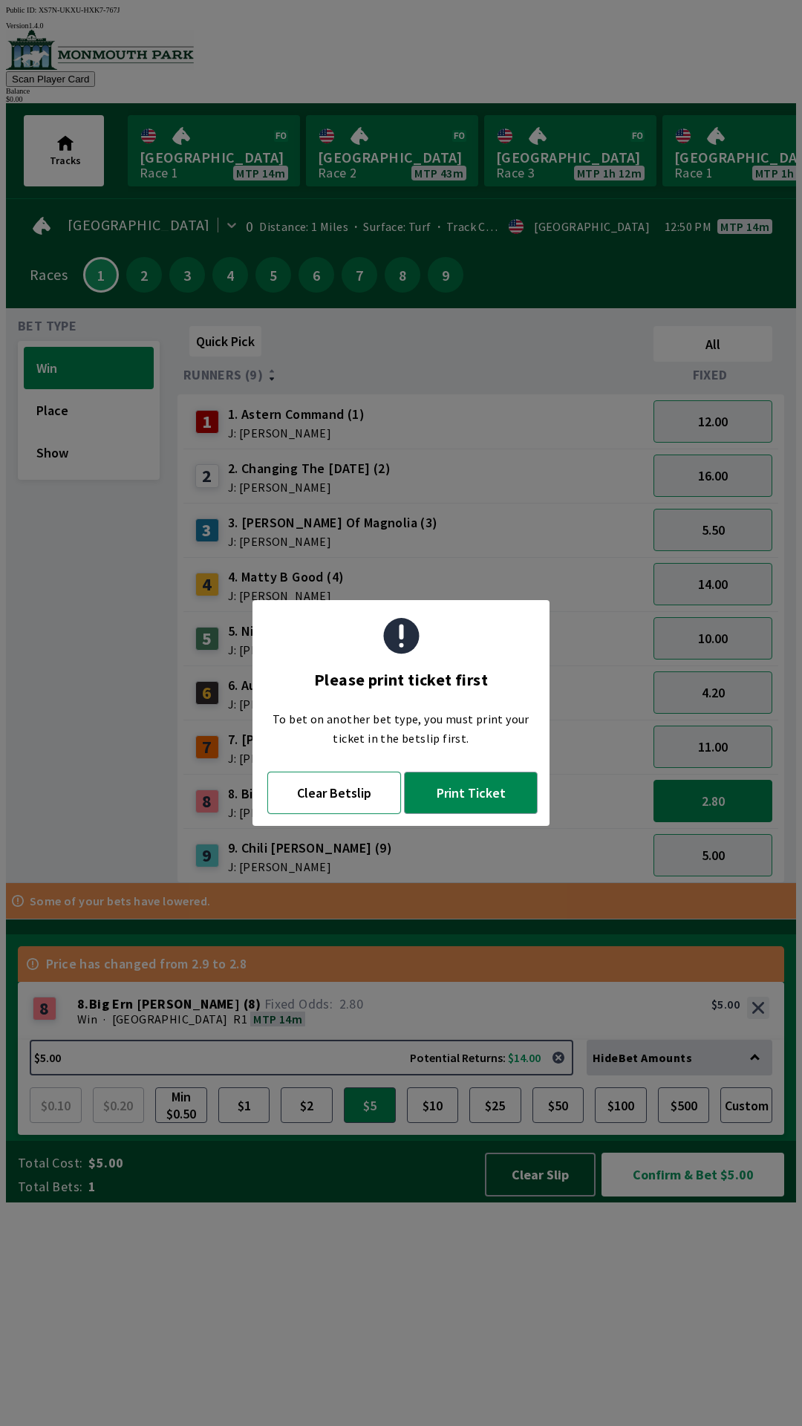
click at [341, 793] on button "Clear Betslip" at bounding box center [334, 793] width 134 height 42
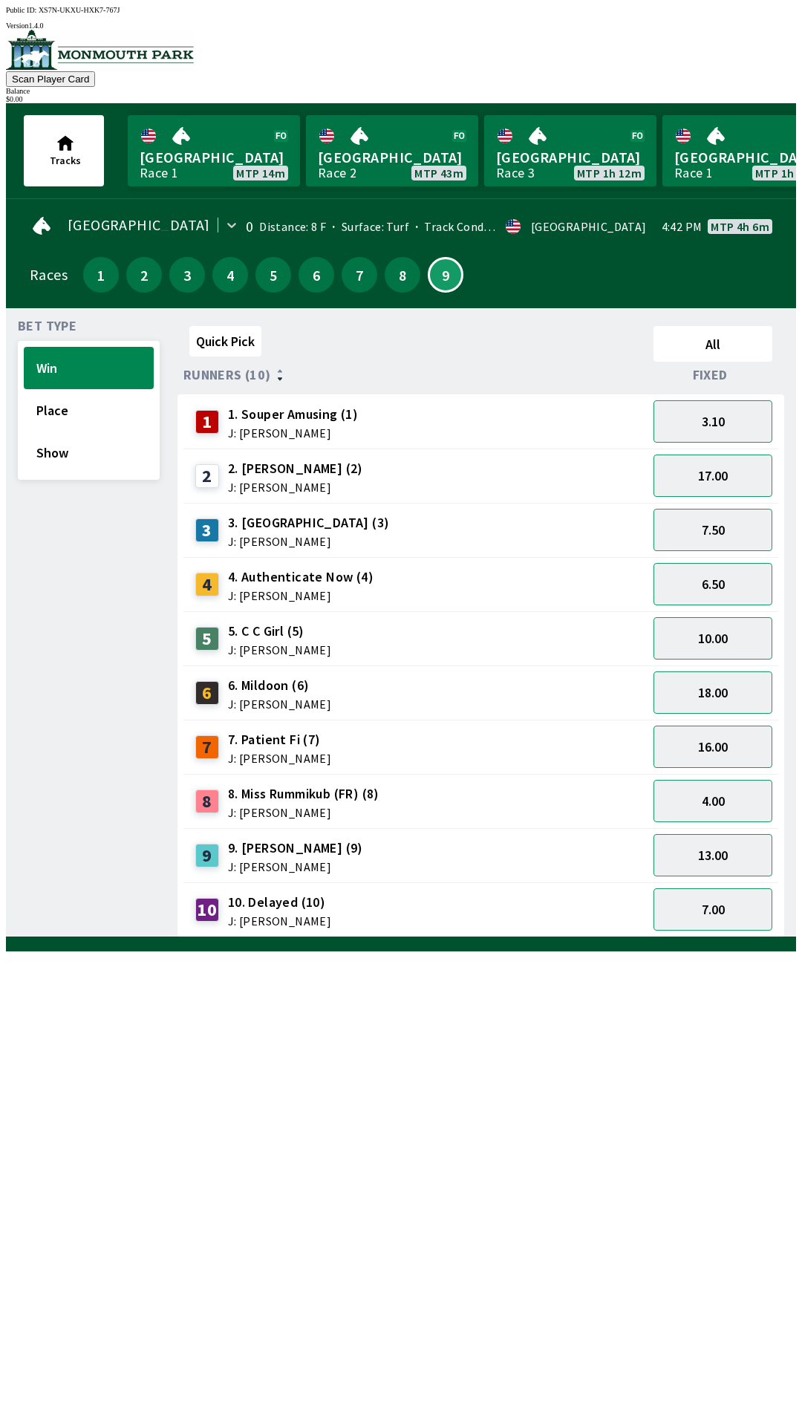
click at [355, 807] on span "J: [PERSON_NAME]" at bounding box center [304, 813] width 152 height 12
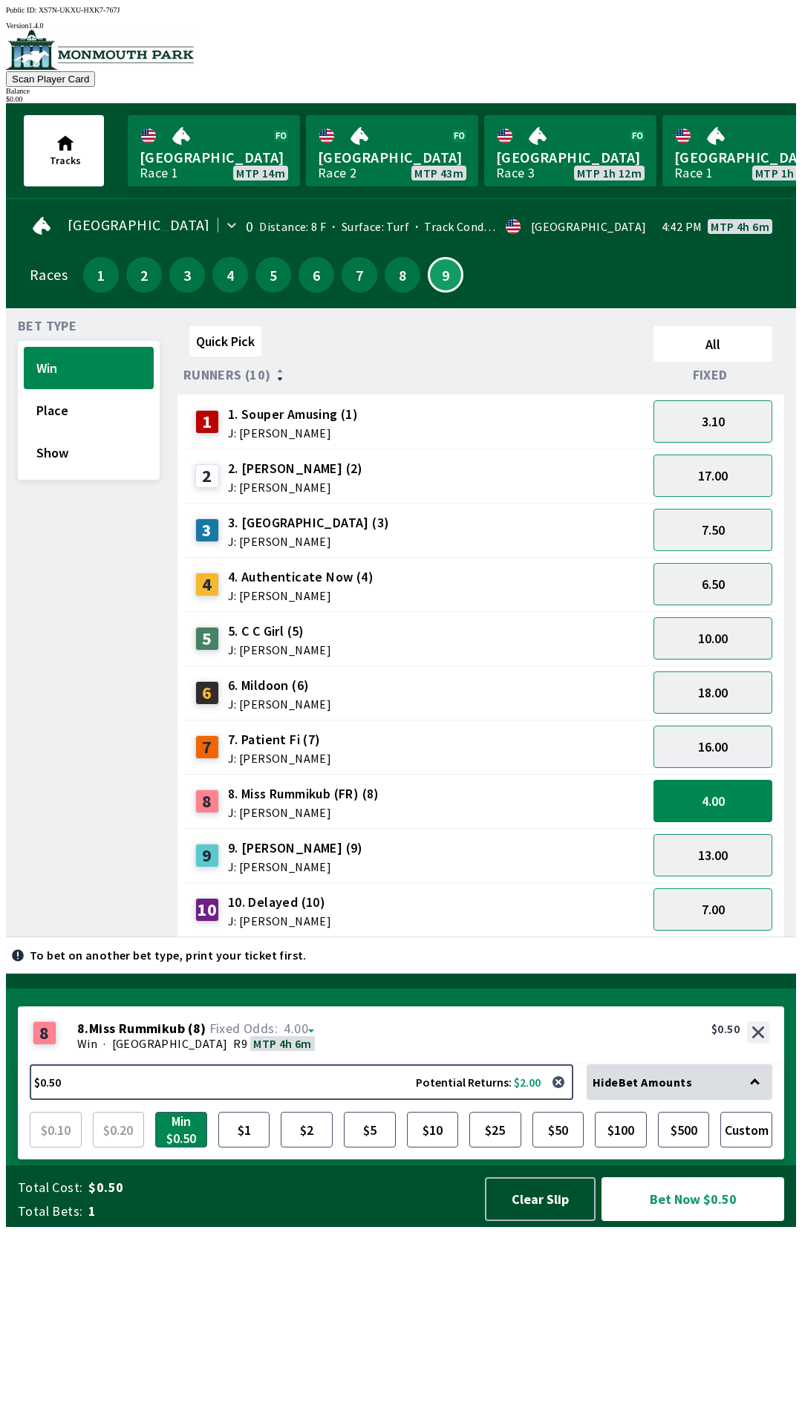
click at [455, 257] on div "9" at bounding box center [446, 275] width 36 height 36
click at [560, 1221] on button "Clear Slip" at bounding box center [540, 1199] width 111 height 44
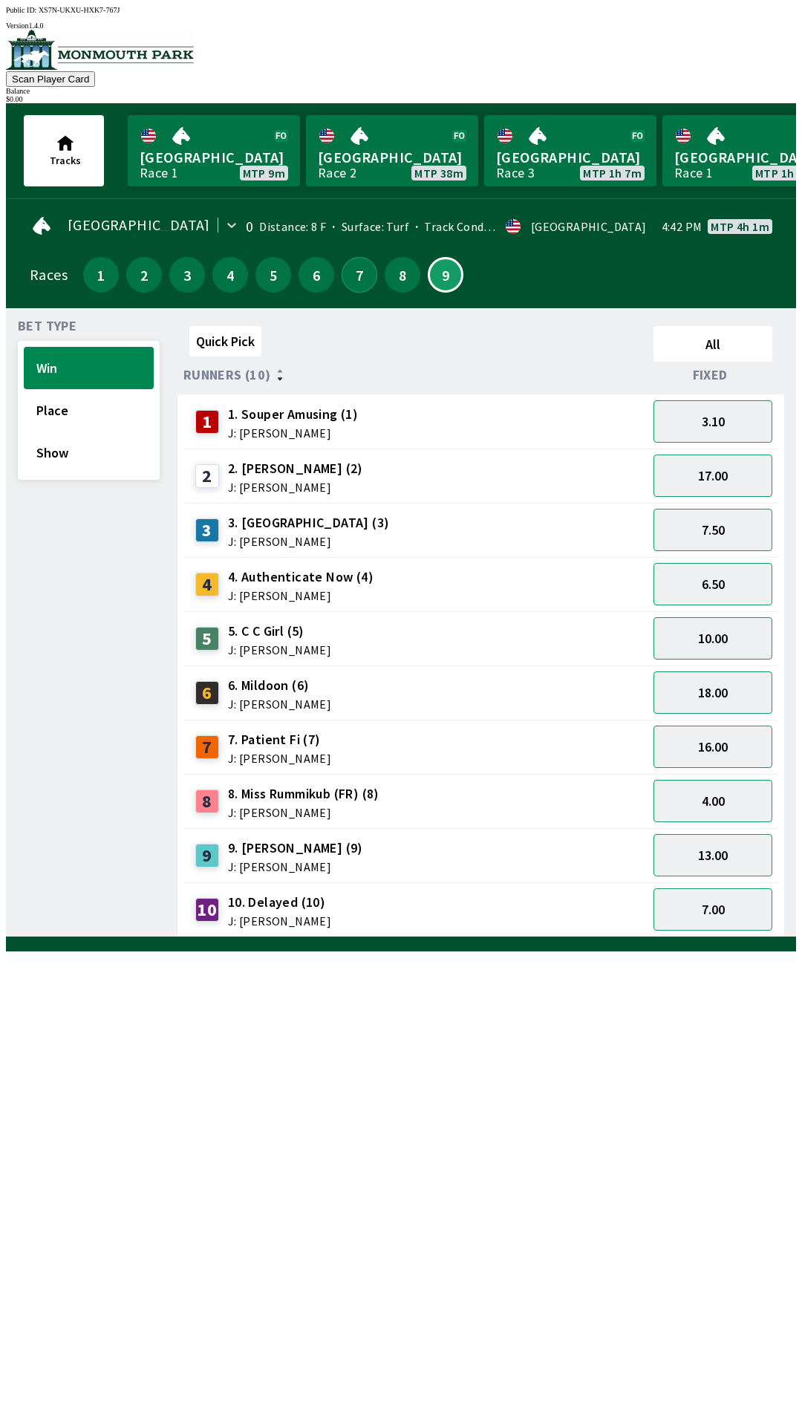
click at [358, 258] on button "7" at bounding box center [360, 275] width 36 height 36
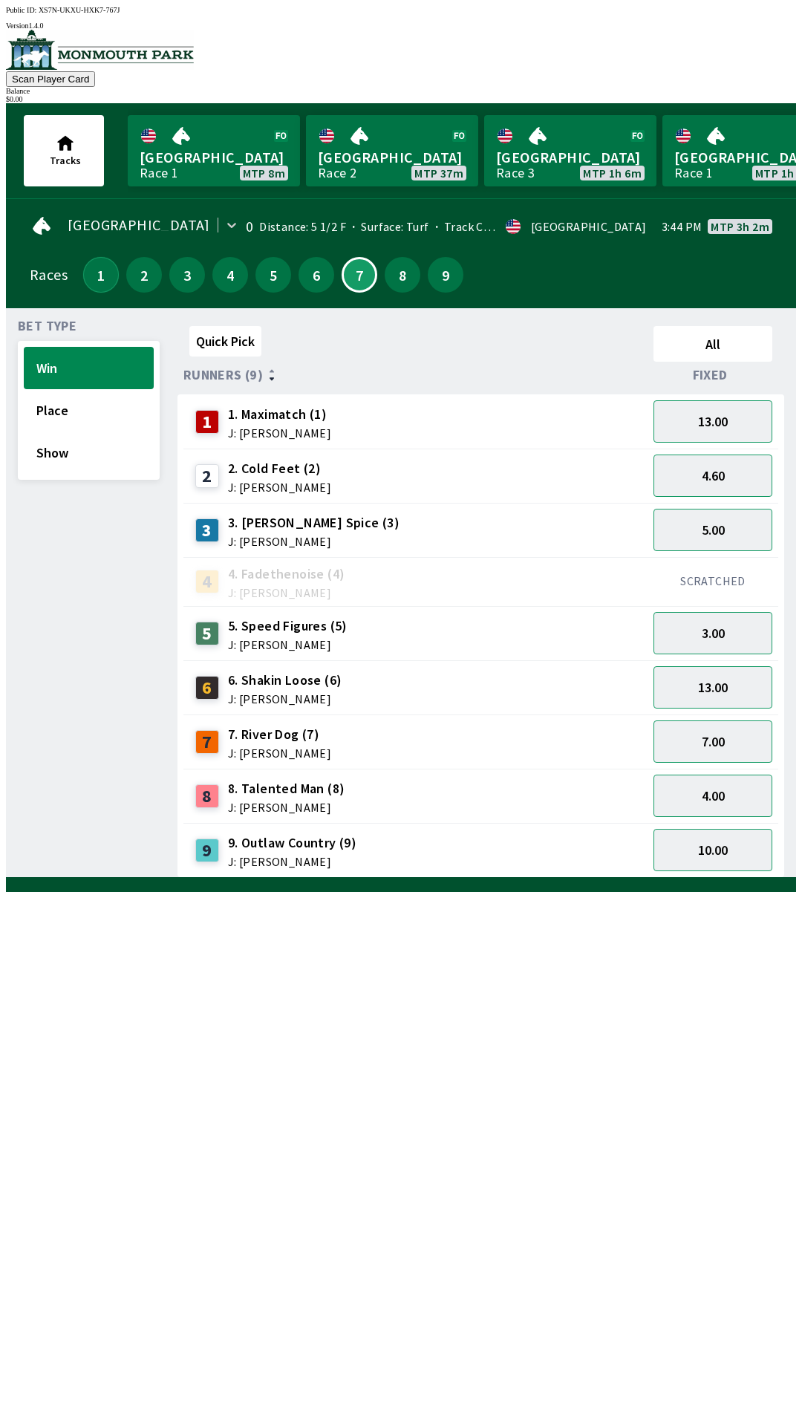
click at [86, 277] on button "1" at bounding box center [101, 275] width 36 height 36
